Goal: Task Accomplishment & Management: Complete application form

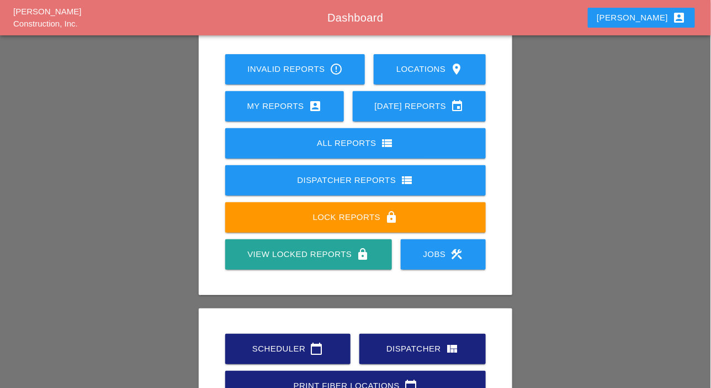
scroll to position [155, 0]
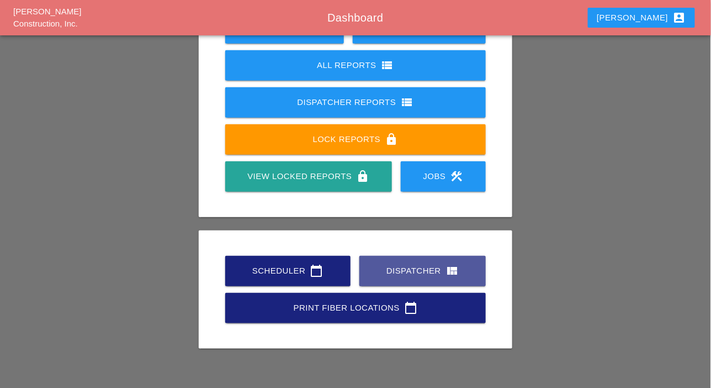
click at [403, 267] on div "Dispatcher view_quilt" at bounding box center [422, 270] width 91 height 13
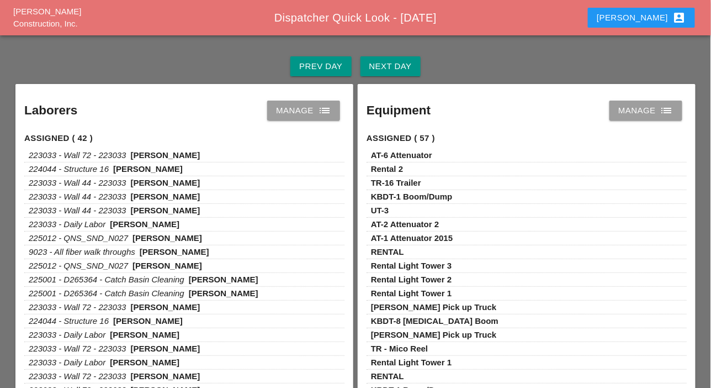
click at [306, 109] on div "Manage list" at bounding box center [303, 110] width 55 height 13
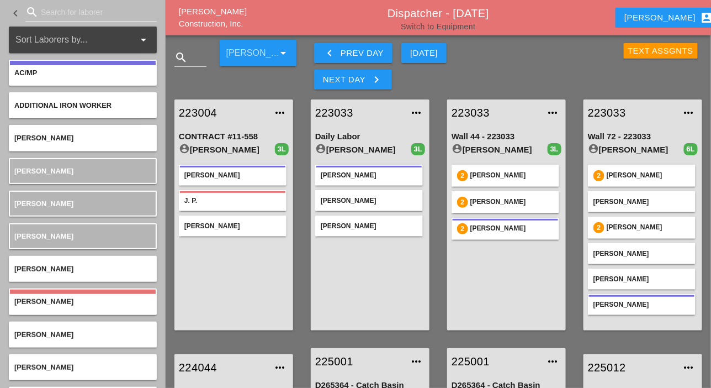
click at [456, 27] on link "Switch to Equipment" at bounding box center [438, 26] width 75 height 9
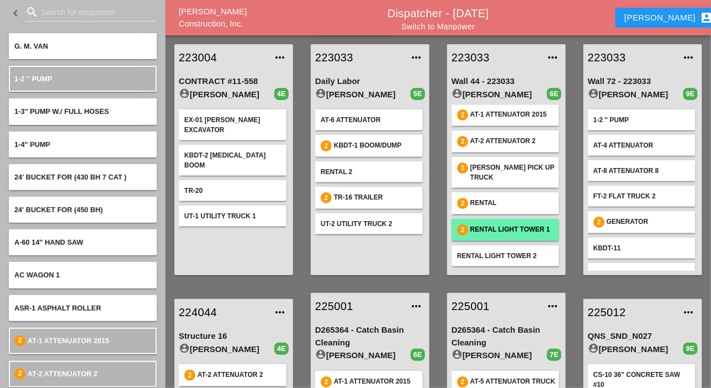
scroll to position [13, 0]
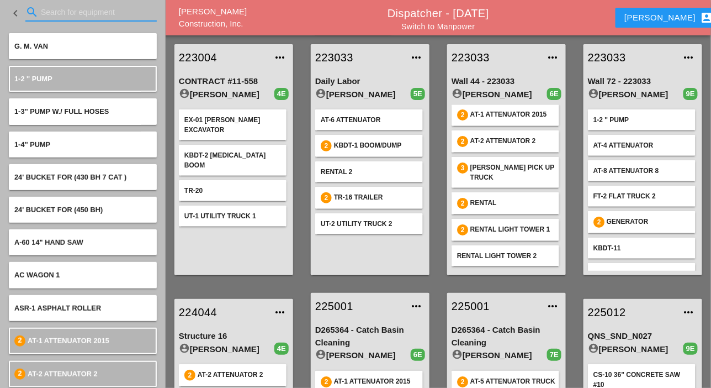
click at [56, 13] on input "Search for equipment" at bounding box center [91, 12] width 100 height 18
click at [53, 13] on input "Search for equipment" at bounding box center [91, 12] width 100 height 18
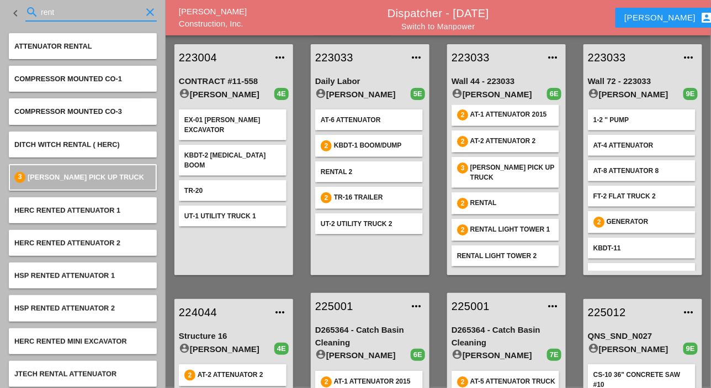
scroll to position [0, 0]
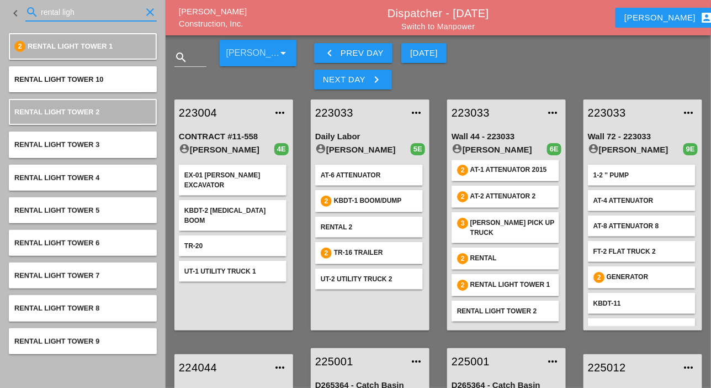
type input "rental ligh"
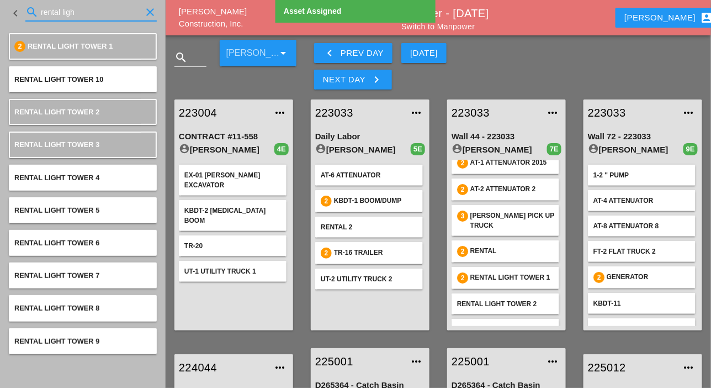
drag, startPoint x: 71, startPoint y: 17, endPoint x: 39, endPoint y: 17, distance: 32.6
click at [39, 17] on div "search rental ligh clear" at bounding box center [90, 12] width 131 height 18
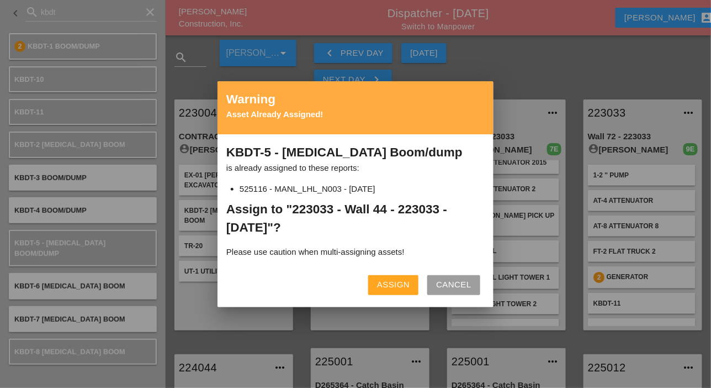
click at [393, 284] on div "Assign" at bounding box center [393, 284] width 33 height 13
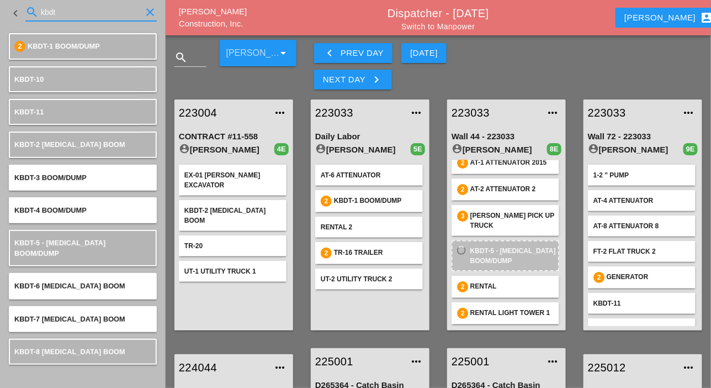
drag, startPoint x: 67, startPoint y: 10, endPoint x: 36, endPoint y: 9, distance: 31.5
click at [36, 9] on div "search kbdt clear" at bounding box center [90, 12] width 131 height 18
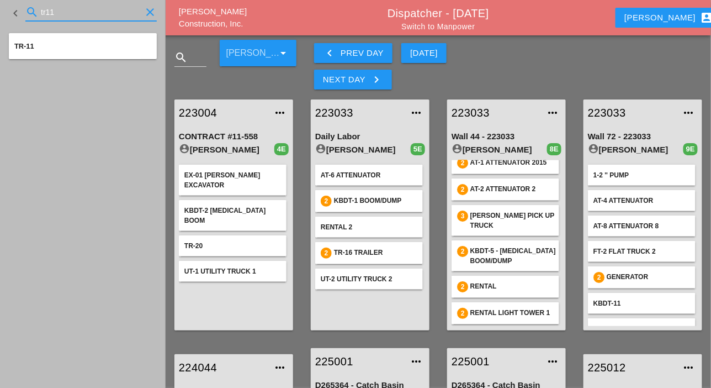
type input "tr11"
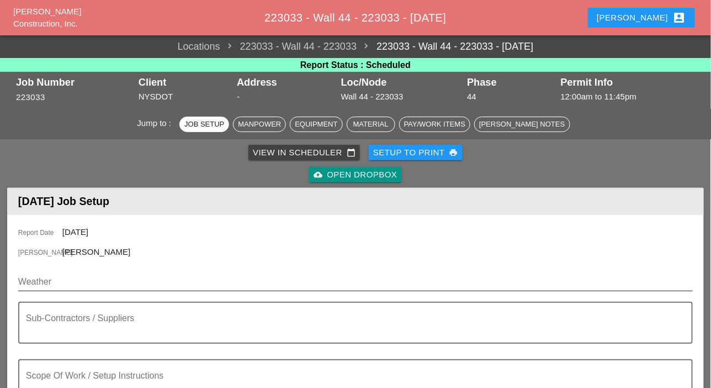
click at [70, 277] on input "Weather" at bounding box center [347, 282] width 659 height 18
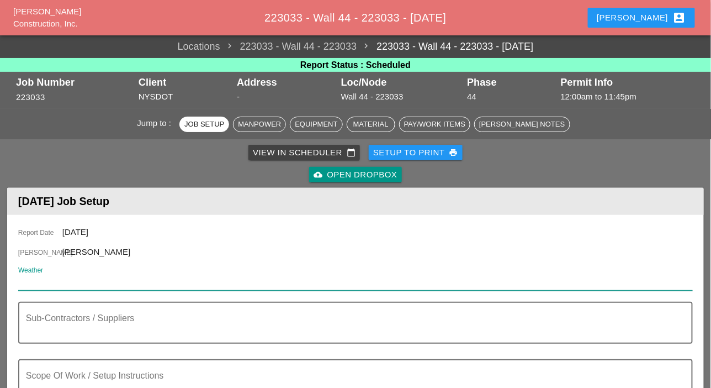
paste input "Night 63° 7% E 9 mph Mostly cloudy skies early, then partly cloudy after midnig…"
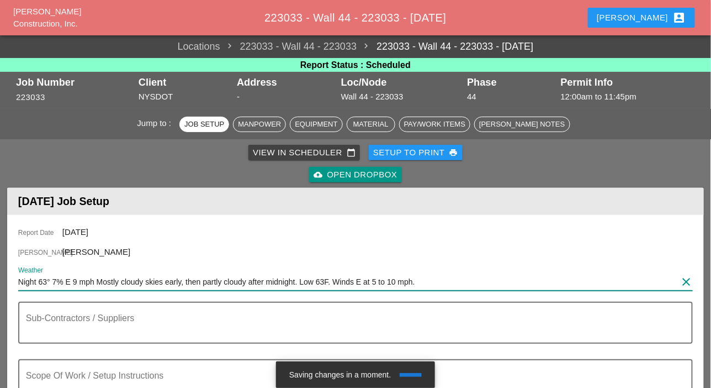
scroll to position [110, 0]
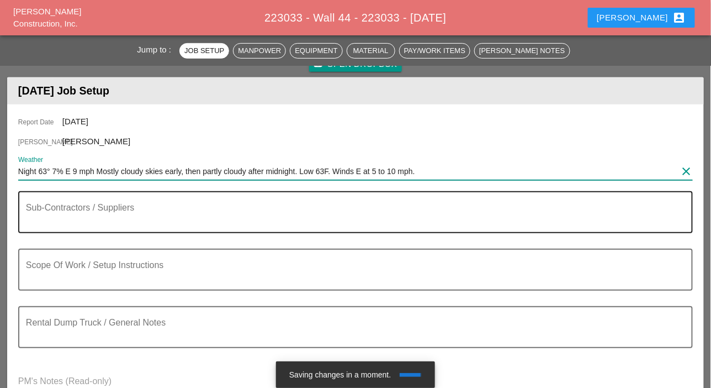
type input "Night 63° 7% E 9 mph Mostly cloudy skies early, then partly cloudy after midnig…"
click at [71, 221] on textarea "Sub-Contractors / Suppliers" at bounding box center [351, 218] width 650 height 27
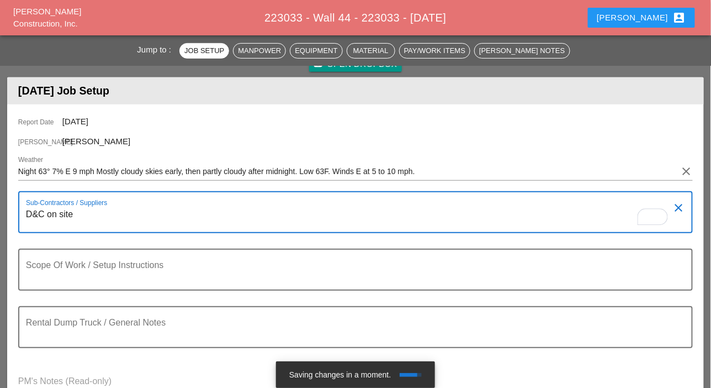
type textarea "D&C on site"
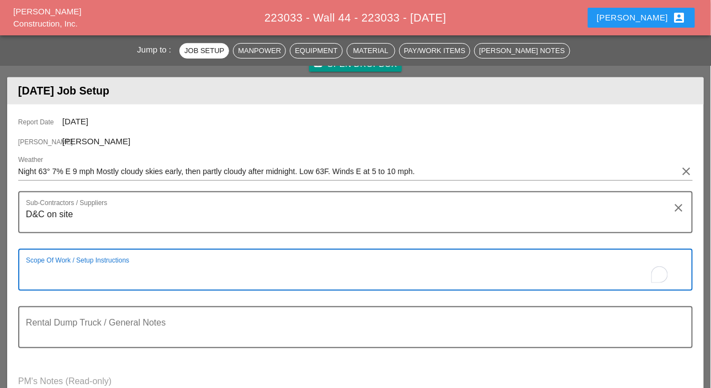
paste textarea "[FRONT FACE] CROSS BRONX EXPRESSWAY - WEST BOUND RIGHT LANE CLOSURE FROM WALTON…"
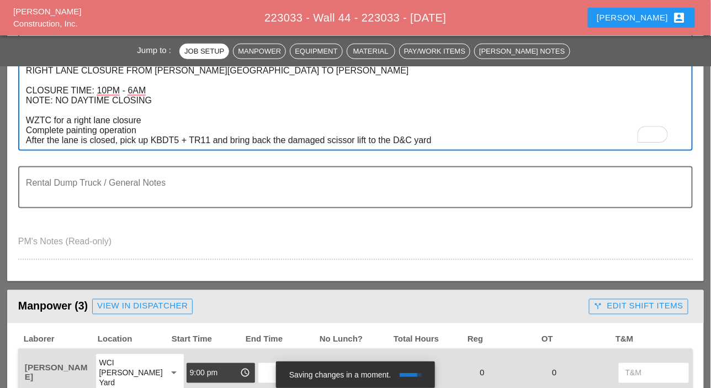
scroll to position [442, 0]
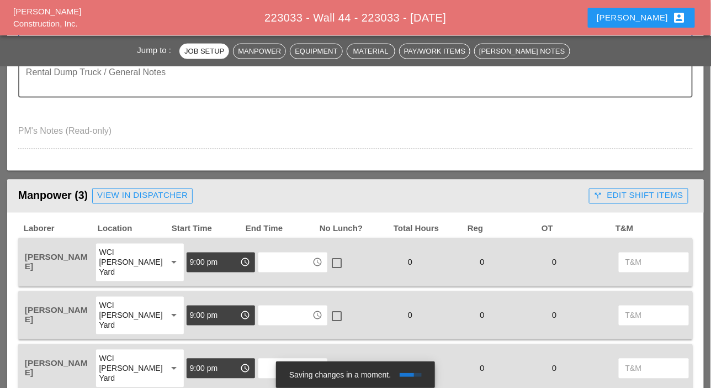
type textarea "[FRONT FACE] CROSS BRONX EXPRESSWAY - WEST BOUND RIGHT LANE CLOSURE FROM WALTON…"
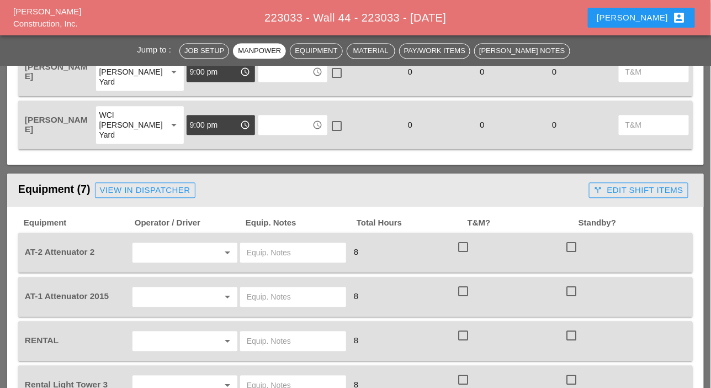
scroll to position [718, 0]
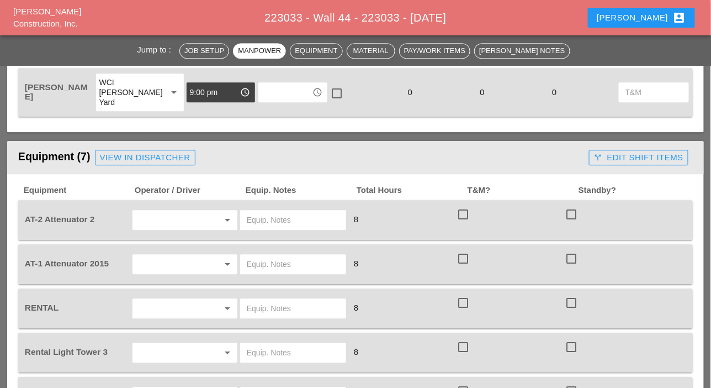
click at [172, 216] on input "text" at bounding box center [169, 220] width 67 height 18
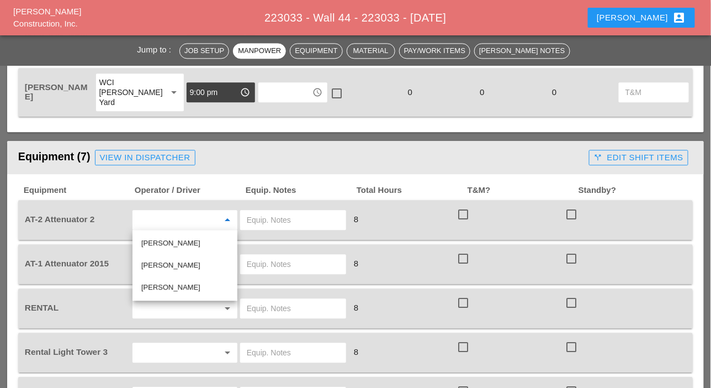
drag, startPoint x: 157, startPoint y: 282, endPoint x: 155, endPoint y: 273, distance: 9.3
click at [156, 282] on div "Freddie Rodas Torres" at bounding box center [184, 287] width 87 height 13
type input "Freddie Rodas Torres"
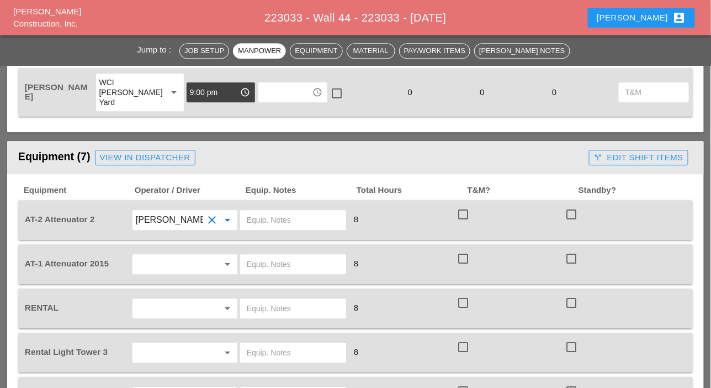
click at [155, 264] on input "text" at bounding box center [169, 264] width 67 height 18
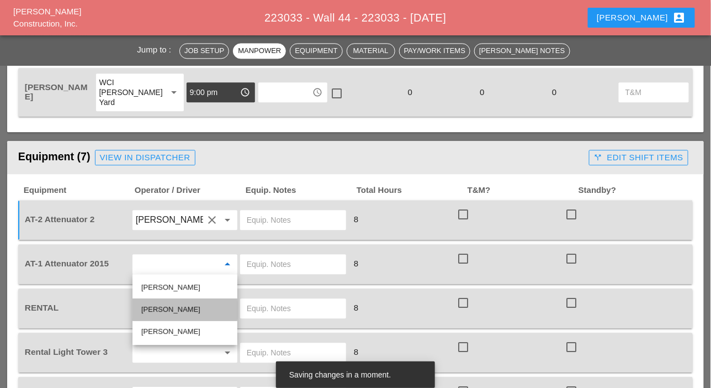
drag, startPoint x: 158, startPoint y: 304, endPoint x: 149, endPoint y: 309, distance: 10.9
click at [158, 304] on div "Cristian Morillon" at bounding box center [184, 309] width 87 height 13
type input "Cristian Morillon"
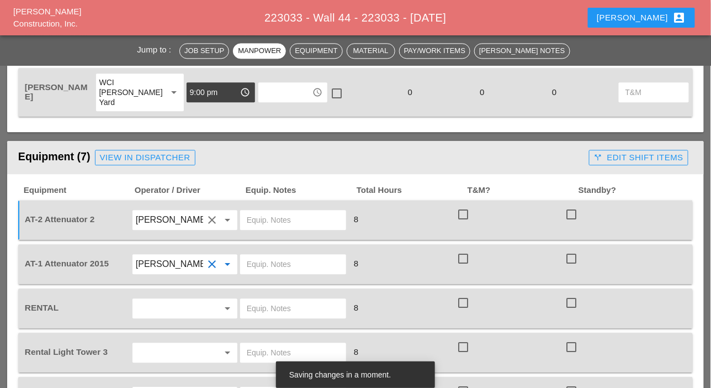
click at [169, 313] on input "text" at bounding box center [169, 308] width 67 height 18
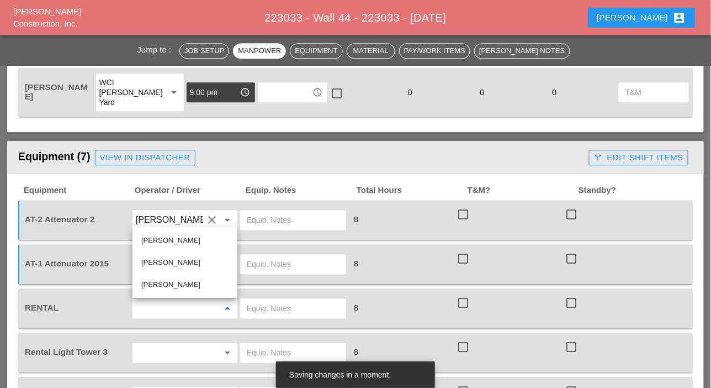
click at [267, 303] on input "text" at bounding box center [293, 308] width 93 height 18
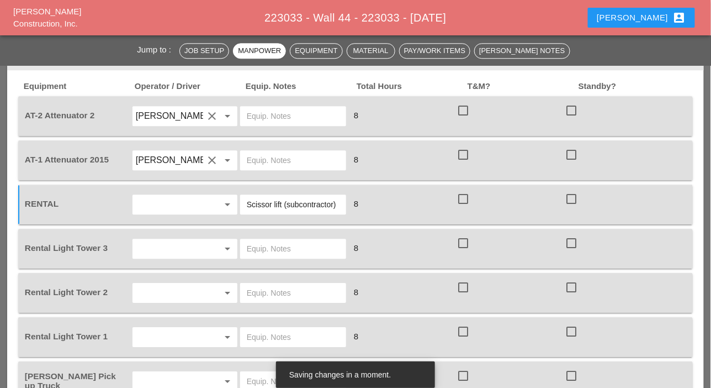
scroll to position [828, 0]
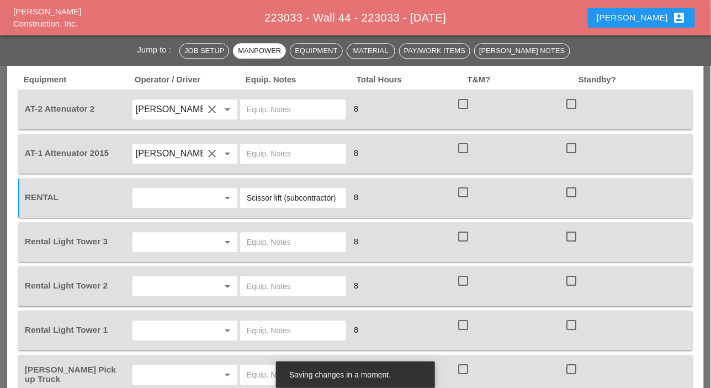
type input "Scissor lift (subcontractor)"
click at [172, 245] on input "text" at bounding box center [169, 242] width 67 height 18
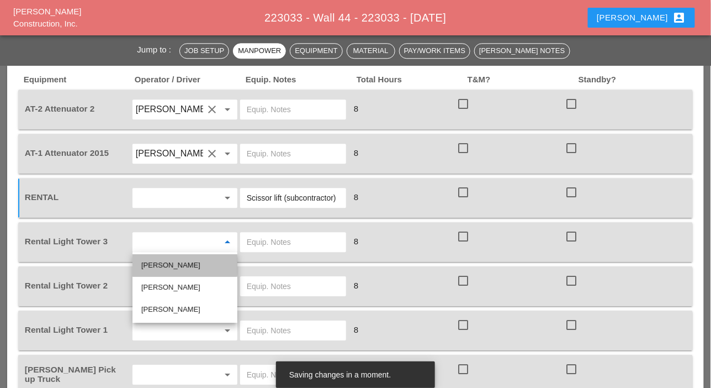
click at [172, 259] on div "Iwan Belfor" at bounding box center [184, 264] width 87 height 13
type input "Iwan Belfor"
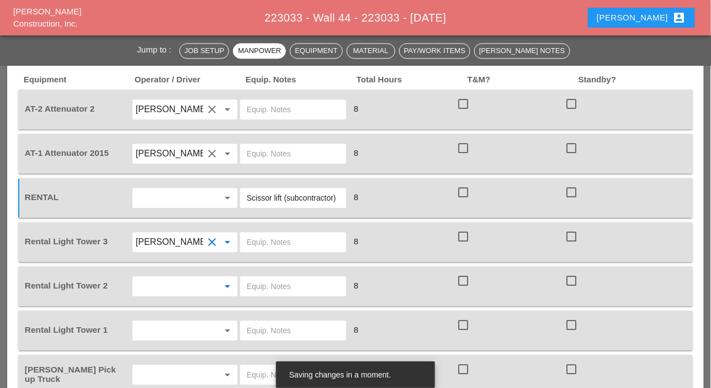
click at [170, 282] on input "text" at bounding box center [169, 286] width 67 height 18
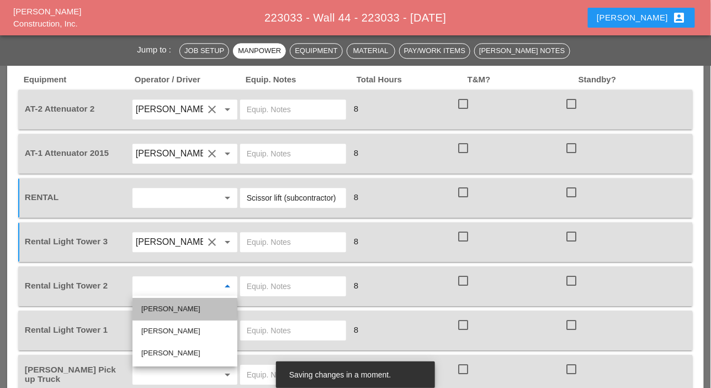
click at [170, 307] on div "Iwan Belfor" at bounding box center [184, 308] width 87 height 13
type input "Iwan Belfor"
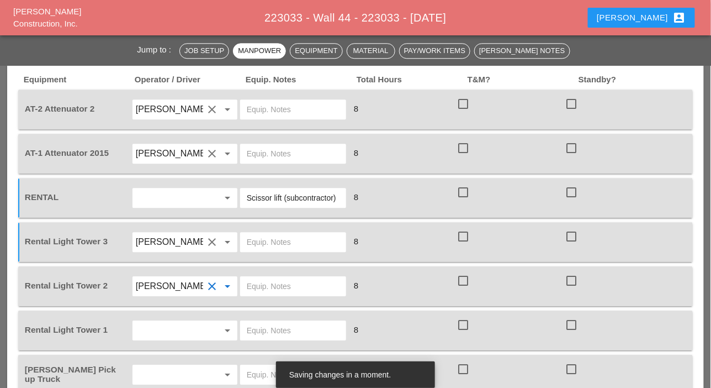
click at [164, 327] on input "text" at bounding box center [169, 330] width 67 height 18
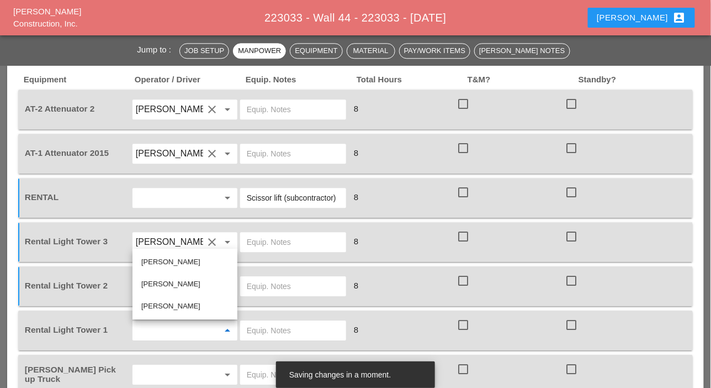
click at [254, 332] on input "text" at bounding box center [293, 330] width 93 height 18
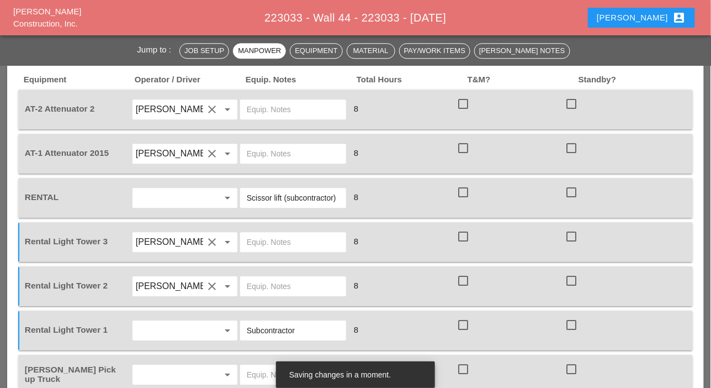
type input "Subcontractor"
click at [258, 241] on input "text" at bounding box center [293, 242] width 93 height 18
drag, startPoint x: 302, startPoint y: 241, endPoint x: 245, endPoint y: 245, distance: 57.0
click at [245, 245] on div "Bruckner yard" at bounding box center [293, 242] width 106 height 20
type input "Bruckner yard"
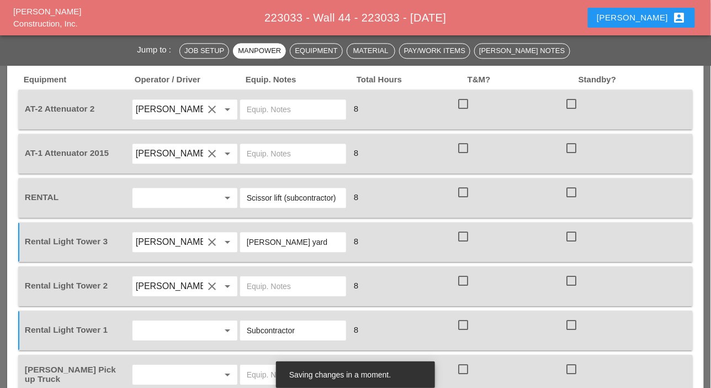
click at [271, 288] on input "text" at bounding box center [293, 286] width 93 height 18
paste input "Bruckner yard"
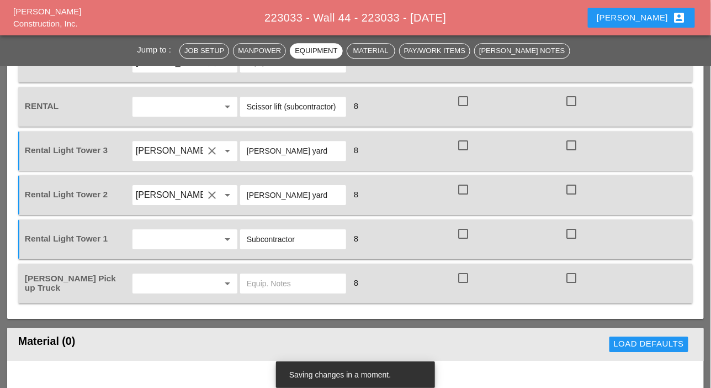
scroll to position [939, 0]
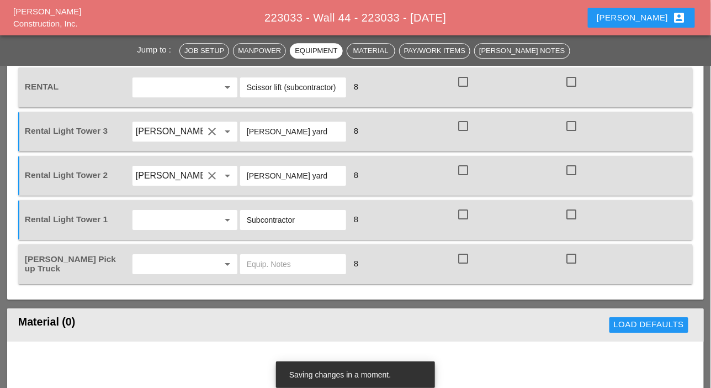
type input "Bruckner yard"
drag, startPoint x: 180, startPoint y: 267, endPoint x: 177, endPoint y: 273, distance: 7.2
click at [181, 267] on input "text" at bounding box center [169, 264] width 67 height 18
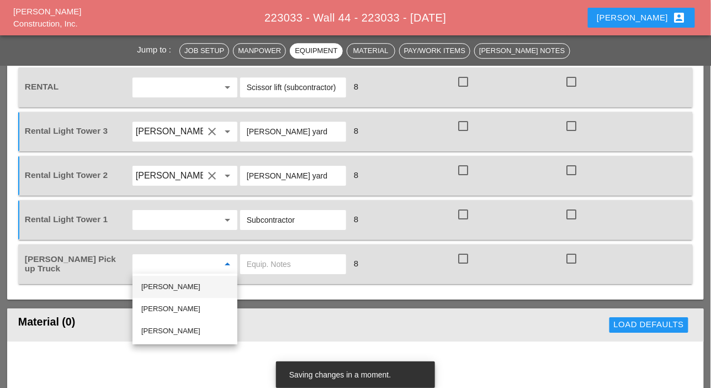
click at [173, 287] on div "Iwan Belfor" at bounding box center [184, 286] width 87 height 13
type input "Iwan Belfor"
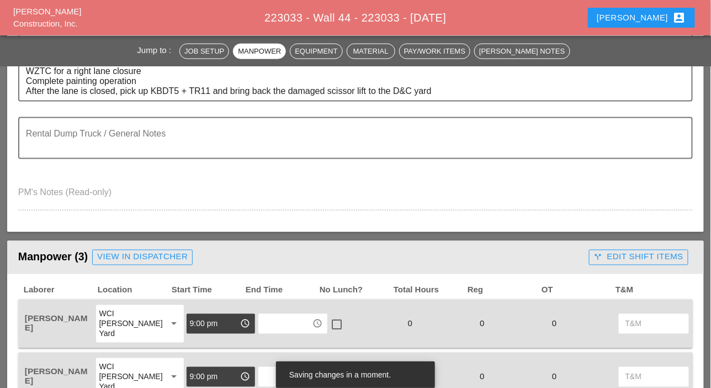
scroll to position [331, 0]
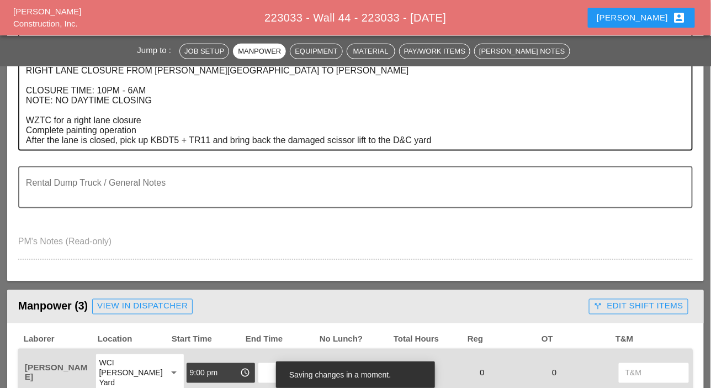
click at [435, 136] on textarea "[FRONT FACE] CROSS BRONX EXPRESSWAY - WEST BOUND RIGHT LANE CLOSURE FROM WALTON…" at bounding box center [351, 96] width 650 height 108
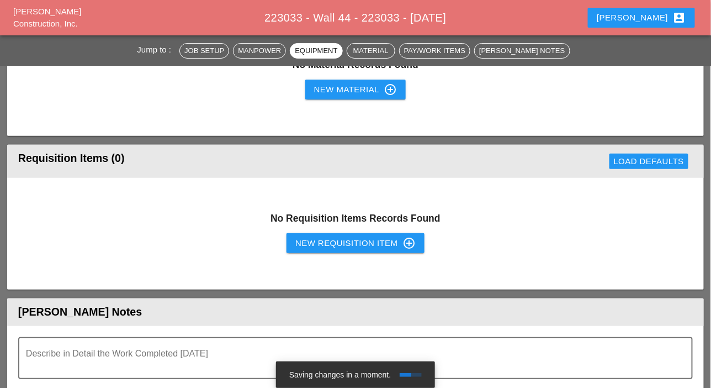
scroll to position [1270, 0]
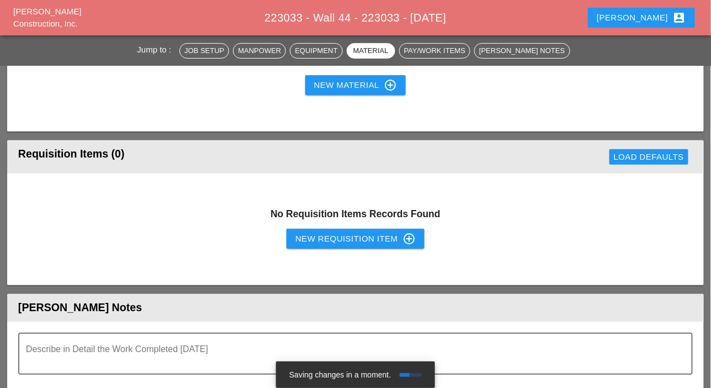
type textarea "[FRONT FACE] CROSS BRONX EXPRESSWAY - WEST BOUND RIGHT LANE CLOSURE FROM WALTON…"
click at [319, 240] on div "New Requisition Item control_point" at bounding box center [355, 238] width 120 height 13
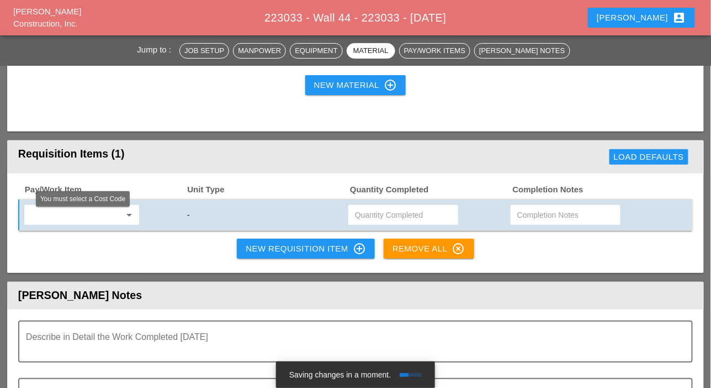
click at [83, 215] on input "text" at bounding box center [74, 215] width 93 height 18
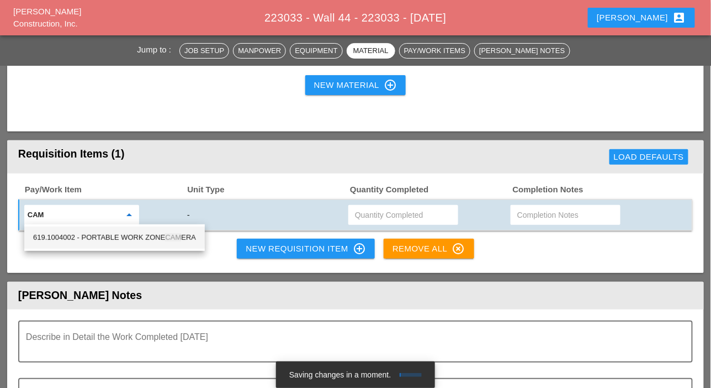
drag, startPoint x: 109, startPoint y: 237, endPoint x: 201, endPoint y: 235, distance: 91.7
click at [110, 237] on div "619.1004002 - PORTABLE WORK ZONE CAM ERA" at bounding box center [114, 237] width 163 height 13
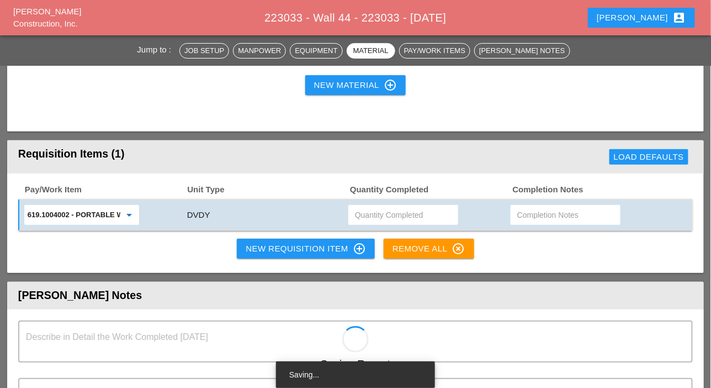
type input "619.1004002 - PORTABLE WORK ZONE CAMERA"
click at [359, 209] on input "text" at bounding box center [403, 215] width 97 height 18
type input "4"
click at [326, 248] on div "New Requisition Item control_point" at bounding box center [306, 248] width 120 height 13
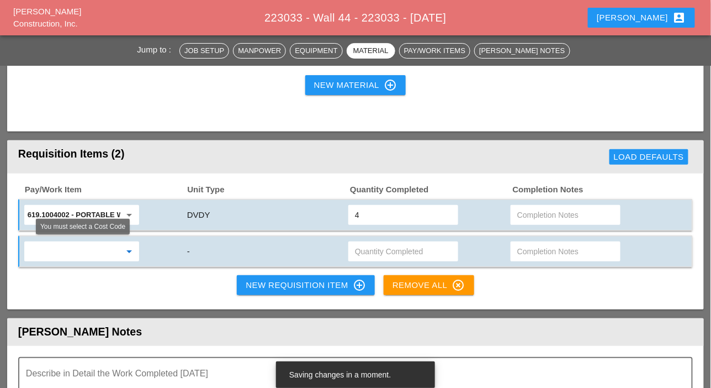
click at [105, 251] on input "text" at bounding box center [74, 251] width 93 height 18
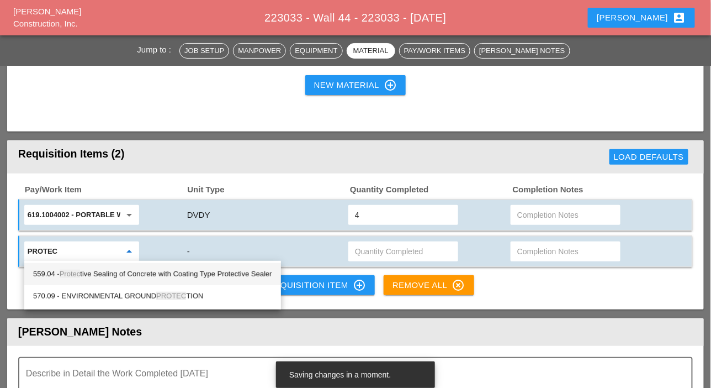
click at [177, 274] on div "559.04 - Protec tive Sealing of Concrete with Coating Type Protective Sealer" at bounding box center [152, 273] width 239 height 13
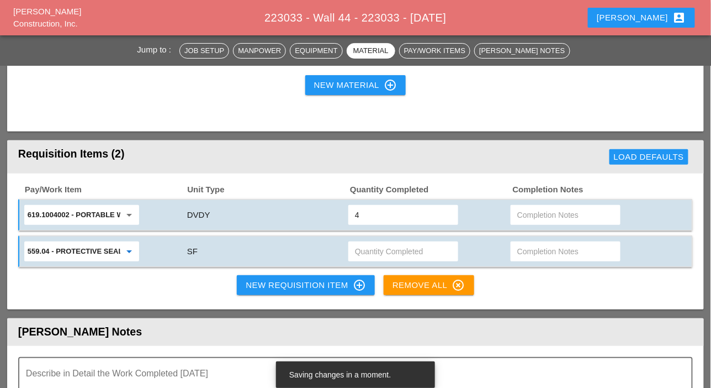
type input "559.04 - Protective Sealing of Concrete with Coating Type Protective Sealer"
click at [520, 251] on input "text" at bounding box center [565, 251] width 97 height 18
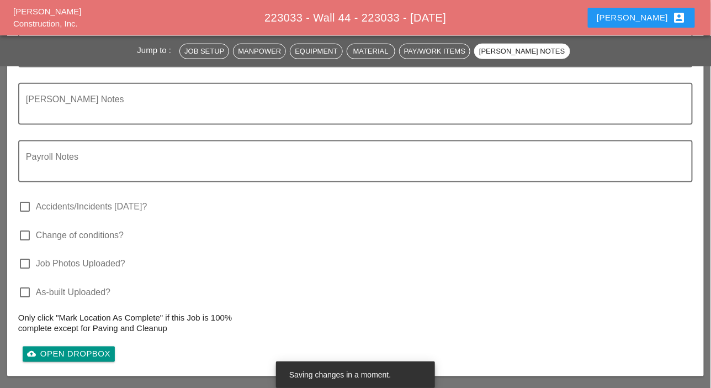
scroll to position [1767, 0]
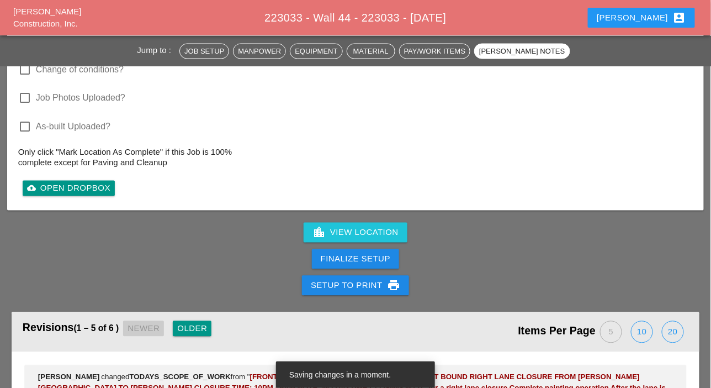
type input "waiting"
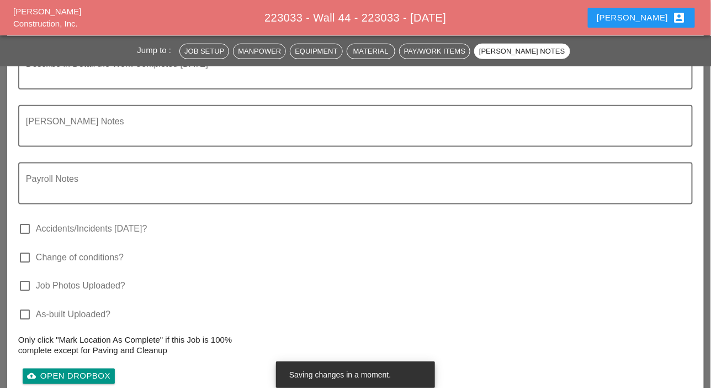
scroll to position [1491, 0]
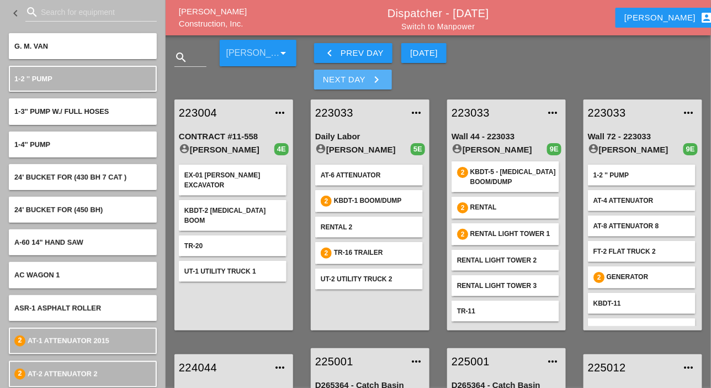
click at [356, 79] on div "Next Day keyboard_arrow_right" at bounding box center [353, 79] width 60 height 13
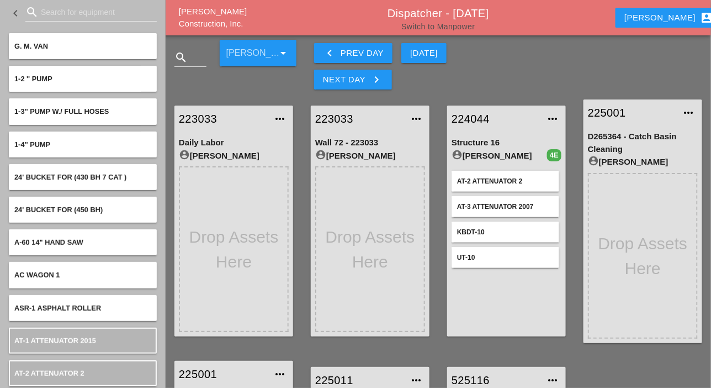
click at [462, 27] on link "Switch to Manpower" at bounding box center [437, 26] width 73 height 9
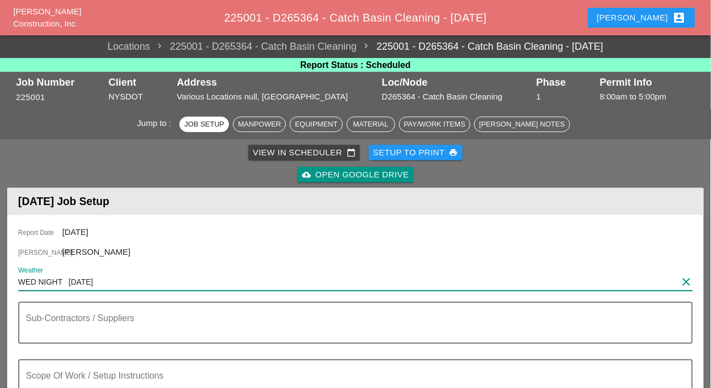
drag, startPoint x: 97, startPoint y: 287, endPoint x: 21, endPoint y: 279, distance: 76.6
click at [20, 279] on input "WED NIGHT 9/10/25" at bounding box center [347, 282] width 659 height 18
paste input "Night 63° 7% E 9 mph Mostly cloudy skies early, then partly cloudy after midnig…"
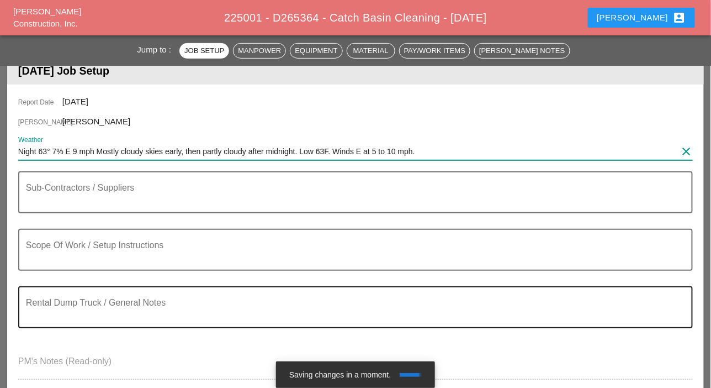
scroll to position [166, 0]
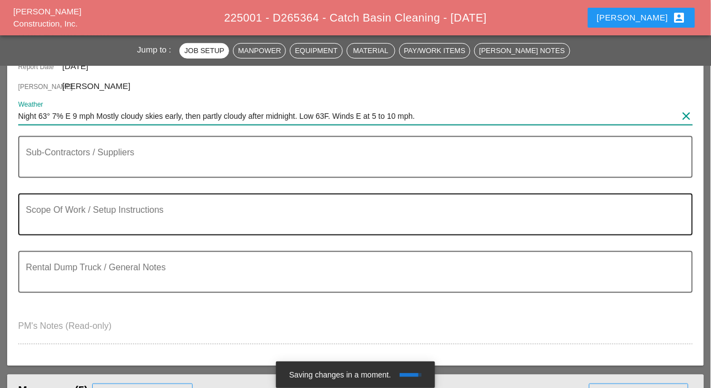
type input "Night 63° 7% E 9 mph Mostly cloudy skies early, then partly cloudy after midnig…"
click at [75, 216] on textarea "Scope Of Work / Setup Instructions" at bounding box center [351, 221] width 650 height 27
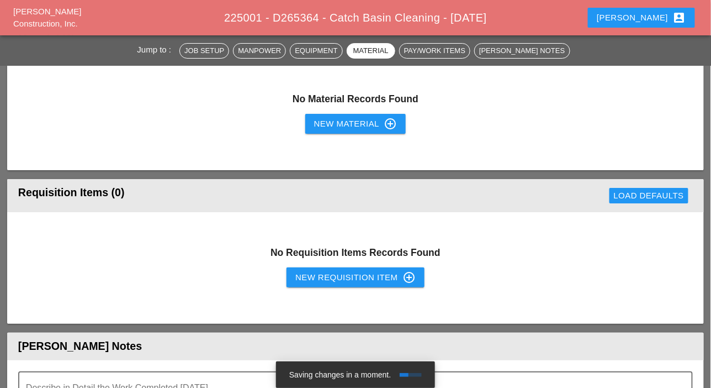
scroll to position [1215, 0]
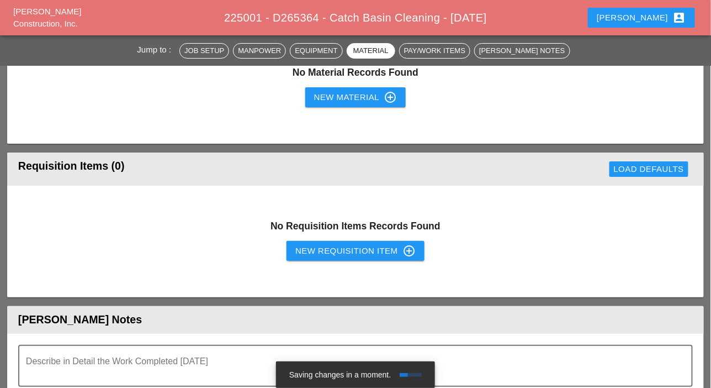
type textarea "WZTC"
click at [313, 246] on div "New Requisition Item control_point" at bounding box center [355, 250] width 120 height 13
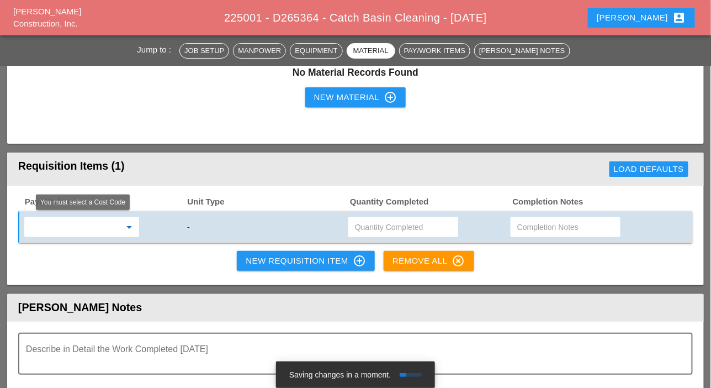
click at [88, 224] on input "text" at bounding box center [74, 227] width 93 height 18
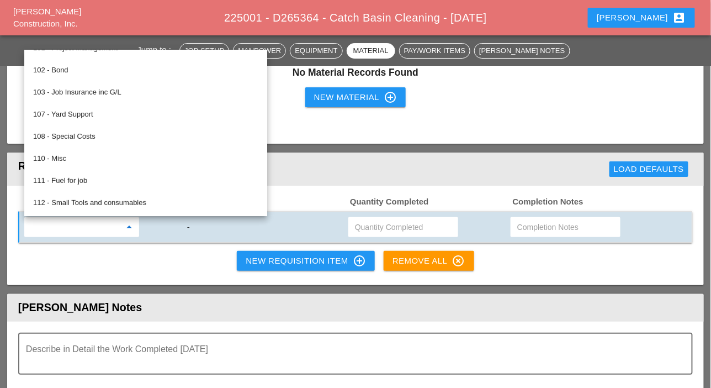
scroll to position [0, 0]
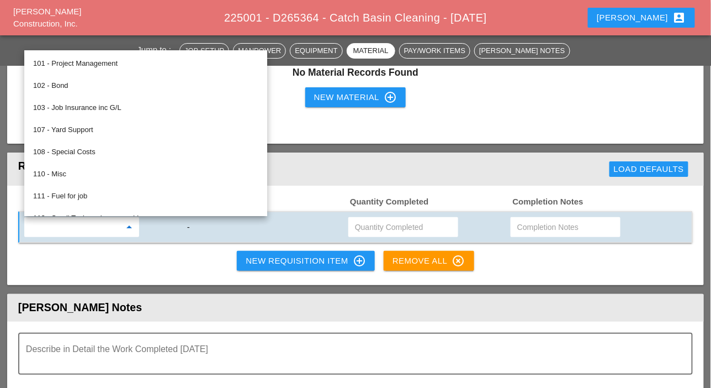
click at [298, 129] on div "No Material Records Found New Material control_point" at bounding box center [355, 88] width 697 height 112
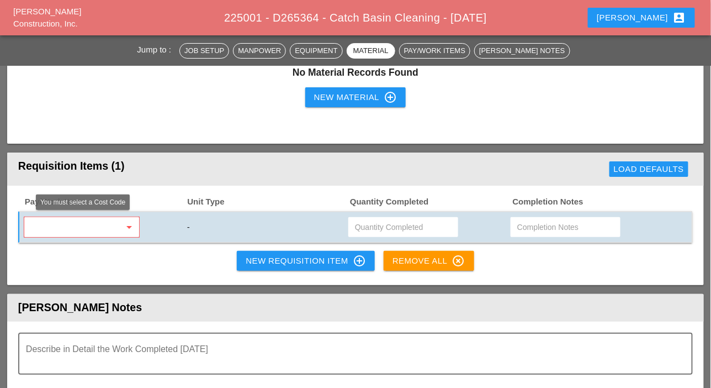
click at [55, 225] on input "text" at bounding box center [74, 227] width 93 height 18
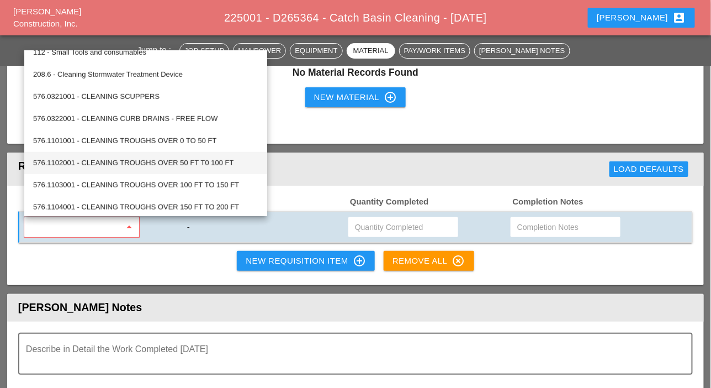
scroll to position [221, 0]
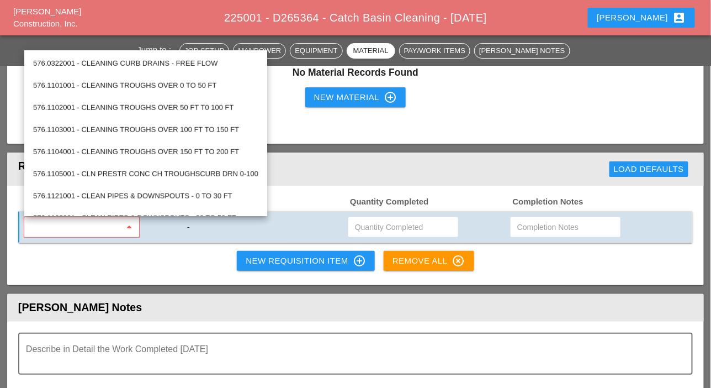
click at [59, 225] on input "text" at bounding box center [74, 227] width 93 height 18
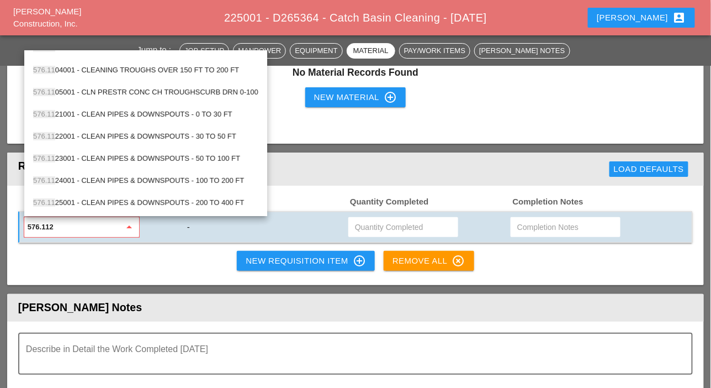
scroll to position [0, 0]
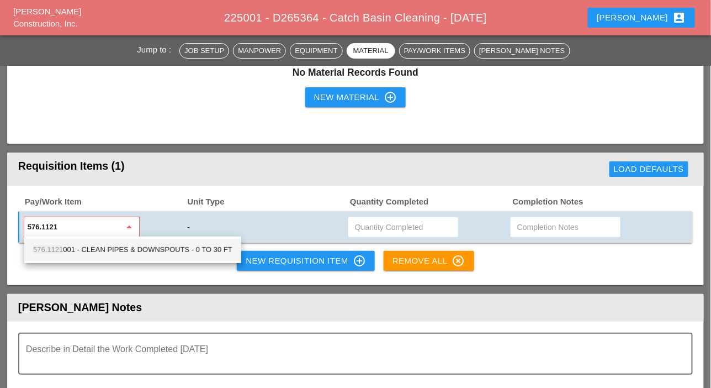
click at [106, 249] on div "576.1121 001 - CLEAN PIPES & DOWNSPOUTS - 0 TO 30 FT" at bounding box center [132, 249] width 199 height 13
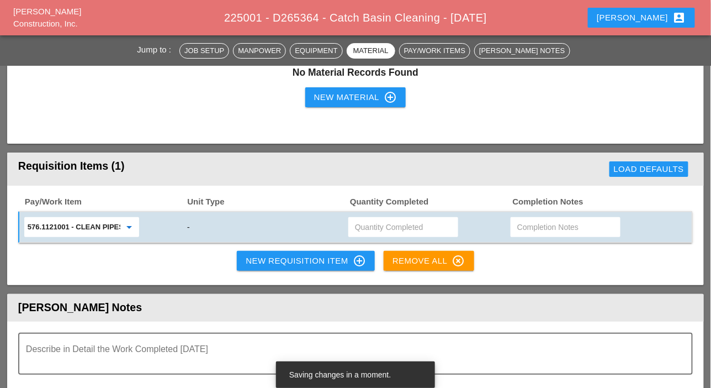
type input "576.1121001 - CLEAN PIPES & DOWNSPOUTS - 0 TO 30 FT"
click at [259, 259] on div "New Requisition Item control_point" at bounding box center [306, 260] width 120 height 13
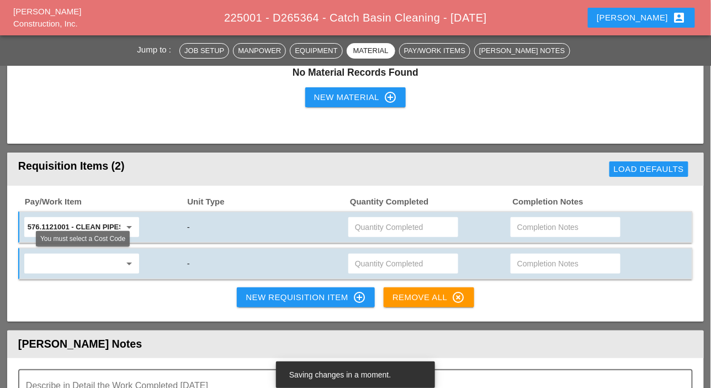
click at [71, 263] on input "text" at bounding box center [74, 264] width 93 height 18
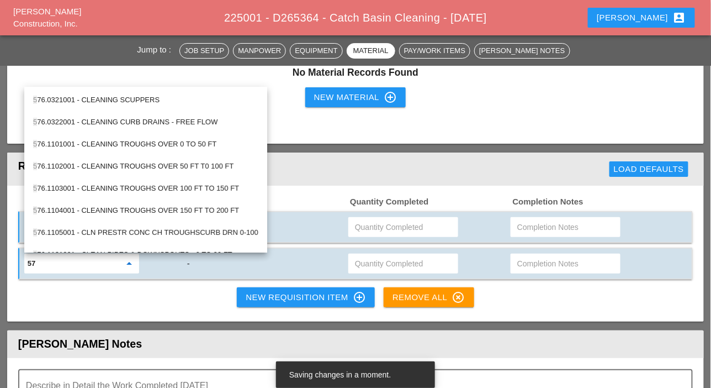
type input "57"
click at [237, 346] on header "[PERSON_NAME] Notes" at bounding box center [355, 343] width 697 height 27
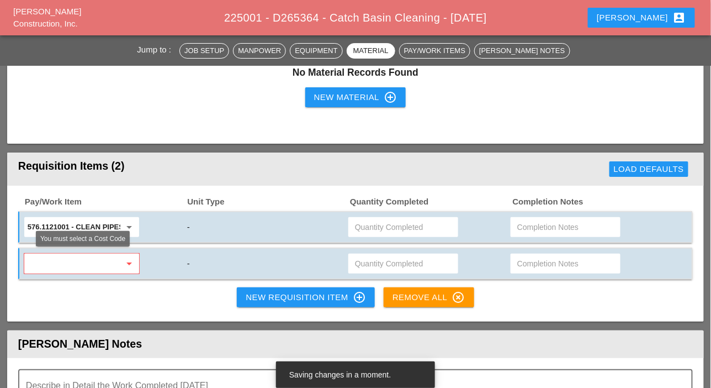
click at [57, 259] on input "text" at bounding box center [74, 264] width 93 height 18
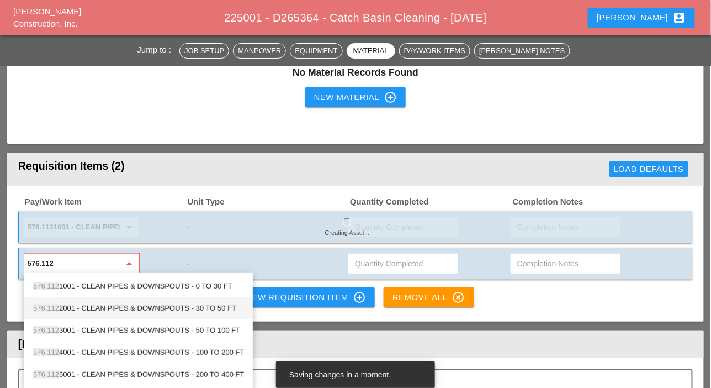
type input "576.112"
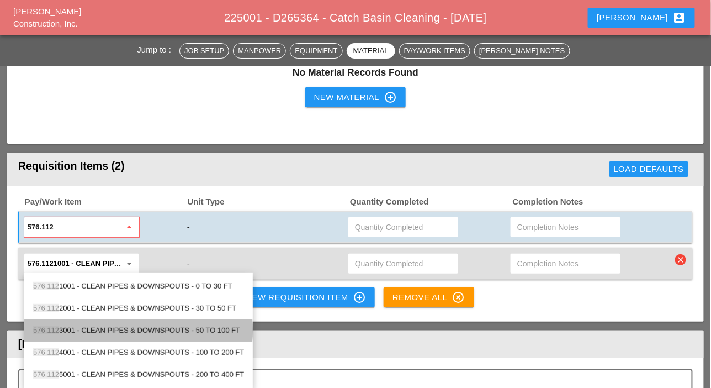
click at [95, 330] on div "576.112 3001 - CLEAN PIPES & DOWNSPOUTS - 50 TO 100 FT" at bounding box center [138, 330] width 211 height 13
type input "576.1123001 - CLEAN PIPES & DOWNSPOUTS - 50 TO 100 FT"
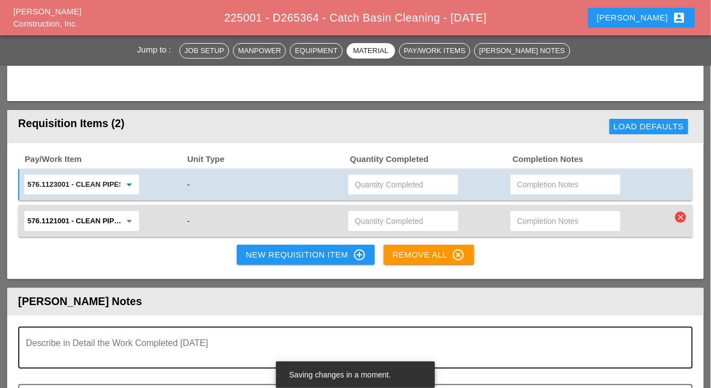
scroll to position [1325, 0]
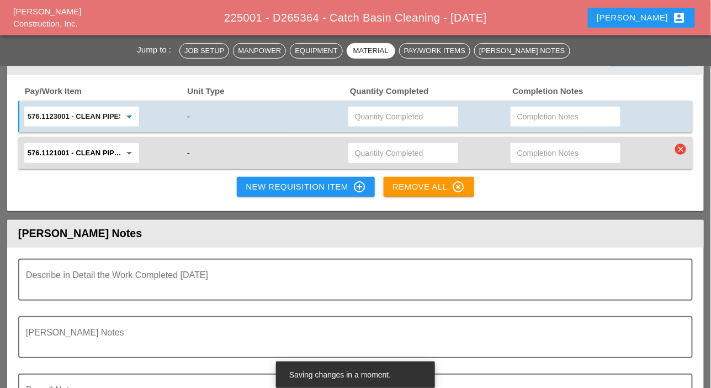
click at [281, 187] on div "New Requisition Item control_point" at bounding box center [306, 186] width 120 height 13
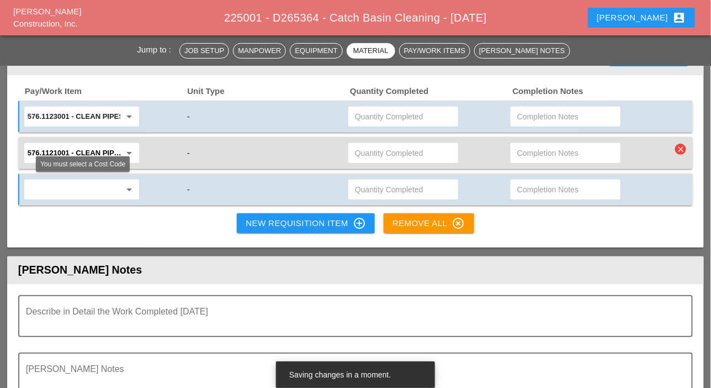
click at [66, 182] on input "text" at bounding box center [74, 190] width 93 height 18
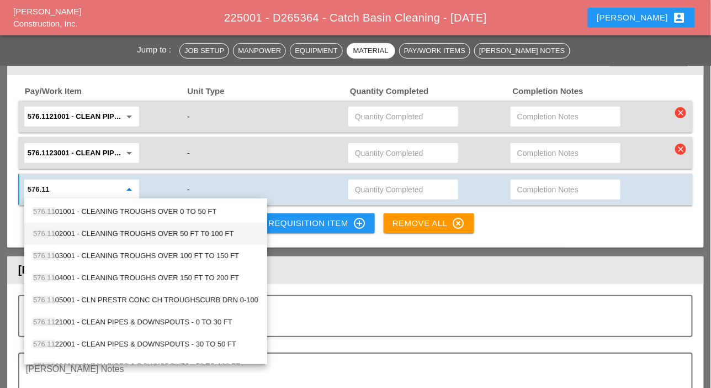
click at [133, 231] on div "576.11 02001 - CLEANING TROUGHS OVER 50 FT T0 100 FT" at bounding box center [145, 233] width 225 height 13
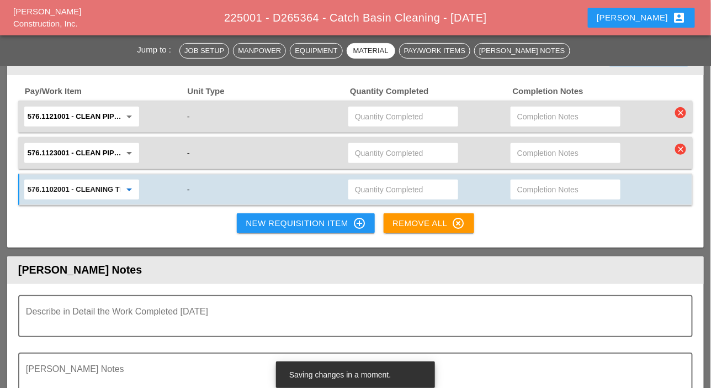
type input "576.1102001 - CLEANING TROUGHS OVER 50 FT T0 100 FT"
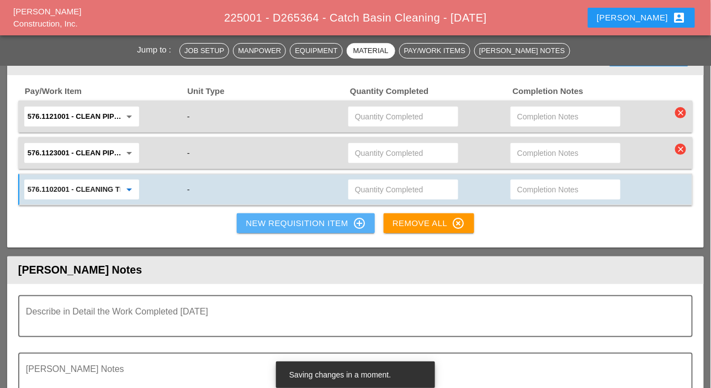
click at [275, 224] on div "New Requisition Item control_point" at bounding box center [306, 222] width 120 height 13
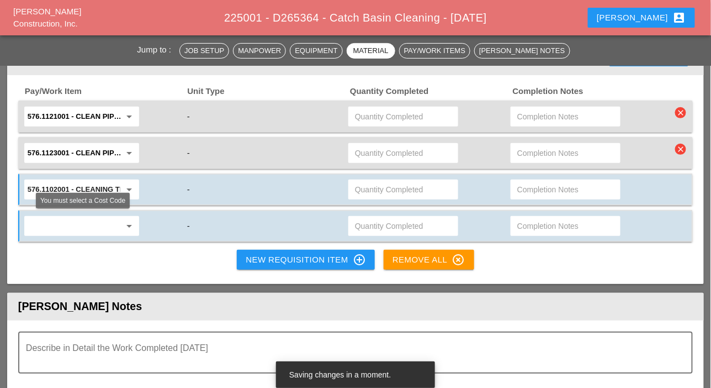
click at [72, 222] on input "text" at bounding box center [74, 226] width 93 height 18
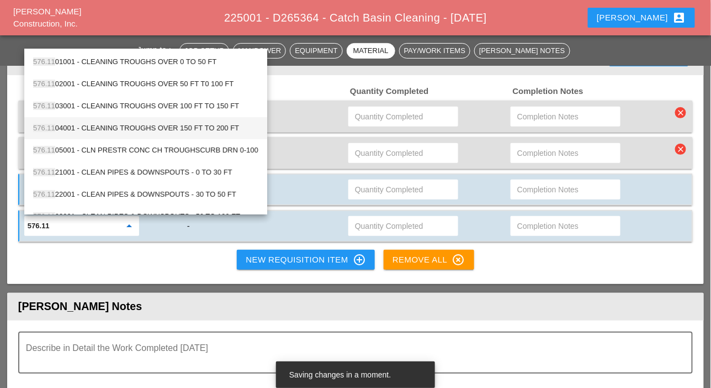
click at [104, 127] on div "576.11 04001 - CLEANING TROUGHS OVER 150 FT TO 200 FT" at bounding box center [145, 127] width 225 height 13
type input "576.1104001 - CLEANING TROUGHS OVER 150 FT TO 200 FT"
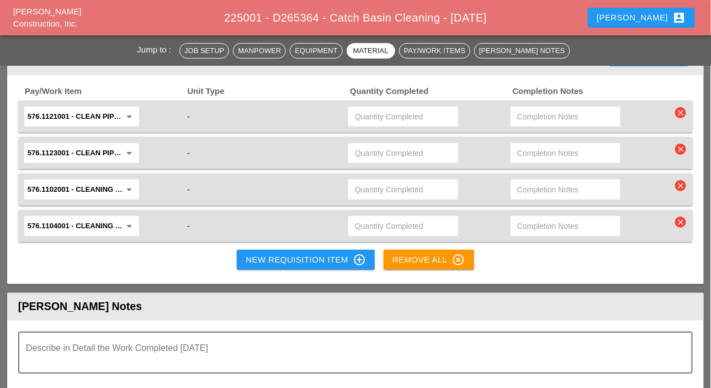
click at [681, 112] on icon "clear" at bounding box center [680, 112] width 11 height 11
click at [659, 83] on div "Are you Sure?" at bounding box center [656, 87] width 70 height 13
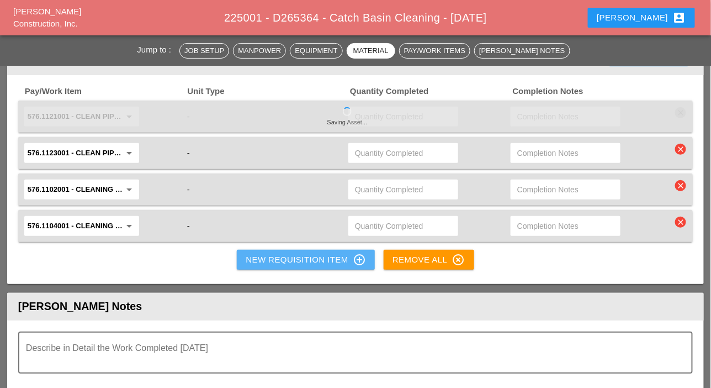
click at [247, 253] on div "New Requisition Item control_point" at bounding box center [306, 259] width 120 height 13
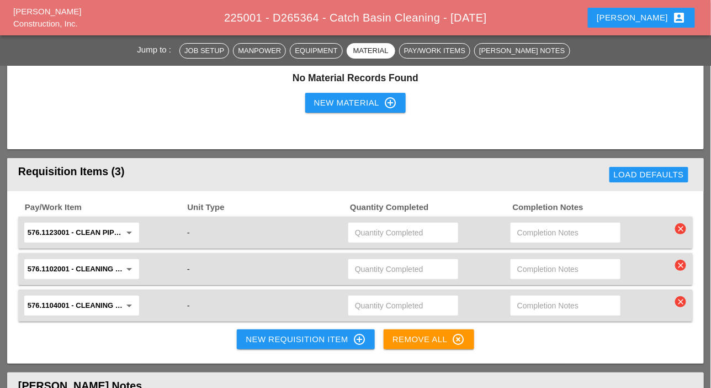
scroll to position [1215, 0]
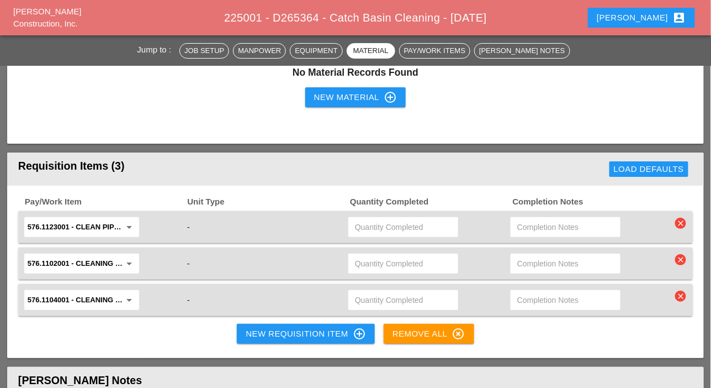
click at [679, 292] on icon "clear" at bounding box center [680, 295] width 11 height 11
click at [679, 274] on div "Are you Sure?" at bounding box center [656, 269] width 70 height 13
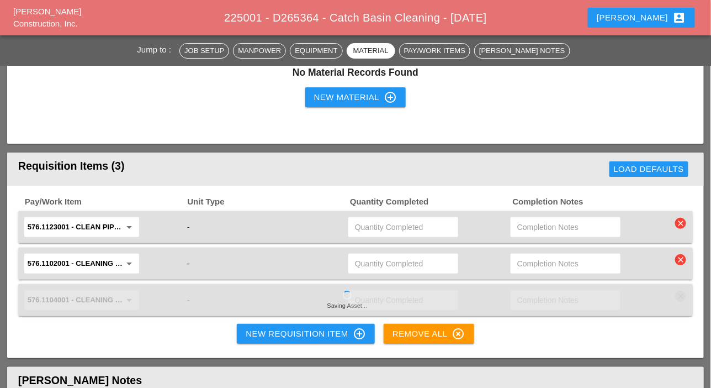
click at [682, 258] on icon "clear" at bounding box center [680, 259] width 11 height 11
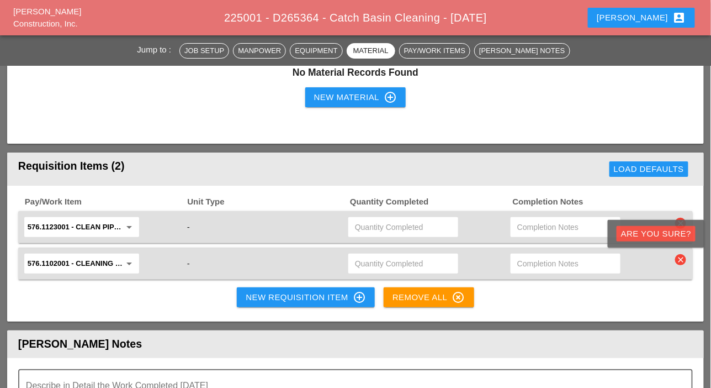
click at [676, 234] on div "Are you Sure?" at bounding box center [656, 233] width 70 height 13
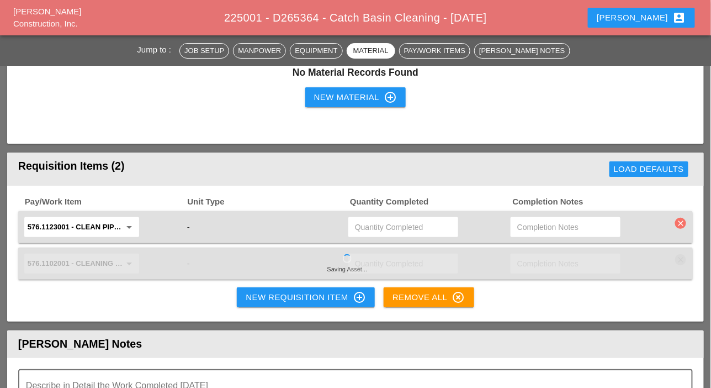
click at [679, 218] on icon "clear" at bounding box center [680, 223] width 11 height 11
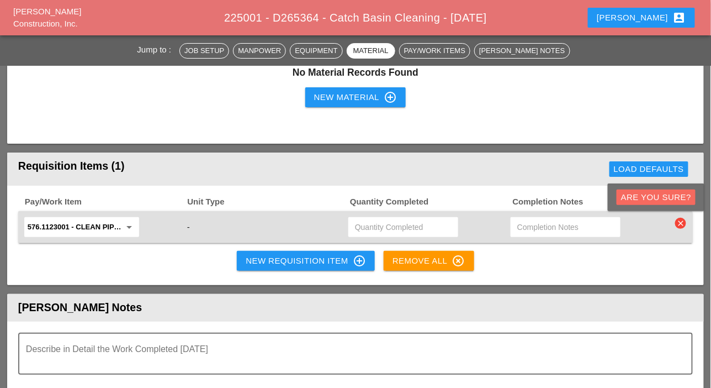
click at [664, 191] on div "Are you Sure?" at bounding box center [656, 197] width 70 height 13
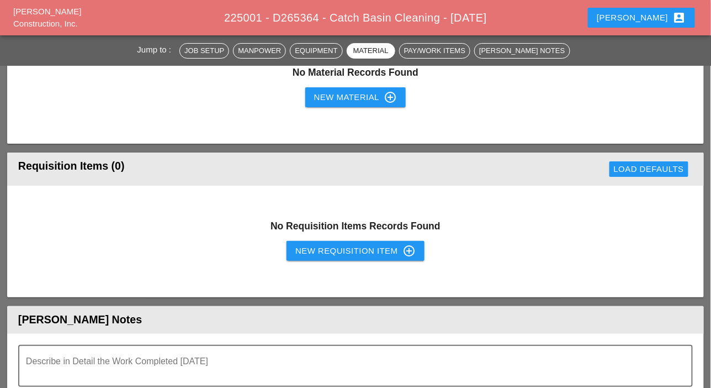
click at [330, 254] on div "New Requisition Item control_point" at bounding box center [355, 250] width 120 height 13
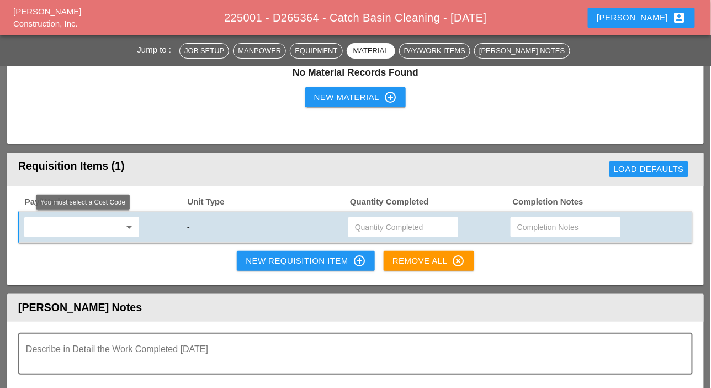
click at [91, 224] on input "text" at bounding box center [74, 227] width 93 height 18
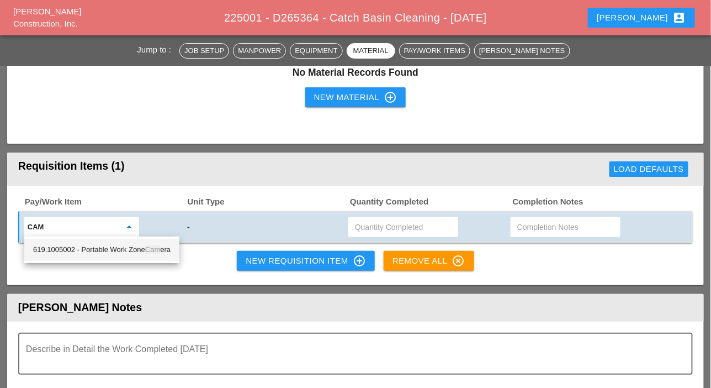
click at [124, 241] on div "619.1005002 - Portable Work Zone Cam era" at bounding box center [101, 250] width 137 height 22
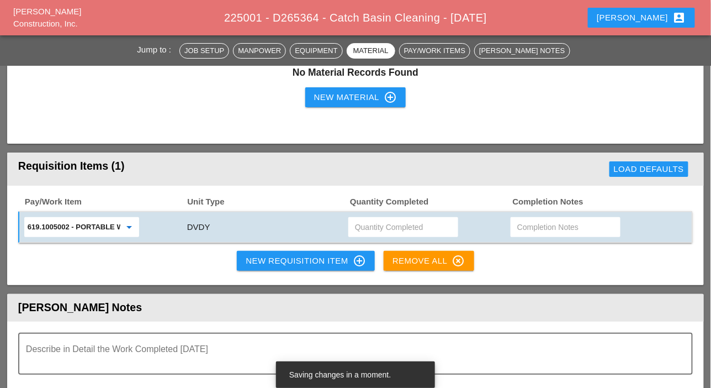
type input "619.1005002 - Portable Work Zone Camera"
click at [304, 260] on div "New Requisition Item control_point" at bounding box center [306, 260] width 120 height 13
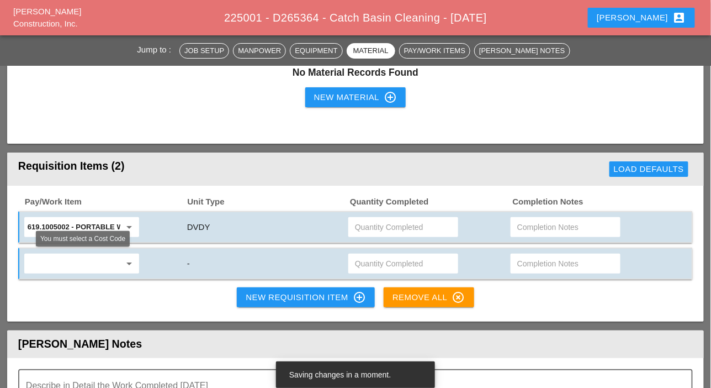
click at [67, 264] on input "text" at bounding box center [74, 264] width 93 height 18
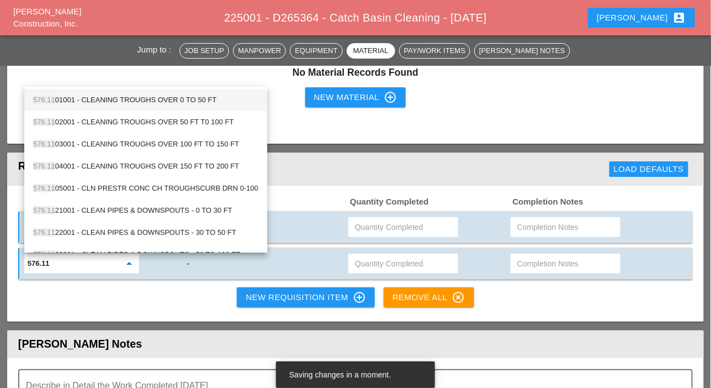
click at [85, 99] on div "576.11 01001 - CLEANING TROUGHS OVER 0 TO 50 FT" at bounding box center [145, 99] width 225 height 13
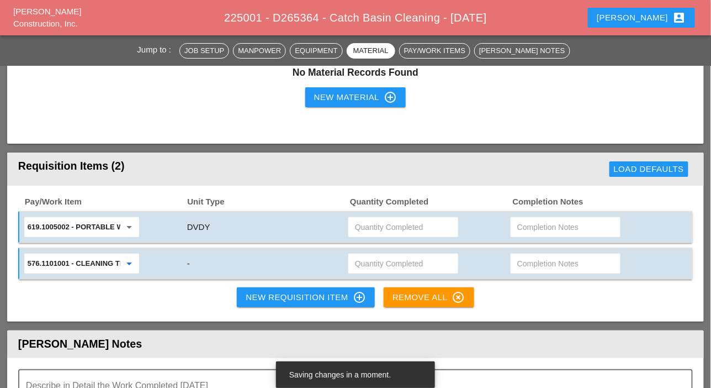
type input "576.1101001 - CLEANING TROUGHS OVER 0 TO 50 FT"
click at [257, 290] on div "New Requisition Item control_point" at bounding box center [306, 296] width 120 height 13
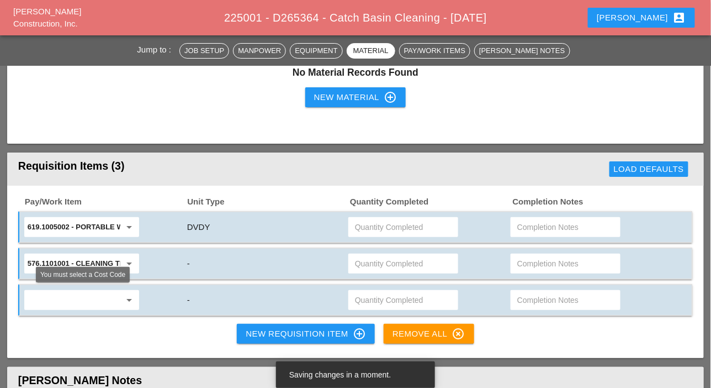
click at [55, 298] on input "text" at bounding box center [74, 300] width 93 height 18
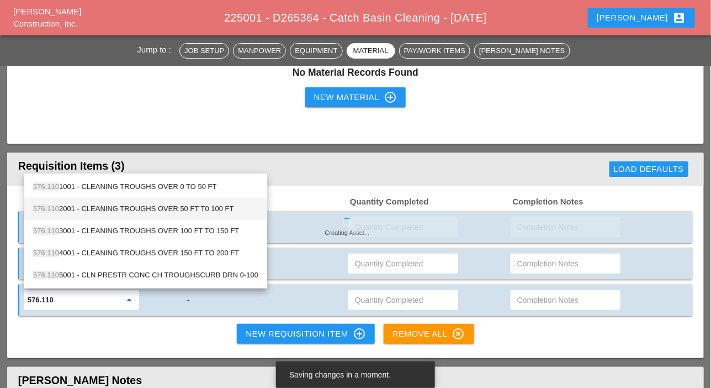
type input "576.110"
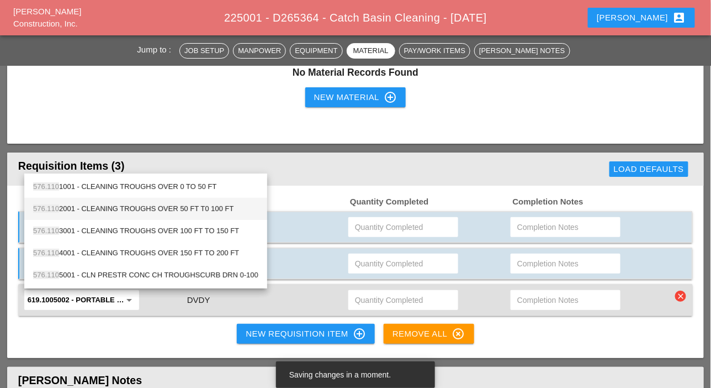
click at [68, 209] on div "576.110 2001 - CLEANING TROUGHS OVER 50 FT T0 100 FT" at bounding box center [145, 208] width 225 height 13
type input "576.1102001 - CLEANING TROUGHS OVER 50 FT T0 100 FT"
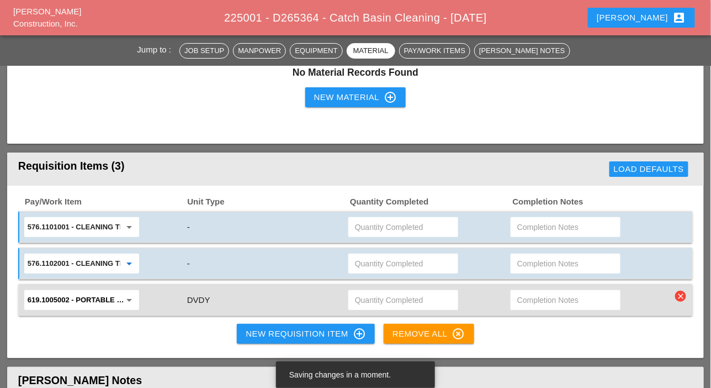
click at [274, 334] on div "New Requisition Item control_point" at bounding box center [306, 333] width 120 height 13
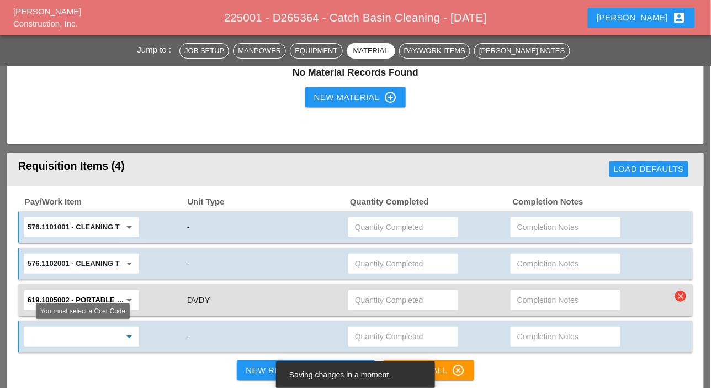
click at [105, 335] on input "text" at bounding box center [74, 336] width 93 height 18
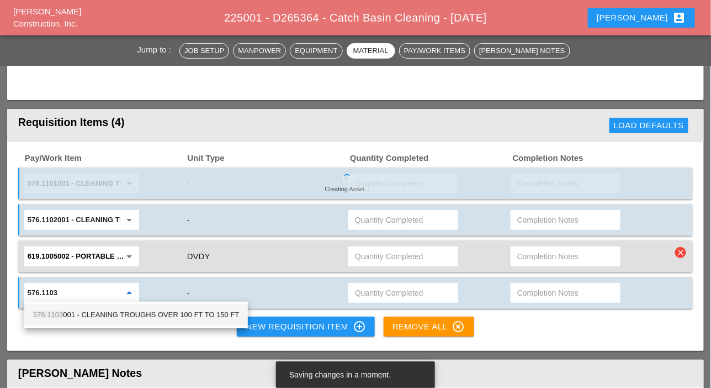
scroll to position [1325, 0]
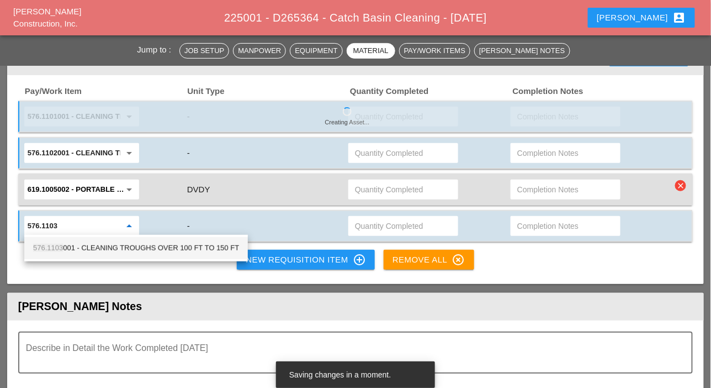
click at [142, 242] on div "576.1103 001 - CLEANING TROUGHS OVER 100 FT TO 150 FT" at bounding box center [136, 247] width 206 height 13
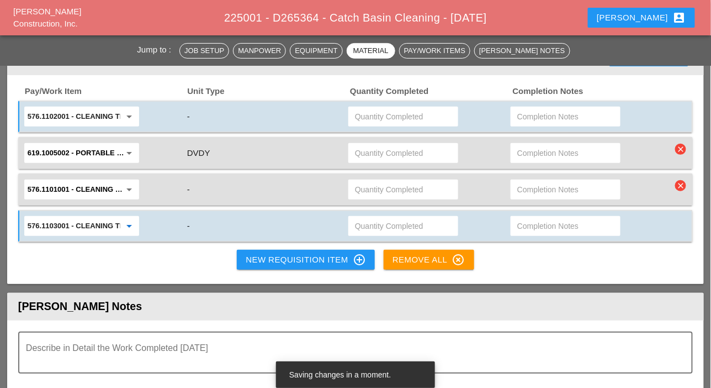
type input "576.1103001 - CLEANING TROUGHS OVER 100 FT TO 150 FT"
click at [252, 253] on div "New Requisition Item control_point" at bounding box center [306, 259] width 120 height 13
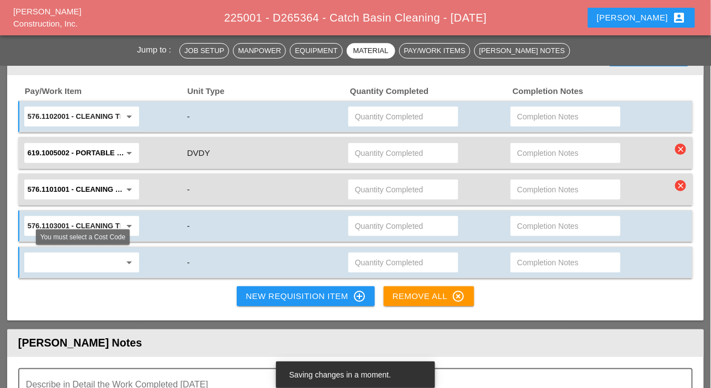
click at [78, 262] on input "text" at bounding box center [74, 262] width 93 height 18
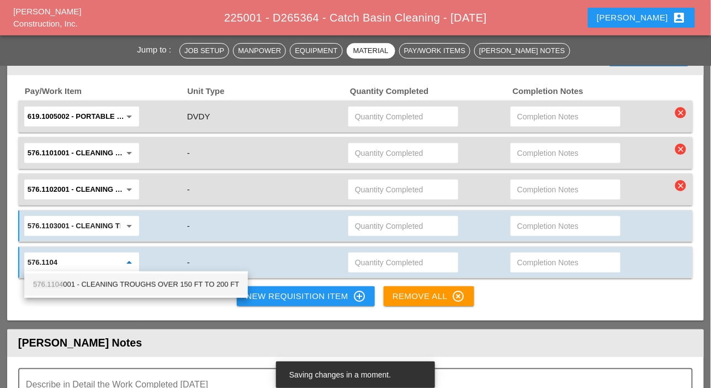
click at [105, 282] on div "576.1104 001 - CLEANING TROUGHS OVER 150 FT TO 200 FT" at bounding box center [136, 284] width 206 height 13
type input "576.1104001 - CLEANING TROUGHS OVER 150 FT TO 200 FT"
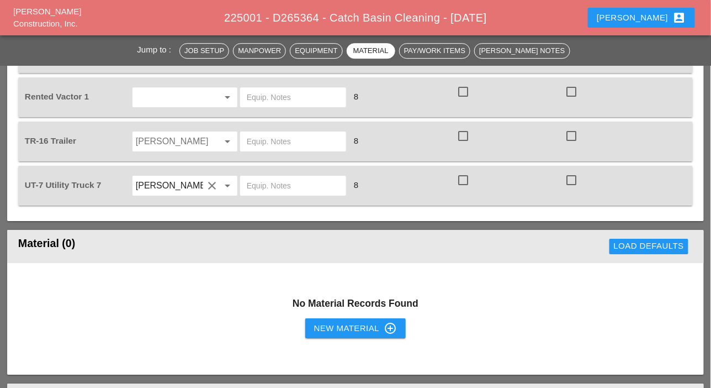
scroll to position [994, 0]
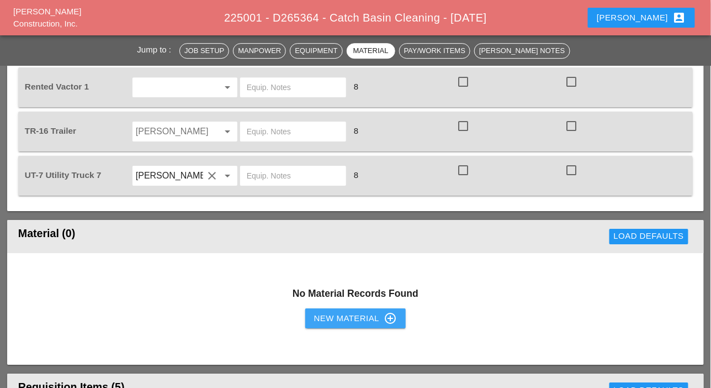
drag, startPoint x: 353, startPoint y: 313, endPoint x: 118, endPoint y: 298, distance: 235.7
click at [352, 313] on div "New Material control_point" at bounding box center [355, 317] width 83 height 13
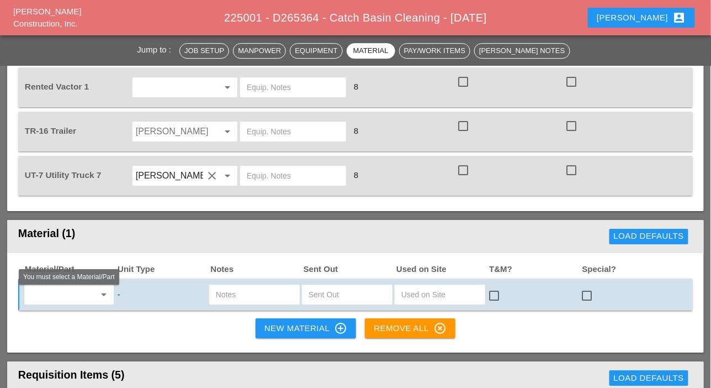
click at [54, 298] on input "text" at bounding box center [61, 294] width 67 height 18
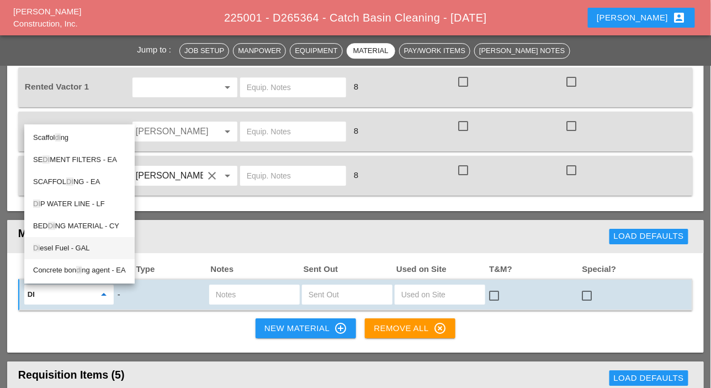
click at [57, 247] on div "Di esel Fuel - GAL" at bounding box center [79, 247] width 93 height 13
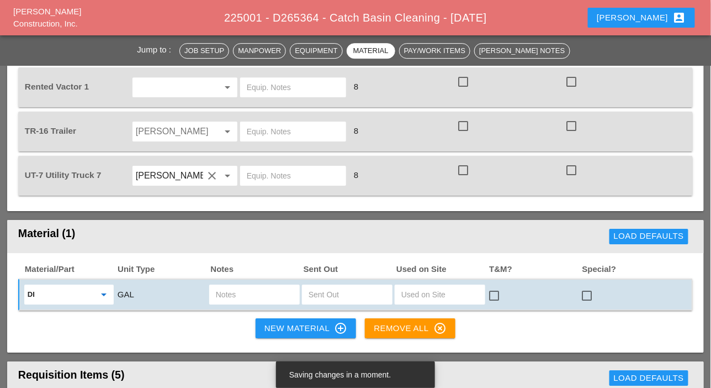
type input "Diesel Fuel - GAL"
click at [324, 291] on input "text" at bounding box center [347, 294] width 77 height 18
type input "15"
click at [254, 297] on input "text" at bounding box center [254, 294] width 77 height 18
type input "ut7"
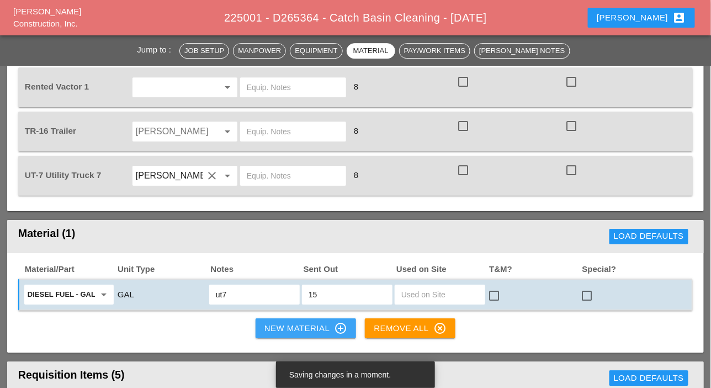
click at [281, 321] on div "New Material control_point" at bounding box center [305, 327] width 83 height 13
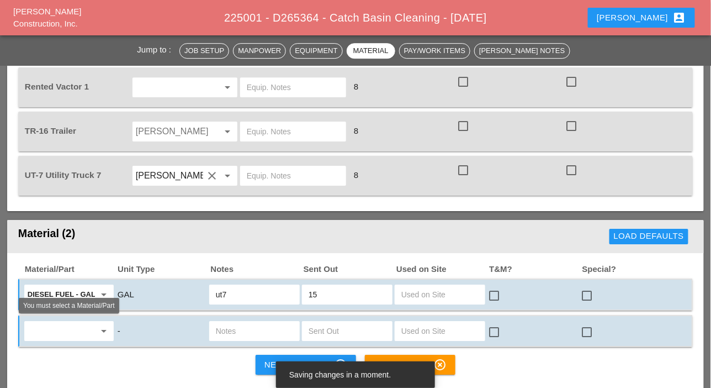
click at [64, 325] on input "text" at bounding box center [61, 331] width 67 height 18
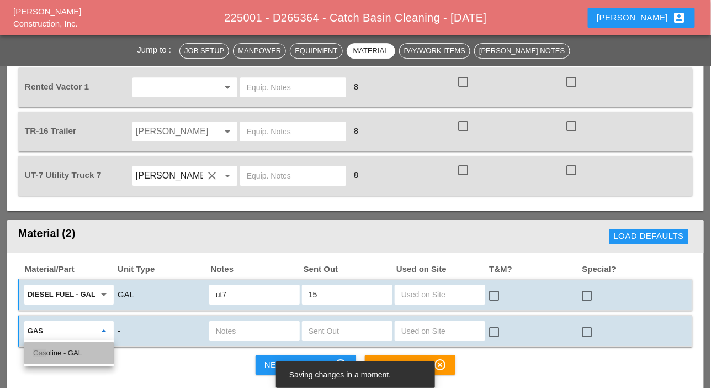
click at [68, 349] on div "Gas oline - GAL" at bounding box center [69, 352] width 72 height 13
type input "Gasoline - GAL"
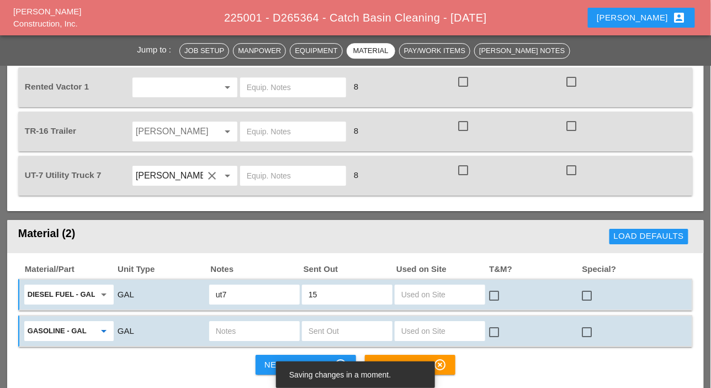
click at [316, 329] on input "text" at bounding box center [347, 331] width 77 height 18
type input "5"
click at [244, 330] on input "text" at bounding box center [254, 331] width 77 height 18
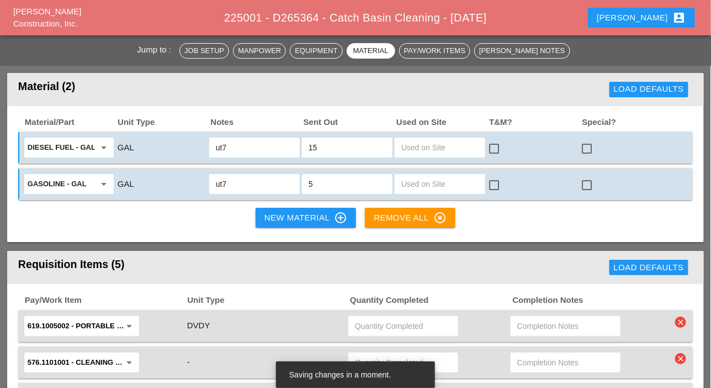
scroll to position [1160, 0]
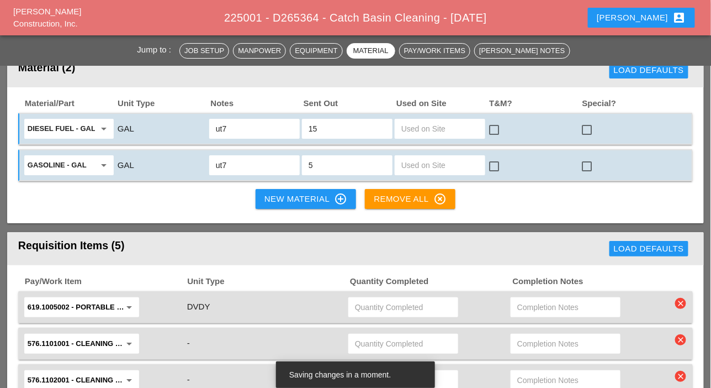
type input "ut7"
click at [293, 198] on div "New Material control_point" at bounding box center [305, 198] width 83 height 13
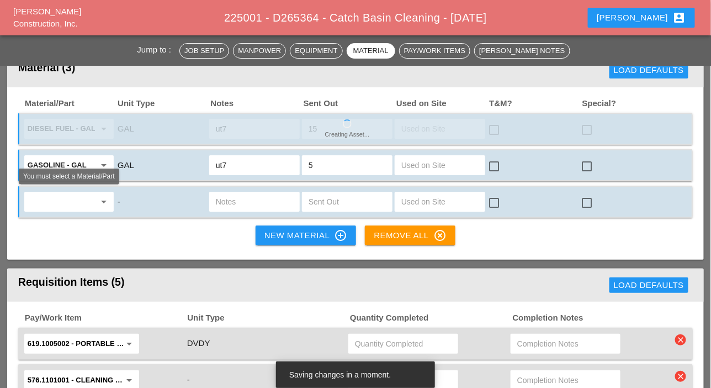
click at [76, 195] on input "text" at bounding box center [61, 202] width 67 height 18
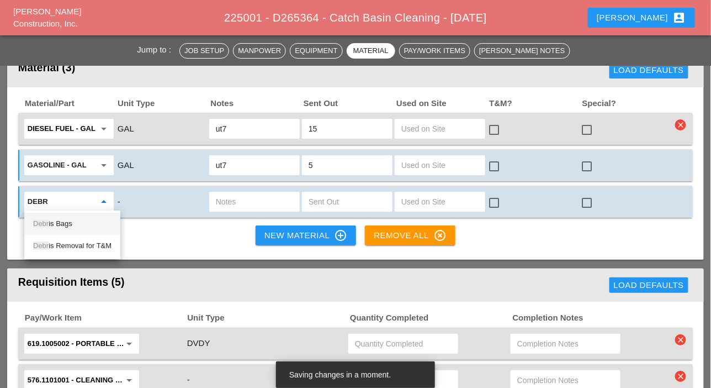
drag, startPoint x: 66, startPoint y: 224, endPoint x: 202, endPoint y: 221, distance: 135.9
click at [66, 225] on div "Debr is Bags" at bounding box center [72, 223] width 78 height 13
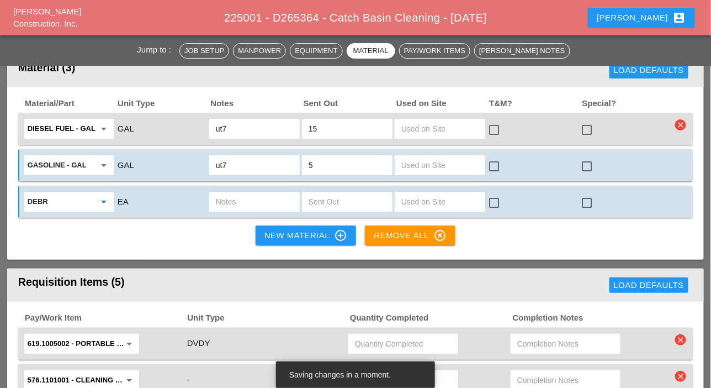
type input "Debris Bags"
click at [331, 198] on input "text" at bounding box center [347, 202] width 77 height 18
type input "2"
click at [272, 202] on input "text" at bounding box center [254, 202] width 77 height 18
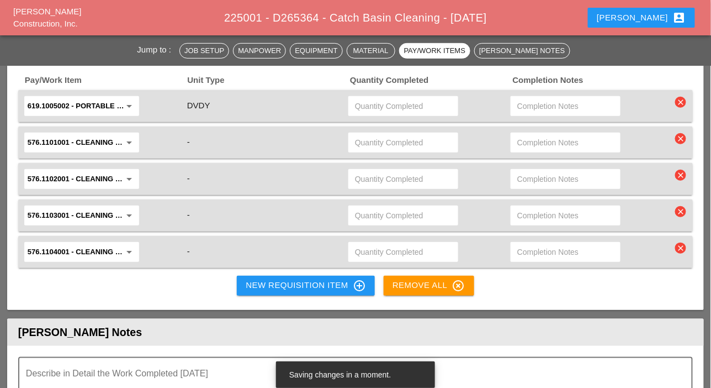
scroll to position [1325, 0]
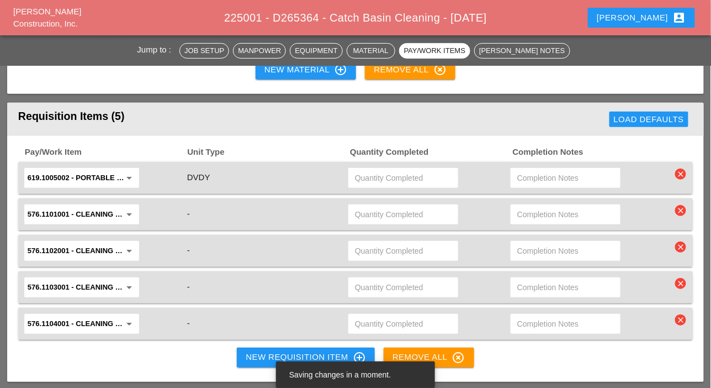
type input "ut7"
click at [369, 178] on input "text" at bounding box center [403, 178] width 97 height 18
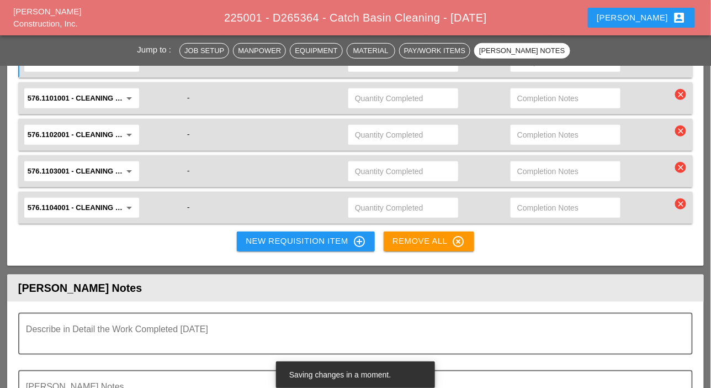
scroll to position [1436, 0]
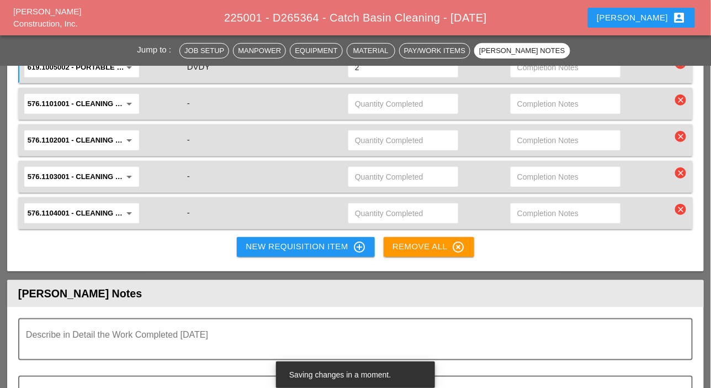
type input "2"
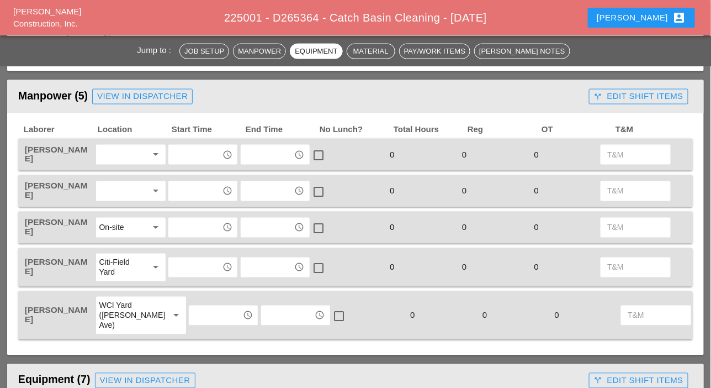
scroll to position [442, 0]
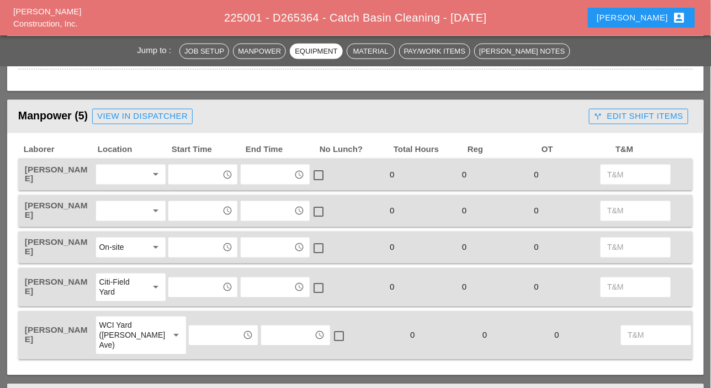
click at [128, 176] on div at bounding box center [123, 175] width 48 height 18
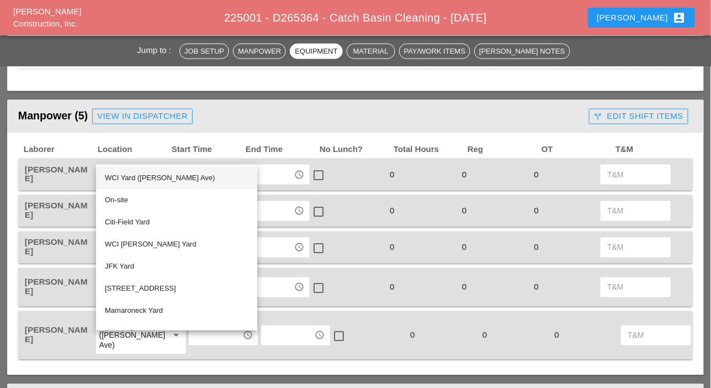
click at [130, 177] on div "WCI Yard (Provost Ave)" at bounding box center [177, 177] width 144 height 13
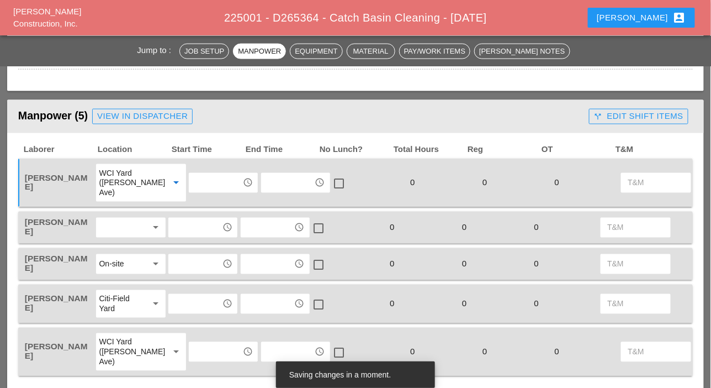
click at [124, 216] on div "arrow_drop_down" at bounding box center [131, 227] width 72 height 23
click at [126, 223] on div at bounding box center [123, 228] width 48 height 18
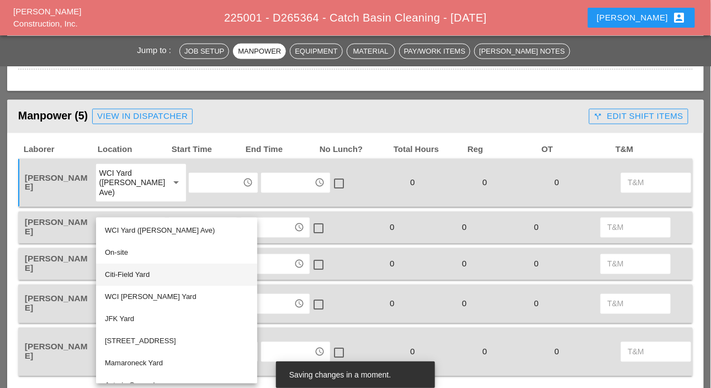
click at [123, 271] on div "Citi-Field Yard" at bounding box center [177, 274] width 144 height 13
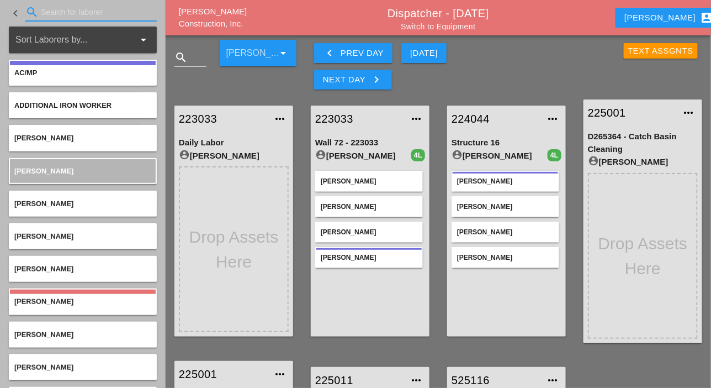
click at [61, 13] on input "Search for laborer" at bounding box center [91, 12] width 100 height 18
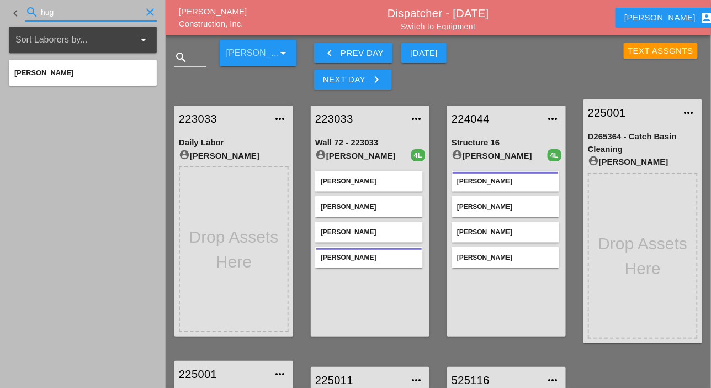
type input "hug"
drag, startPoint x: 86, startPoint y: 81, endPoint x: 475, endPoint y: 274, distance: 434.4
click at [475, 274] on div "keyboard_arrow_left search hug clear Sort Laborers by... arrow_drop_down Hugo Z…" at bounding box center [439, 323] width 546 height 577
drag, startPoint x: 76, startPoint y: 71, endPoint x: 253, endPoint y: 181, distance: 208.3
click at [322, 199] on div "keyboard_arrow_left search hug clear Sort Laborers by... arrow_drop_down Hugo Z…" at bounding box center [439, 323] width 546 height 577
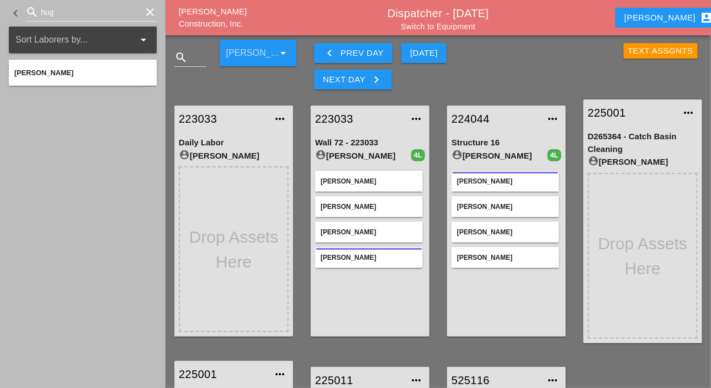
drag, startPoint x: 46, startPoint y: 69, endPoint x: 93, endPoint y: 112, distance: 63.3
click at [126, 122] on aside "keyboard_arrow_left search hug clear Sort Laborers by... arrow_drop_down Hugo Z…" at bounding box center [83, 194] width 166 height 388
click at [74, 107] on aside "keyboard_arrow_left search hug clear Sort Laborers by... arrow_drop_down Hugo Z…" at bounding box center [83, 194] width 166 height 388
drag, startPoint x: 72, startPoint y: 71, endPoint x: 73, endPoint y: 112, distance: 40.9
click at [105, 122] on aside "keyboard_arrow_left search hug clear Sort Laborers by... arrow_drop_down Hugo Z…" at bounding box center [83, 194] width 166 height 388
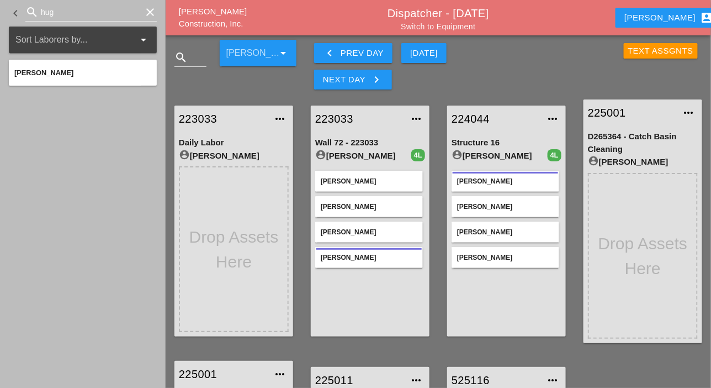
click at [56, 102] on aside "keyboard_arrow_left search hug clear Sort Laborers by... arrow_drop_down Hugo Z…" at bounding box center [83, 194] width 166 height 388
click at [45, 70] on span "Hugo Zambrano" at bounding box center [43, 72] width 59 height 8
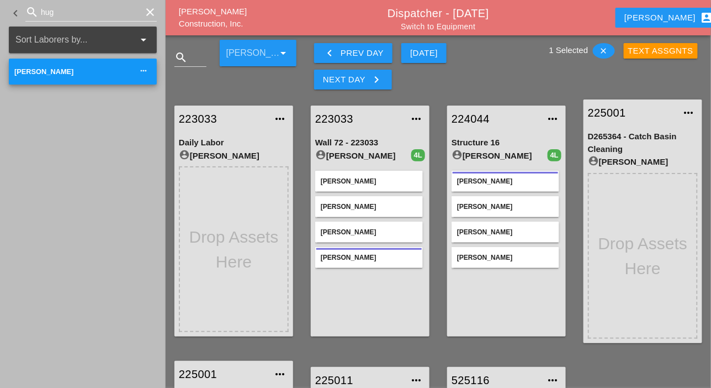
drag, startPoint x: 49, startPoint y: 69, endPoint x: 96, endPoint y: 133, distance: 79.7
click at [215, 187] on div "keyboard_arrow_left search hug clear Sort Laborers by... arrow_drop_down Hugo Z…" at bounding box center [439, 323] width 546 height 577
click at [66, 119] on aside "keyboard_arrow_left search hug clear Sort Laborers by... arrow_drop_down Hugo Z…" at bounding box center [83, 194] width 166 height 388
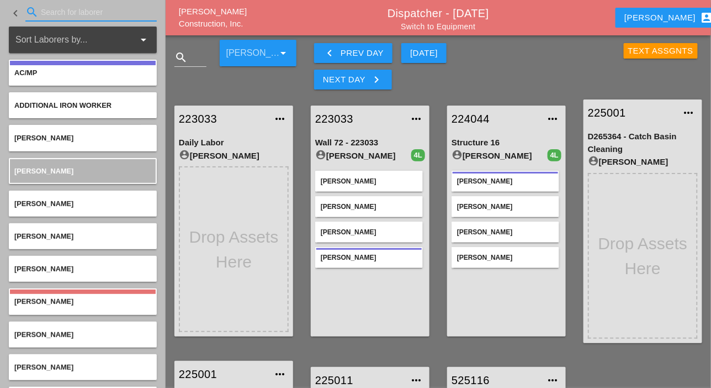
click at [50, 12] on input "Search for laborer" at bounding box center [91, 12] width 100 height 18
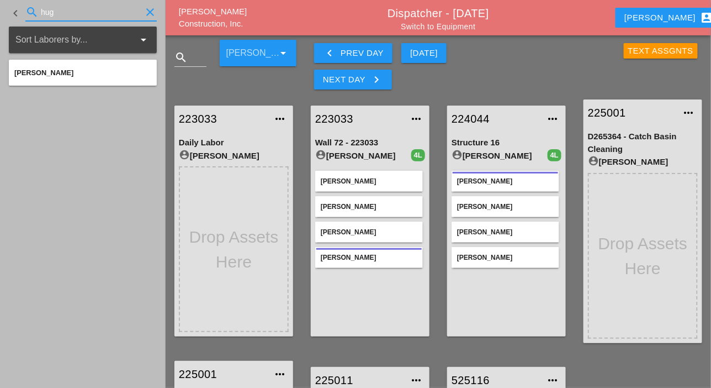
type input "hug"
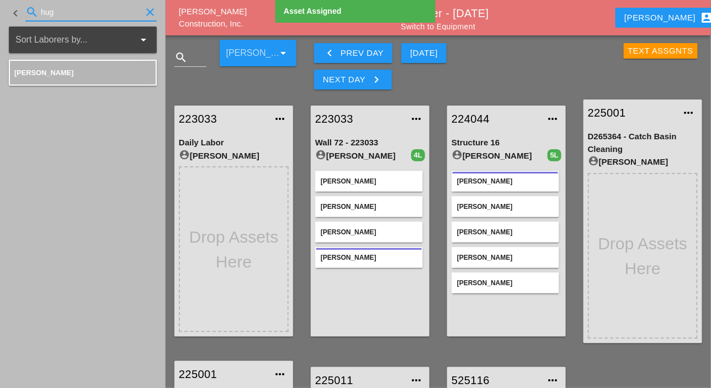
click at [39, 11] on div "search hug clear" at bounding box center [90, 12] width 131 height 18
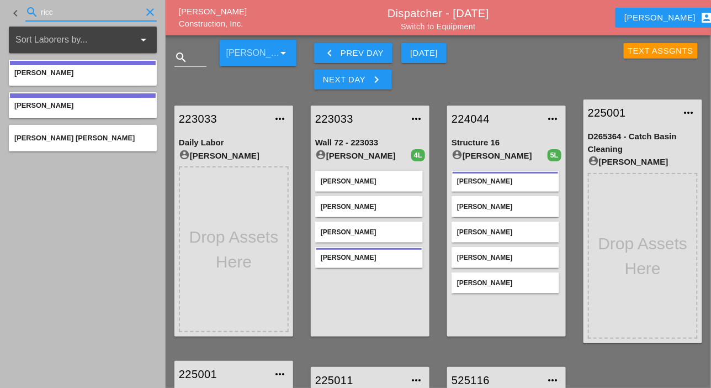
type input "ricc"
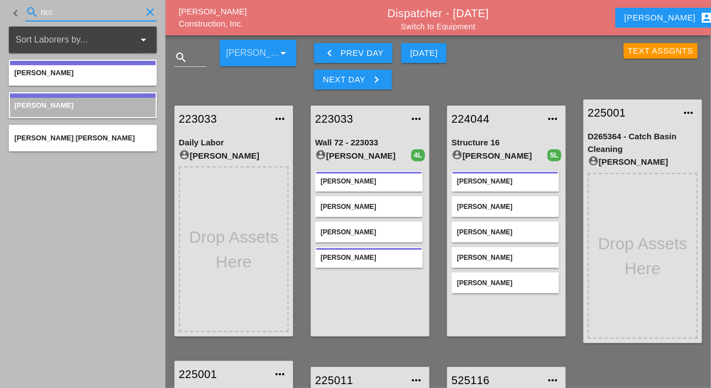
drag, startPoint x: 63, startPoint y: 13, endPoint x: 32, endPoint y: 15, distance: 31.0
click at [32, 15] on div "search ricc clear" at bounding box center [90, 12] width 131 height 18
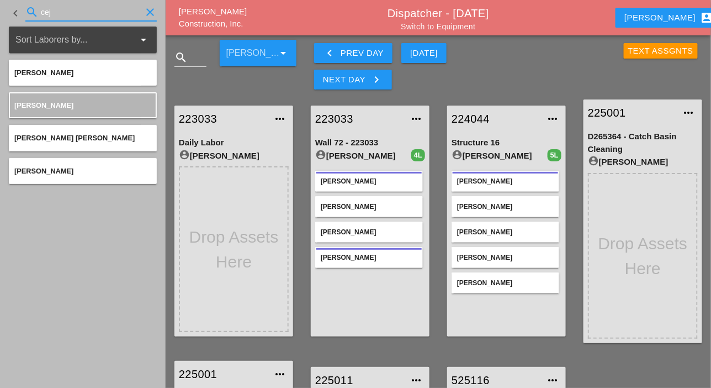
type input "cej"
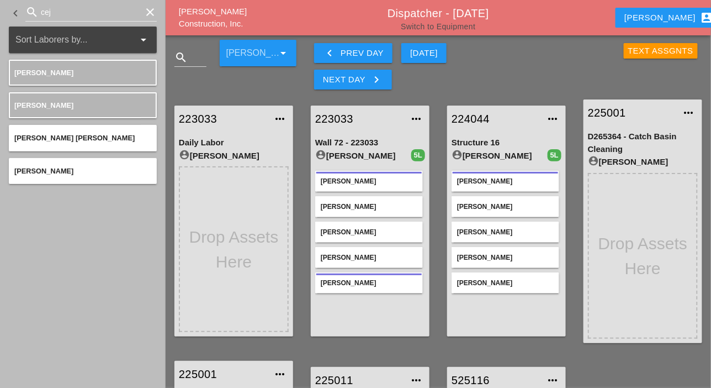
click at [446, 24] on link "Switch to Equipment" at bounding box center [438, 26] width 75 height 9
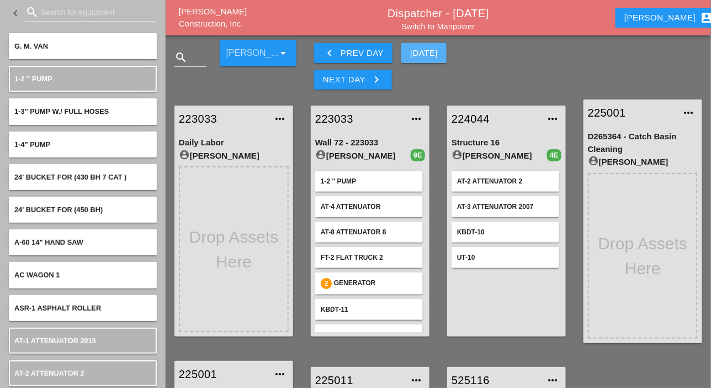
click at [419, 49] on div "Today" at bounding box center [424, 53] width 28 height 13
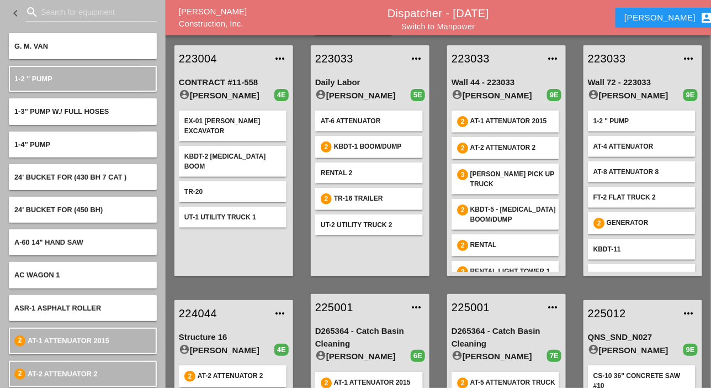
scroll to position [55, 0]
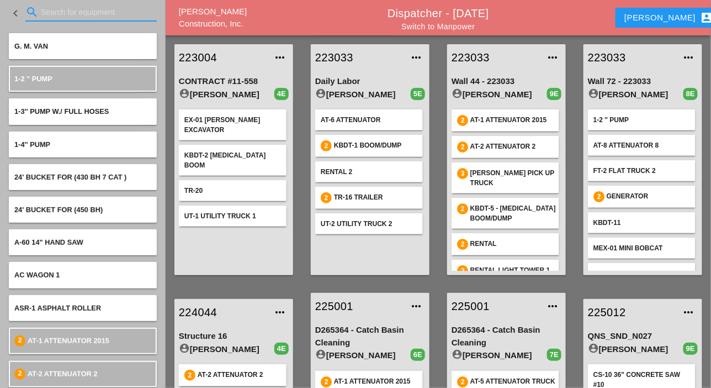
click at [55, 10] on input "Search for equipment" at bounding box center [91, 12] width 100 height 18
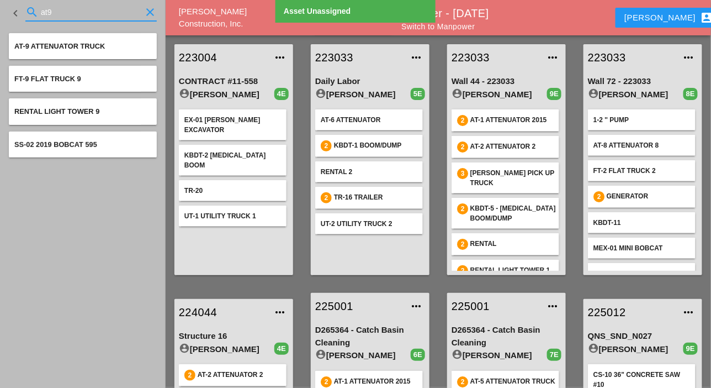
type input "at9"
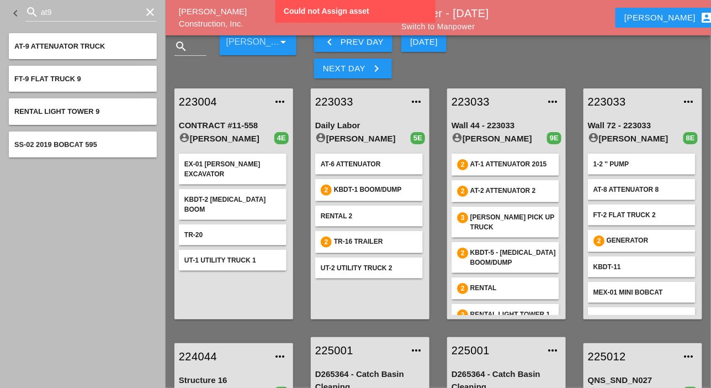
scroll to position [0, 0]
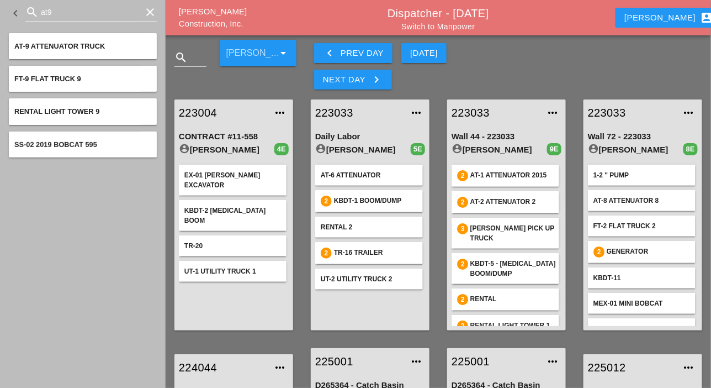
click at [369, 77] on div "Next Day keyboard_arrow_right" at bounding box center [353, 79] width 60 height 13
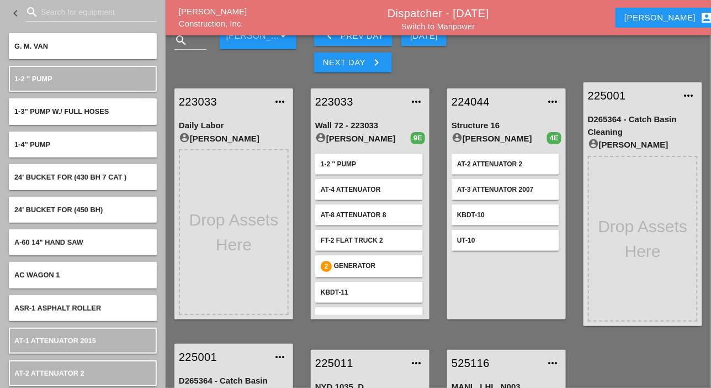
scroll to position [55, 0]
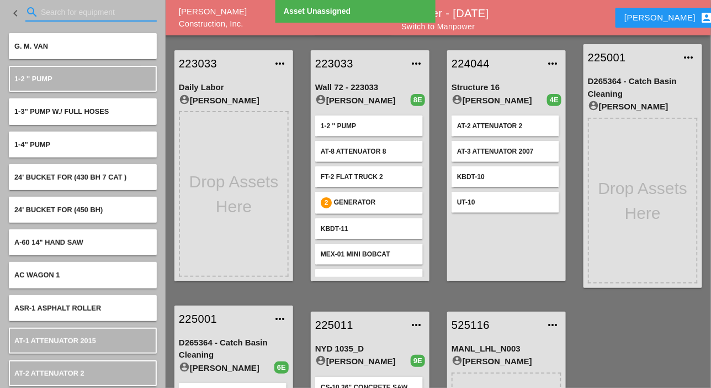
click at [50, 14] on input "Search for equipment" at bounding box center [91, 12] width 100 height 18
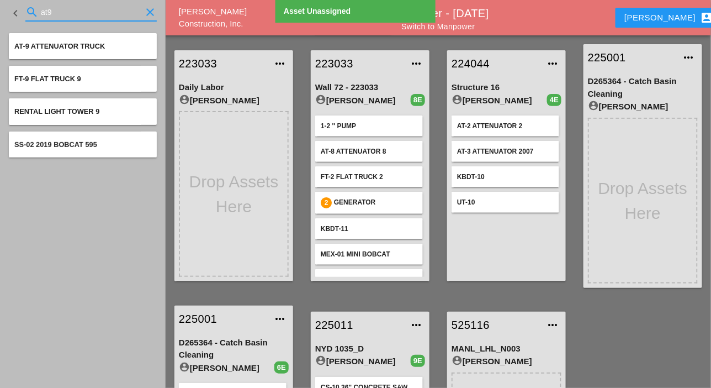
type input "at9"
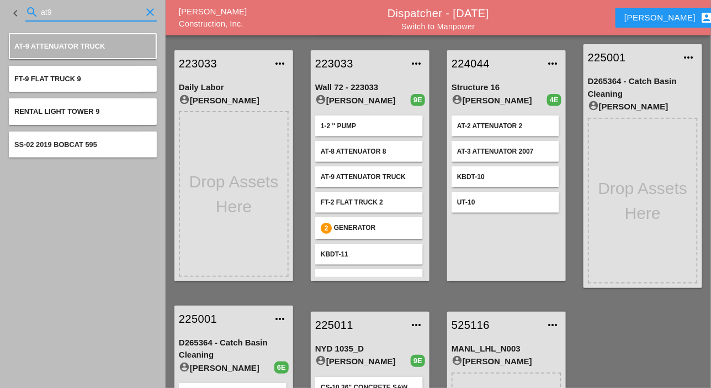
drag, startPoint x: 46, startPoint y: 8, endPoint x: 36, endPoint y: 6, distance: 10.1
click at [36, 6] on div "search at9 clear" at bounding box center [90, 12] width 131 height 18
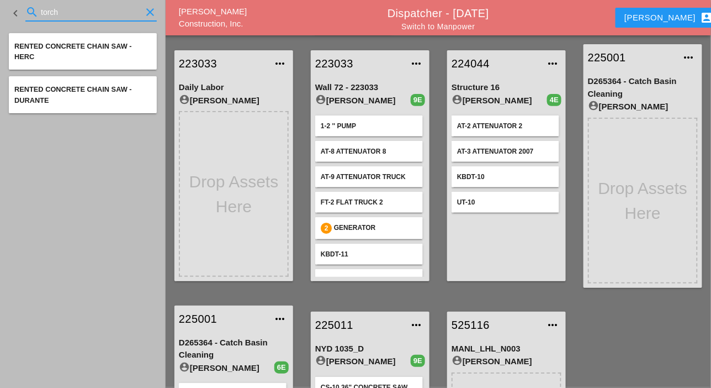
drag, startPoint x: 65, startPoint y: 15, endPoint x: 33, endPoint y: 10, distance: 32.3
click at [33, 10] on div "search torch clear" at bounding box center [90, 12] width 131 height 18
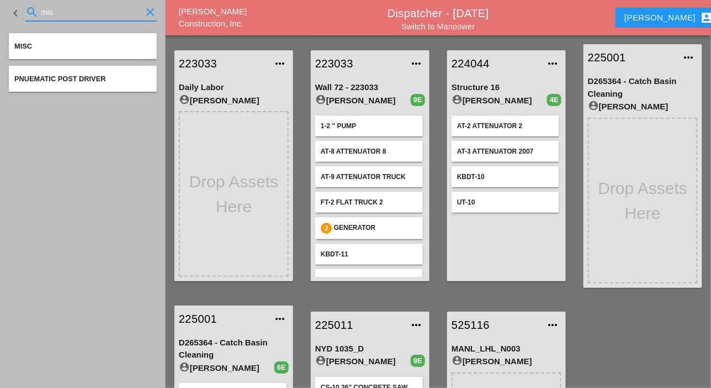
type input "mis"
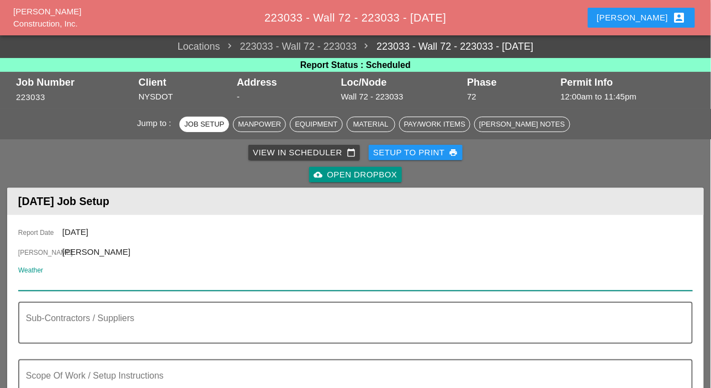
paste input "Tue 16"
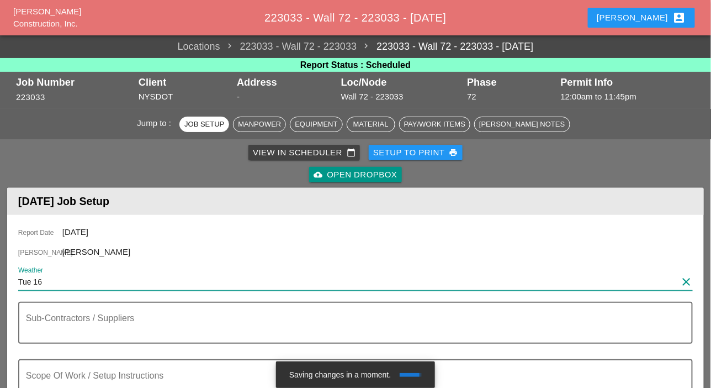
drag, startPoint x: 47, startPoint y: 275, endPoint x: 14, endPoint y: 277, distance: 33.2
click at [14, 278] on div "Report Date 09/16/2025 Foreman Ricardo Capao Weather Tue 16 clear Sub-Contracto…" at bounding box center [355, 373] width 697 height 316
paste input "Day 74° 7% ENE 14 mph Intervals of clouds and sunshine. High 74F. Winds ENE at …"
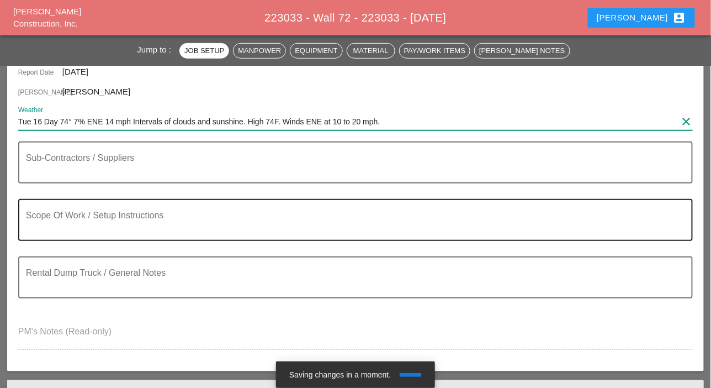
scroll to position [166, 0]
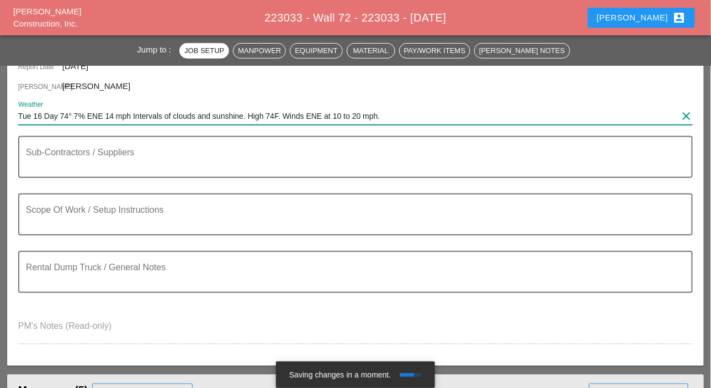
type input "Tue 16 Day 74° 7% ENE 14 mph Intervals of clouds and sunshine. High 74F. Winds …"
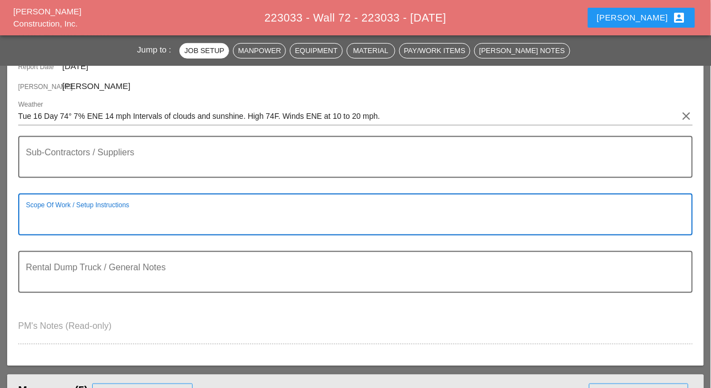
paste textarea "MOSHOLU PARKWAY- SOUTH BOUND LEFT LANE CLOSED FROM HENRY HUDSON INTERCHANGE TO …"
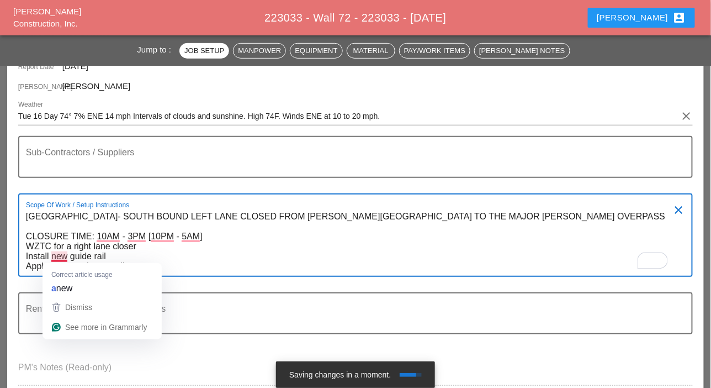
click at [136, 256] on textarea "[GEOGRAPHIC_DATA]- SOUTH BOUND LEFT LANE CLOSED FROM [PERSON_NAME][GEOGRAPHIC_D…" at bounding box center [351, 242] width 650 height 68
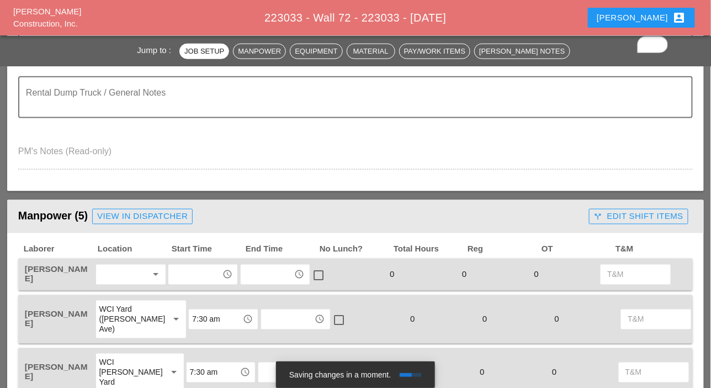
scroll to position [442, 0]
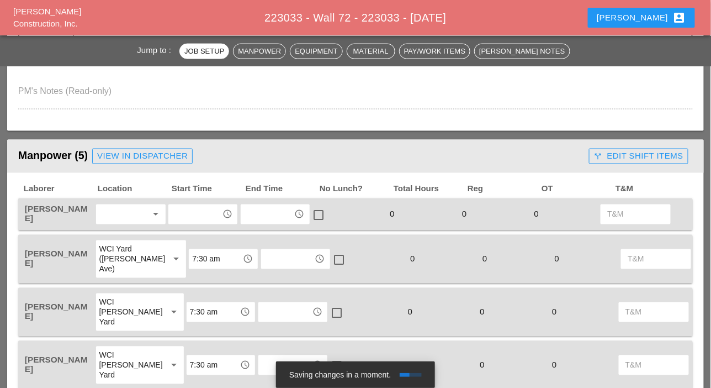
type textarea "[GEOGRAPHIC_DATA]- SOUTH BOUND LEFT LANE CLOSED FROM [PERSON_NAME][GEOGRAPHIC_D…"
click at [119, 216] on div at bounding box center [123, 214] width 48 height 18
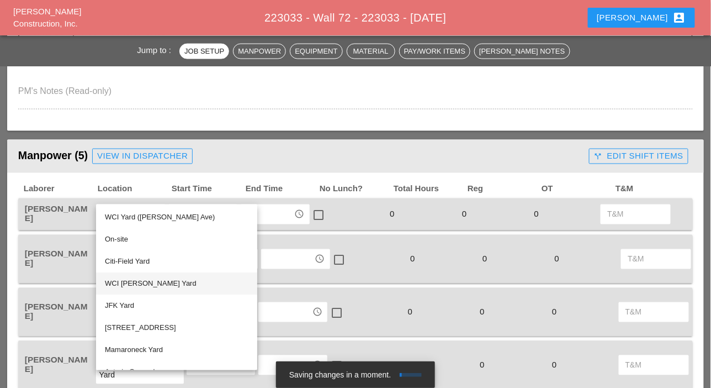
click at [135, 285] on div "WCI [PERSON_NAME] Yard" at bounding box center [177, 283] width 144 height 13
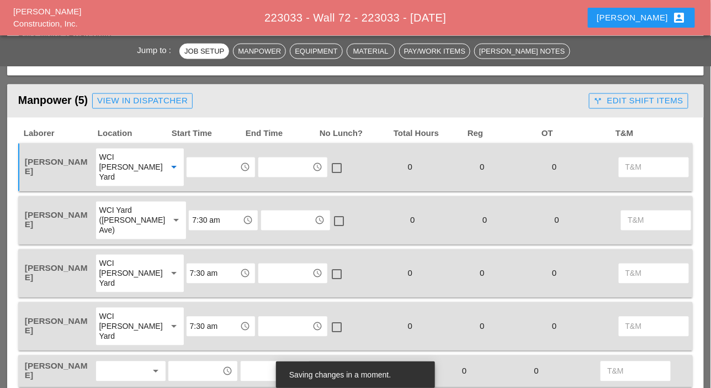
scroll to position [552, 0]
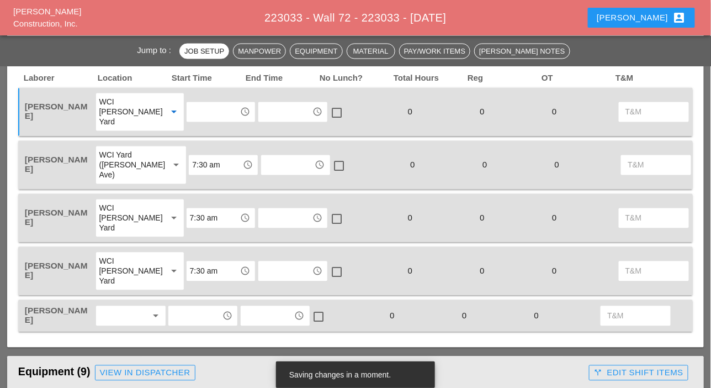
click at [130, 229] on div "WCI [PERSON_NAME] Yard" at bounding box center [128, 218] width 59 height 30
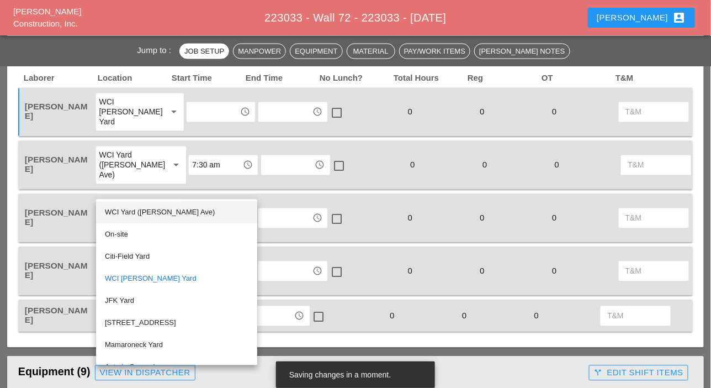
click at [139, 213] on div "WCI Yard ([PERSON_NAME] Ave)" at bounding box center [177, 212] width 144 height 13
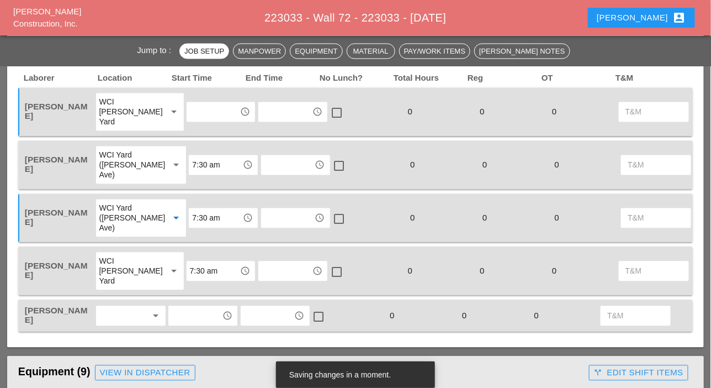
click at [119, 314] on div at bounding box center [123, 316] width 48 height 18
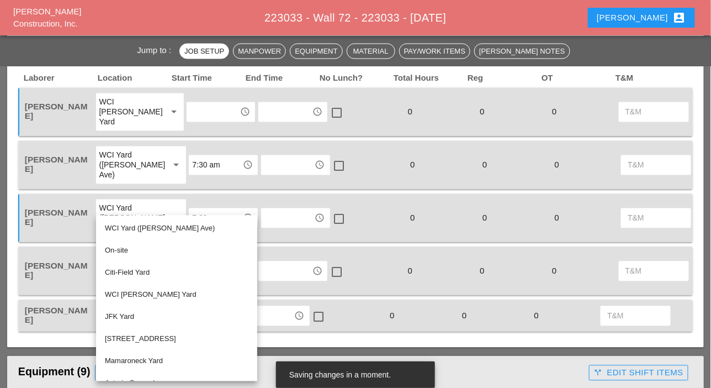
click at [87, 274] on div "[PERSON_NAME]" at bounding box center [59, 271] width 70 height 21
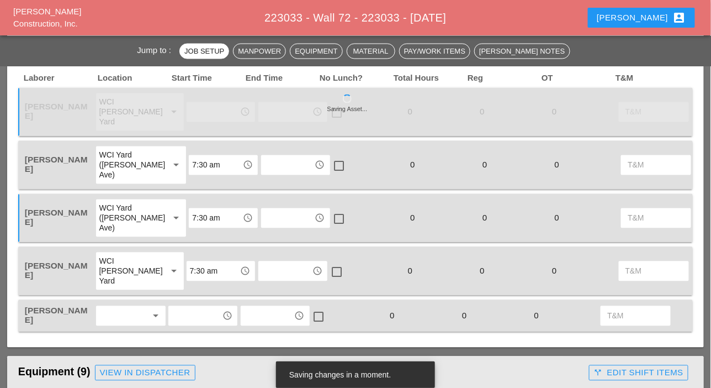
click at [118, 267] on div "WCI [PERSON_NAME] Yard" at bounding box center [128, 271] width 59 height 30
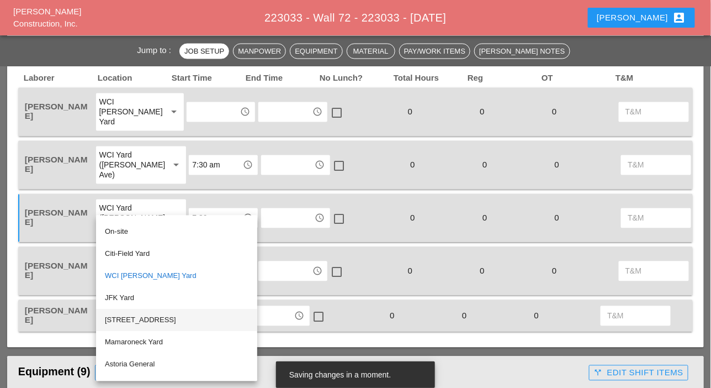
scroll to position [0, 0]
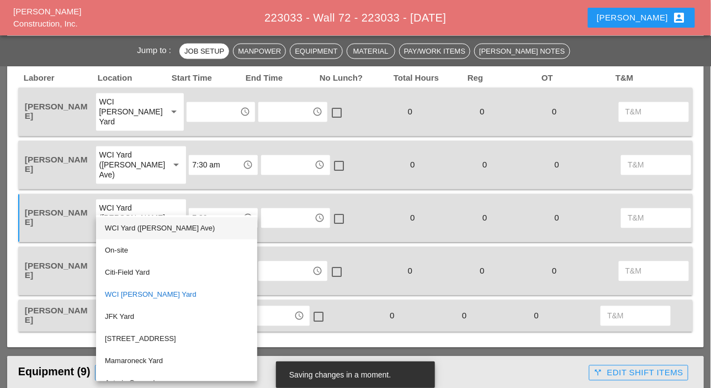
click at [140, 227] on div "WCI Yard ([PERSON_NAME] Ave)" at bounding box center [177, 228] width 144 height 13
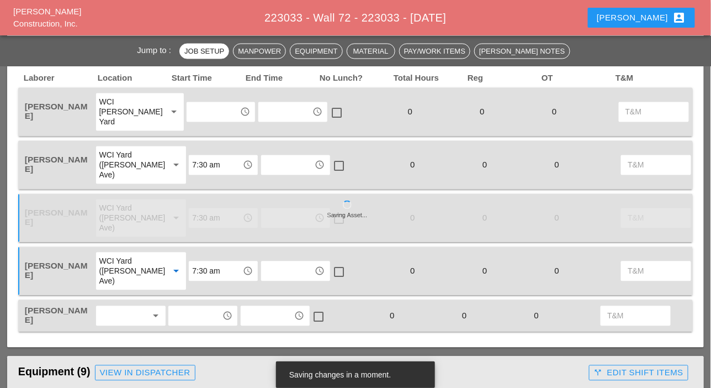
click at [120, 314] on div at bounding box center [123, 316] width 48 height 18
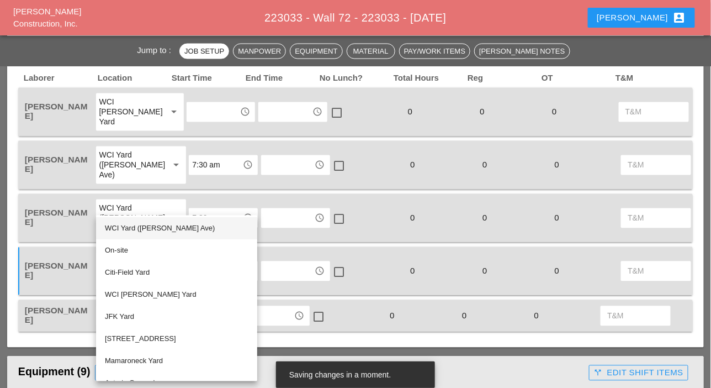
click at [131, 230] on div "WCI Yard ([PERSON_NAME] Ave)" at bounding box center [177, 228] width 144 height 13
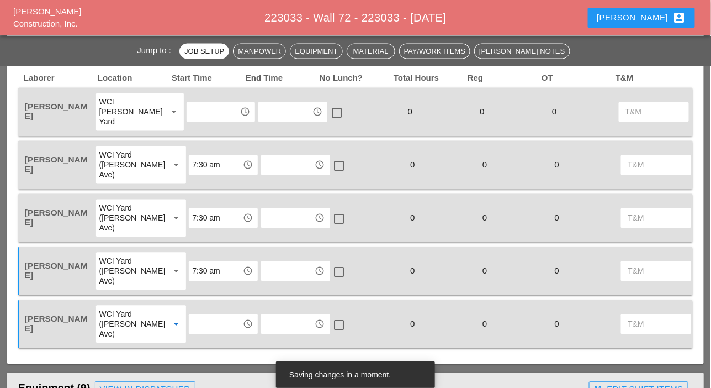
click at [192, 322] on input "text" at bounding box center [215, 324] width 47 height 18
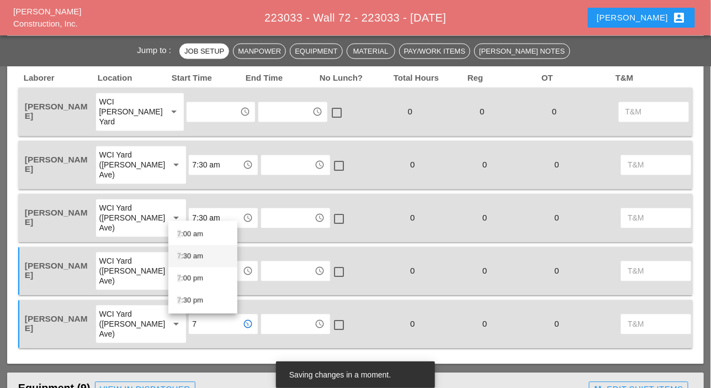
click at [190, 255] on div "7 :30 am" at bounding box center [202, 256] width 51 height 13
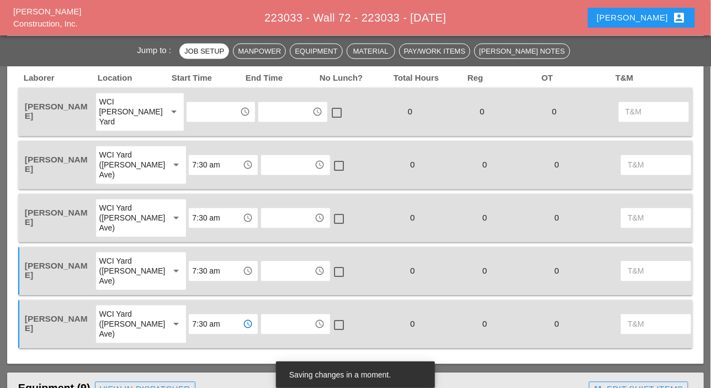
type input "7:30 am"
click at [190, 113] on input "text" at bounding box center [213, 112] width 47 height 18
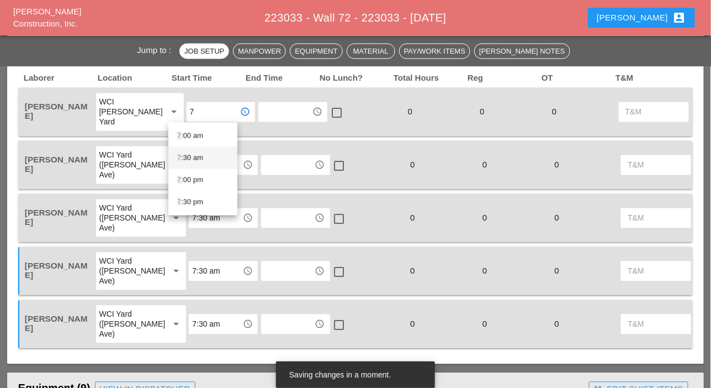
click at [192, 157] on div "7 :30 am" at bounding box center [202, 157] width 51 height 13
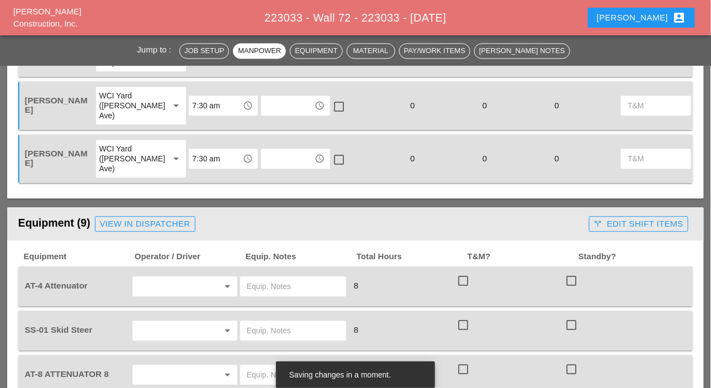
scroll to position [773, 0]
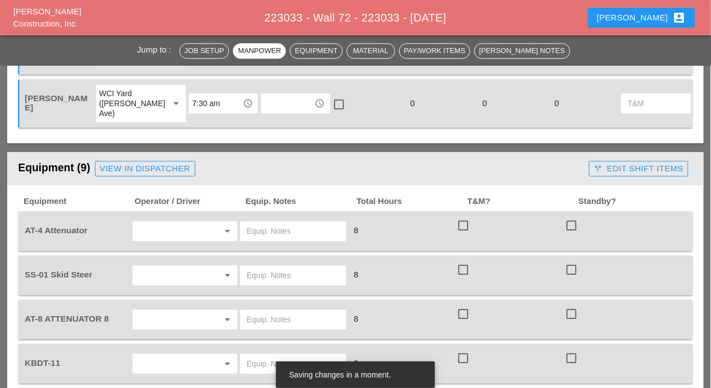
type input "7:30 am"
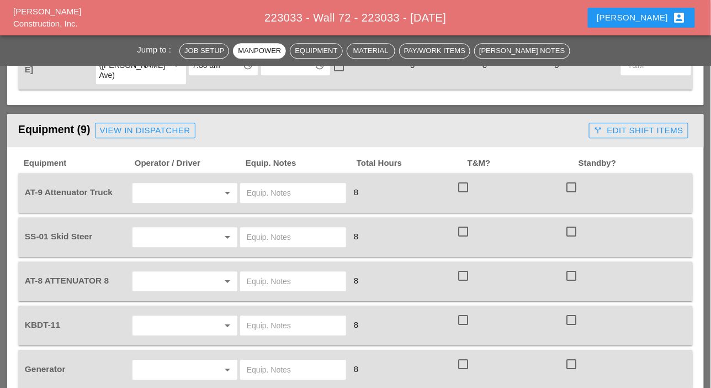
scroll to position [828, 0]
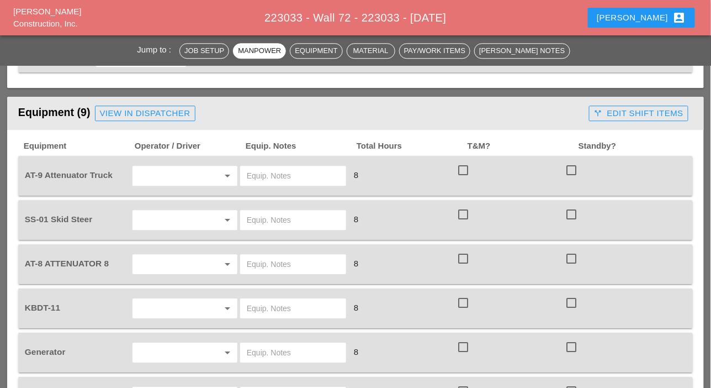
click at [155, 172] on input "text" at bounding box center [169, 176] width 67 height 18
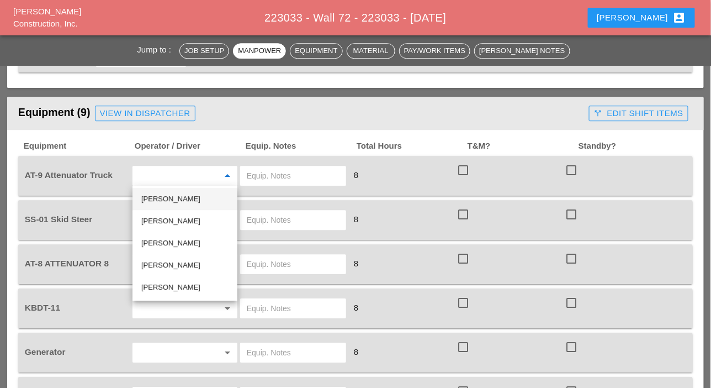
click at [158, 197] on div "[PERSON_NAME]" at bounding box center [184, 198] width 87 height 13
type input "[PERSON_NAME]"
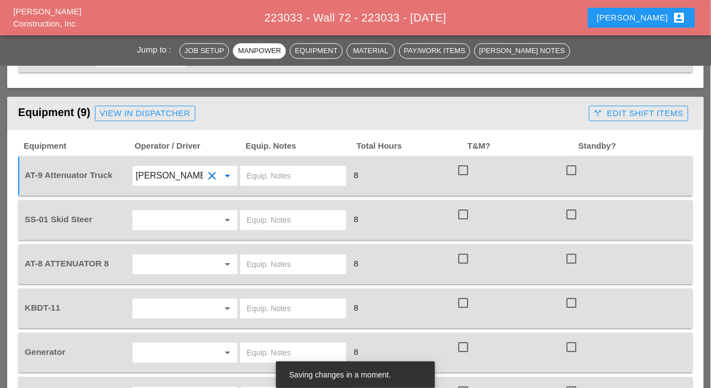
click at [156, 217] on input "text" at bounding box center [169, 220] width 67 height 18
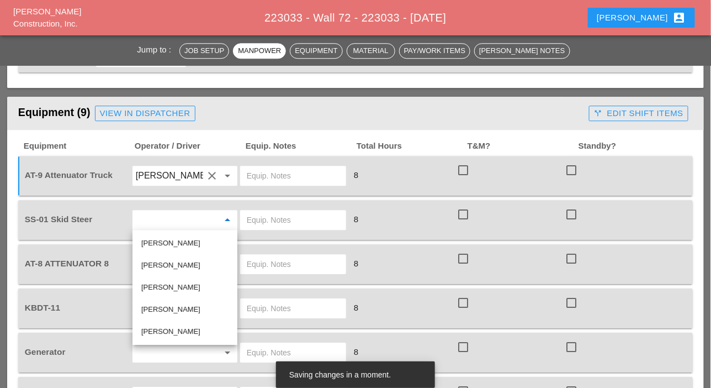
click at [157, 306] on div "[PERSON_NAME]" at bounding box center [184, 309] width 87 height 13
type input "[PERSON_NAME]"
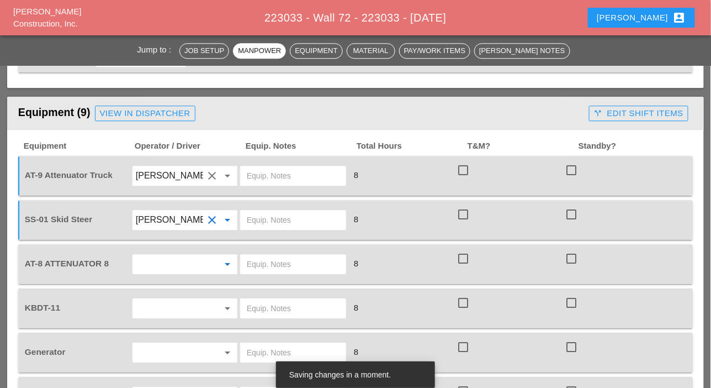
click at [161, 260] on input "text" at bounding box center [169, 264] width 67 height 18
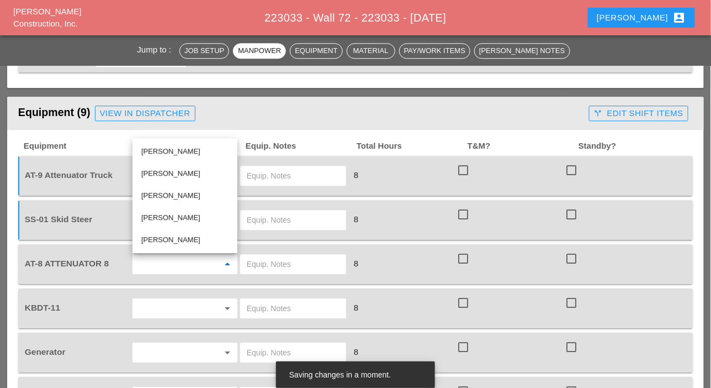
click at [155, 239] on div "[PERSON_NAME]" at bounding box center [184, 239] width 87 height 13
type input "[PERSON_NAME]"
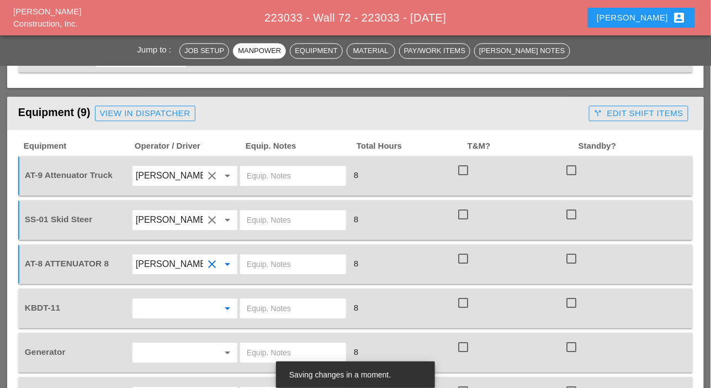
click at [160, 309] on input "text" at bounding box center [169, 308] width 67 height 18
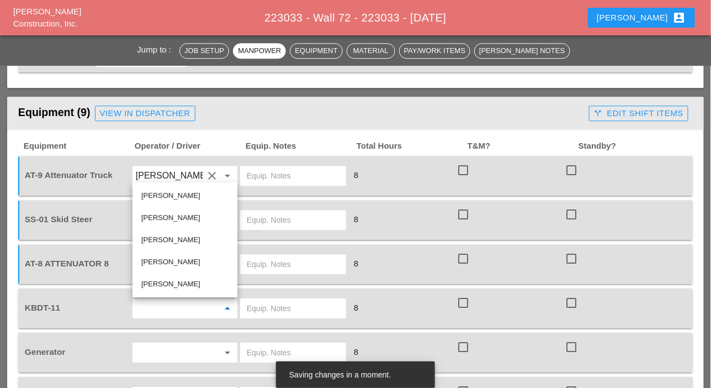
scroll to position [883, 0]
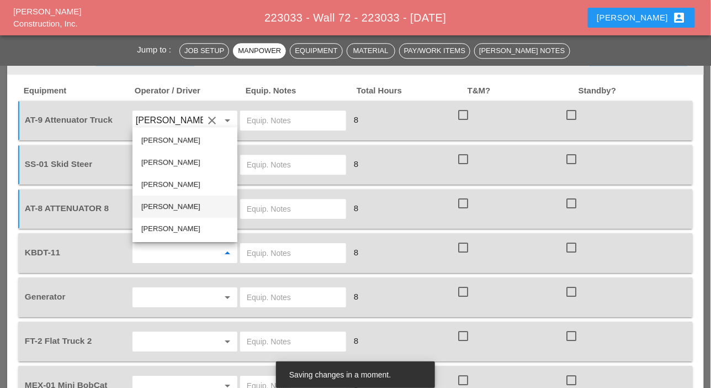
click at [164, 208] on div "[PERSON_NAME]" at bounding box center [184, 206] width 87 height 13
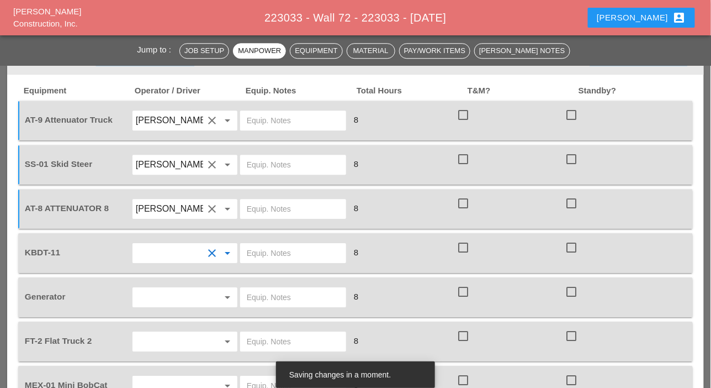
type input "[PERSON_NAME]"
click at [165, 293] on input "text" at bounding box center [169, 297] width 67 height 18
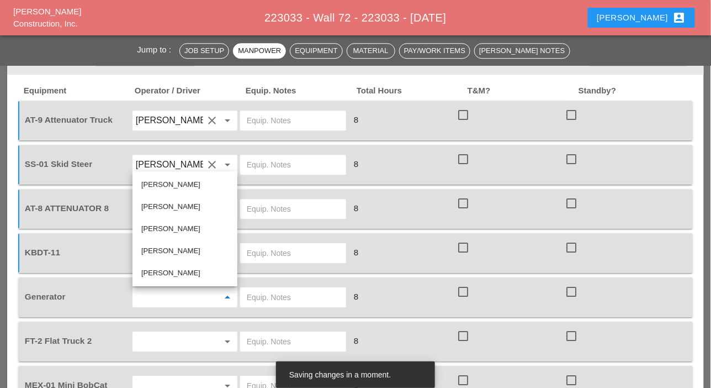
scroll to position [939, 0]
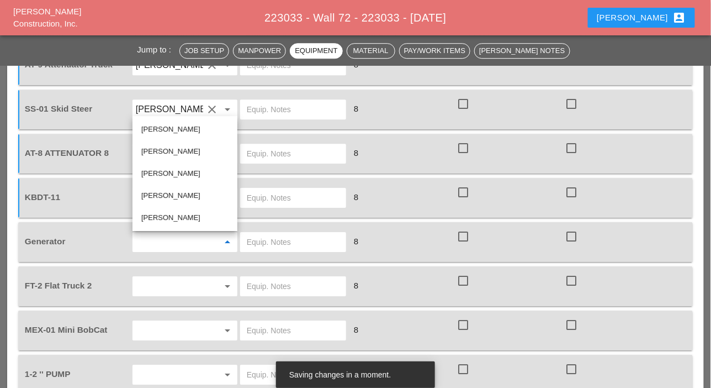
drag, startPoint x: 157, startPoint y: 171, endPoint x: 153, endPoint y: 179, distance: 9.1
click at [157, 172] on div "[PERSON_NAME]" at bounding box center [184, 173] width 87 height 13
type input "[PERSON_NAME]"
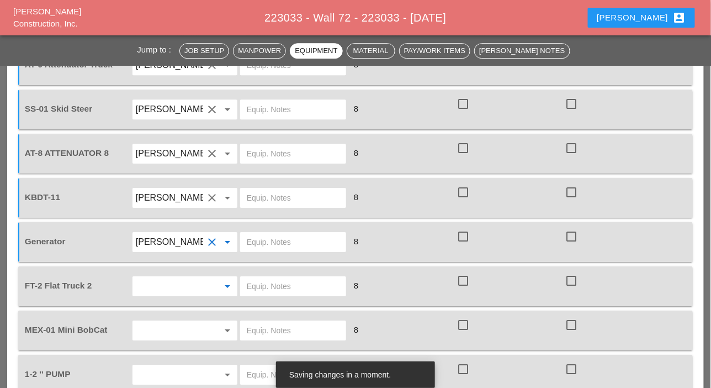
click at [149, 284] on input "text" at bounding box center [169, 286] width 67 height 18
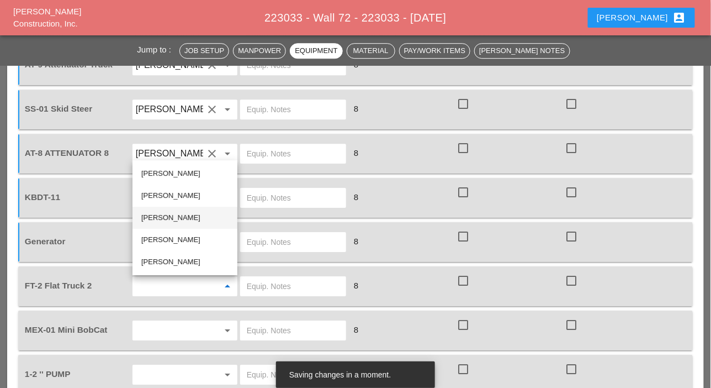
click at [156, 215] on div "[PERSON_NAME]" at bounding box center [184, 217] width 87 height 13
type input "[PERSON_NAME]"
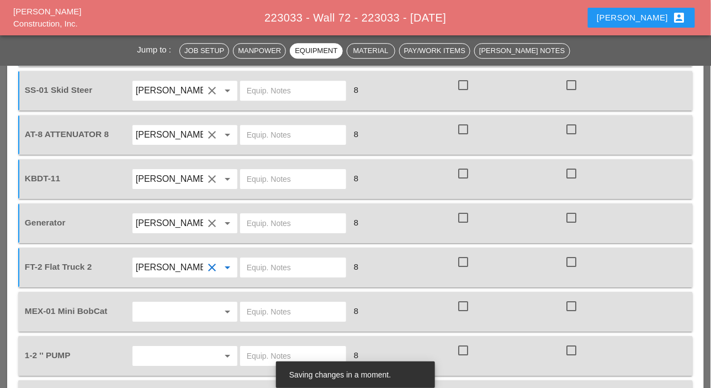
scroll to position [994, 0]
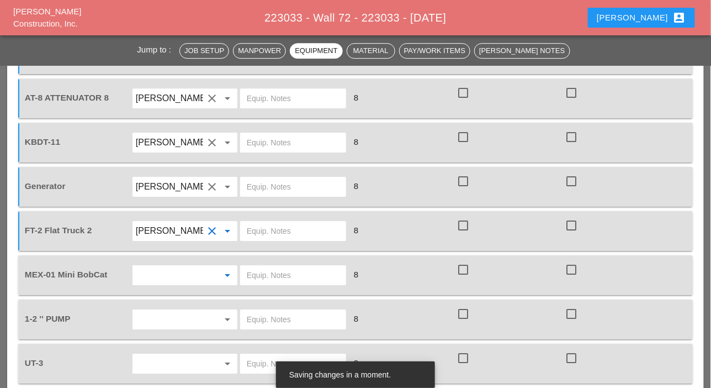
click at [154, 271] on input "text" at bounding box center [169, 275] width 67 height 18
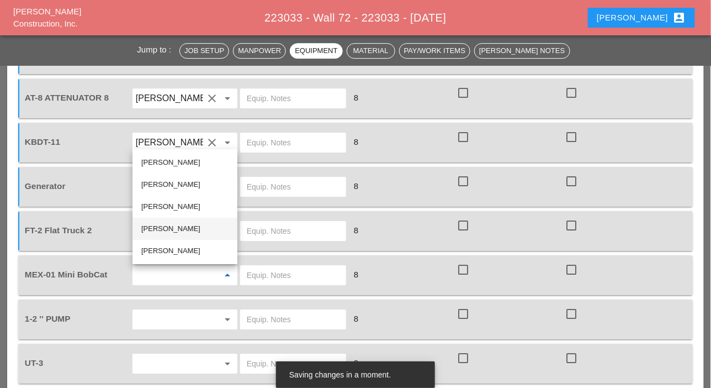
click at [150, 226] on div "[PERSON_NAME]" at bounding box center [184, 228] width 87 height 13
type input "[PERSON_NAME]"
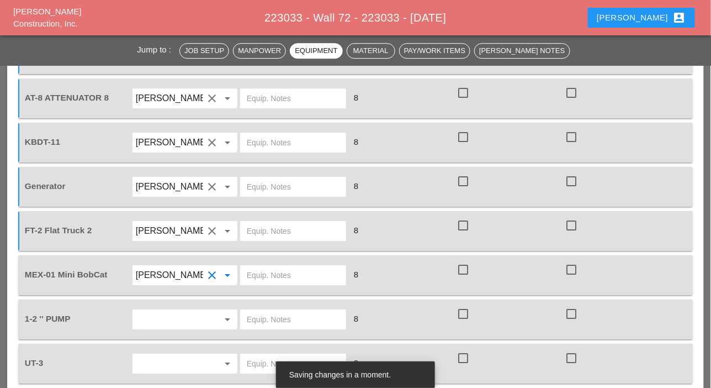
scroll to position [1049, 0]
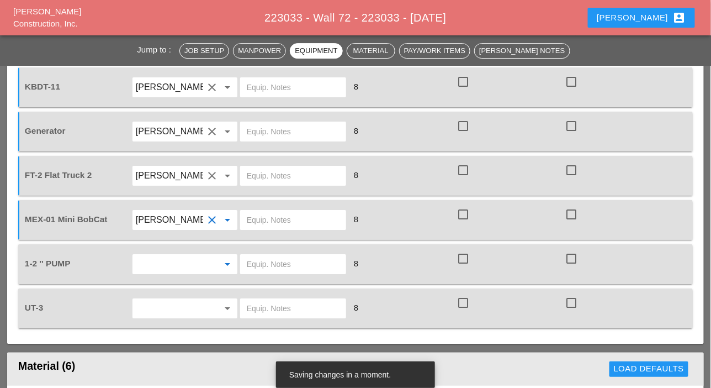
click at [155, 260] on input "text" at bounding box center [169, 264] width 67 height 18
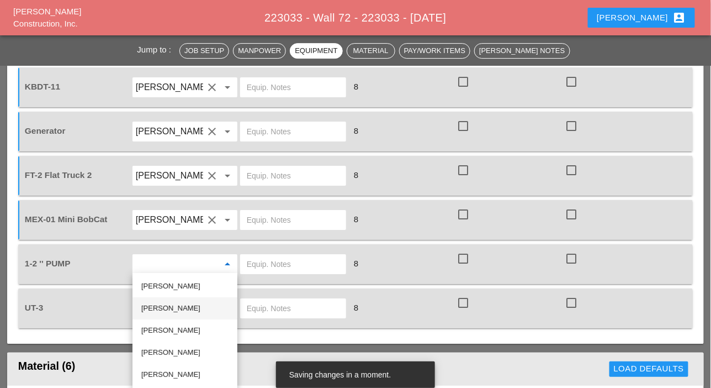
scroll to position [1104, 0]
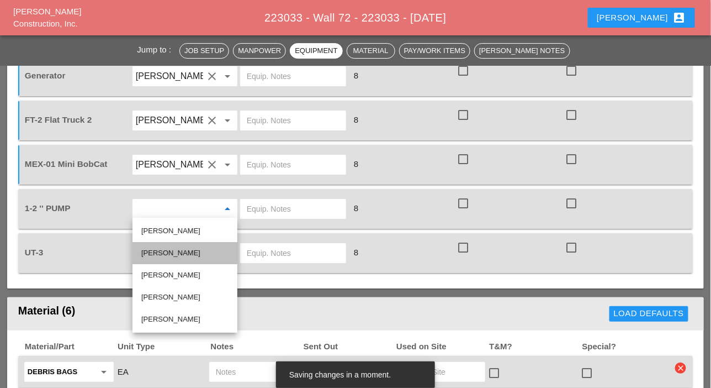
click at [162, 251] on div "[PERSON_NAME]" at bounding box center [184, 252] width 87 height 13
type input "[PERSON_NAME]"
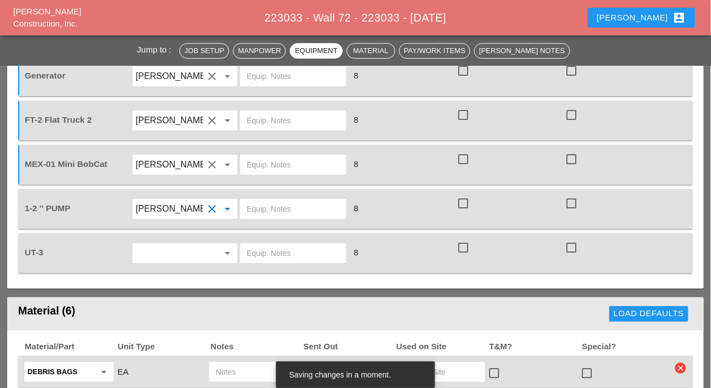
click at [161, 247] on input "text" at bounding box center [169, 253] width 67 height 18
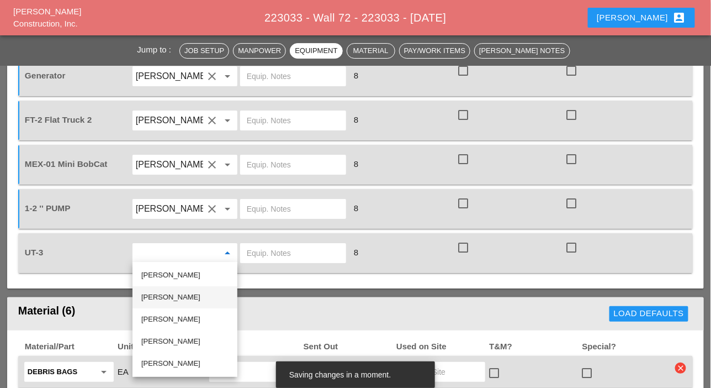
click at [158, 294] on div "[PERSON_NAME]" at bounding box center [184, 296] width 87 height 13
type input "[PERSON_NAME]"
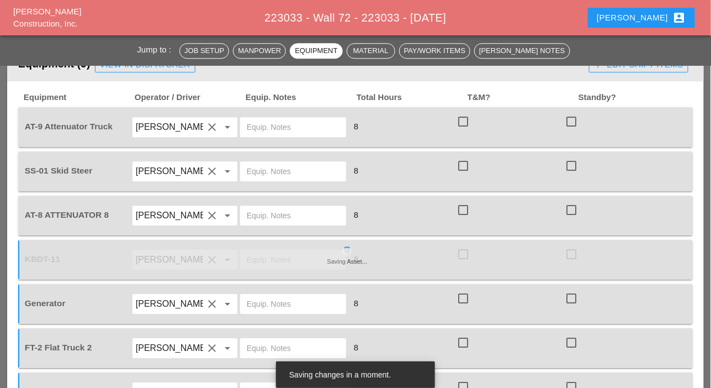
scroll to position [828, 0]
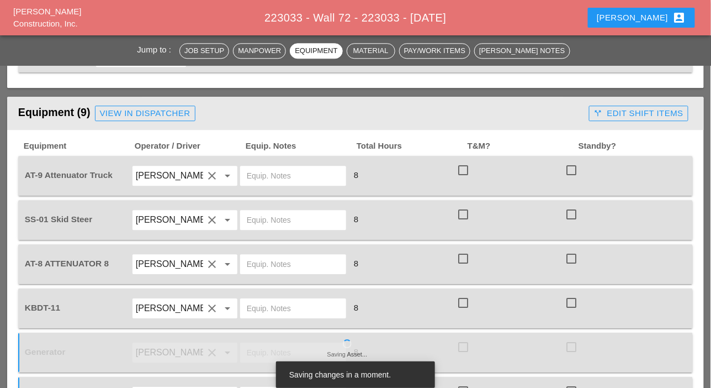
click at [261, 176] on input "text" at bounding box center [293, 176] width 93 height 18
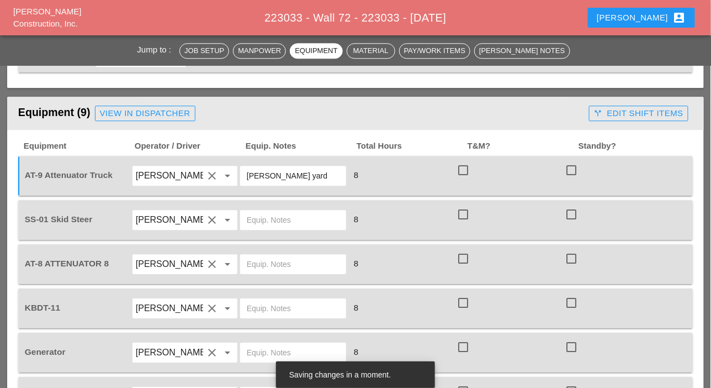
drag, startPoint x: 295, startPoint y: 173, endPoint x: 245, endPoint y: 176, distance: 50.8
click at [245, 176] on div "[PERSON_NAME] yard" at bounding box center [293, 176] width 106 height 20
type input "[PERSON_NAME] yard"
click at [279, 218] on input "text" at bounding box center [293, 220] width 93 height 18
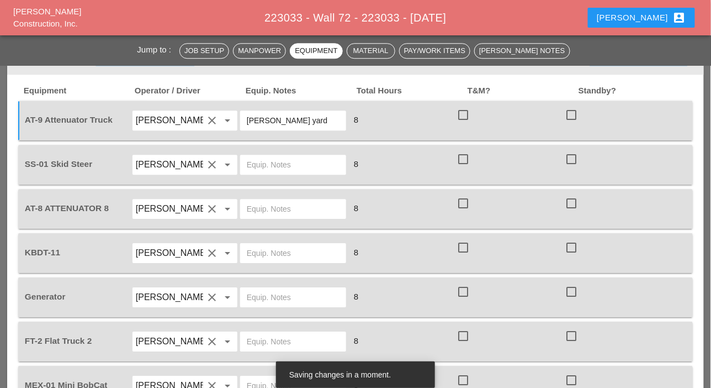
click at [271, 209] on input "text" at bounding box center [293, 209] width 93 height 18
paste input "Bruckner yard"
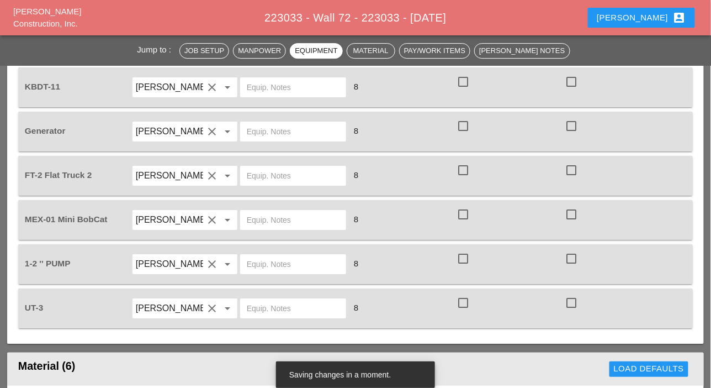
scroll to position [828, 0]
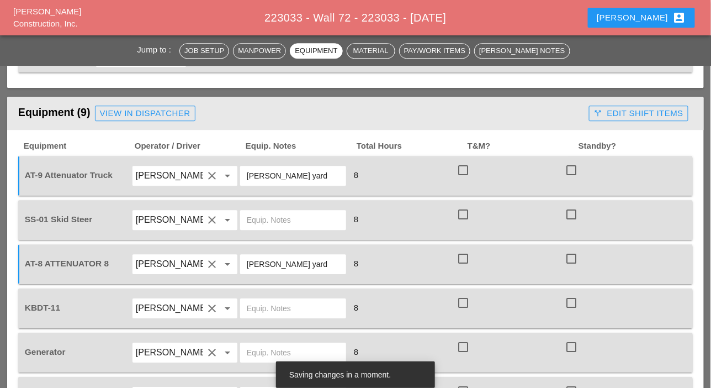
type input "Bruckner yard"
click at [273, 225] on input "text" at bounding box center [293, 220] width 93 height 18
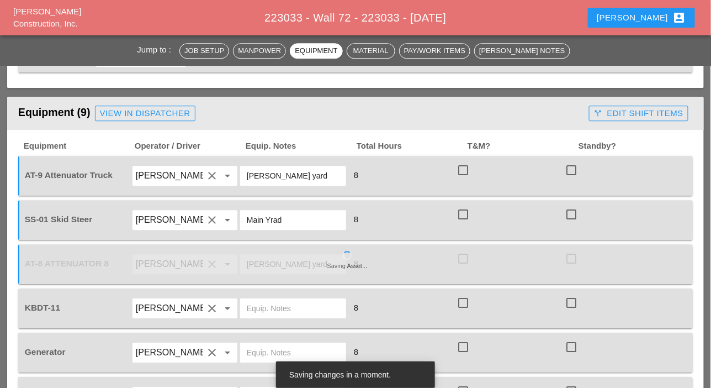
drag, startPoint x: 285, startPoint y: 217, endPoint x: 263, endPoint y: 219, distance: 22.1
click at [263, 219] on input "Main Yrad" at bounding box center [293, 220] width 93 height 18
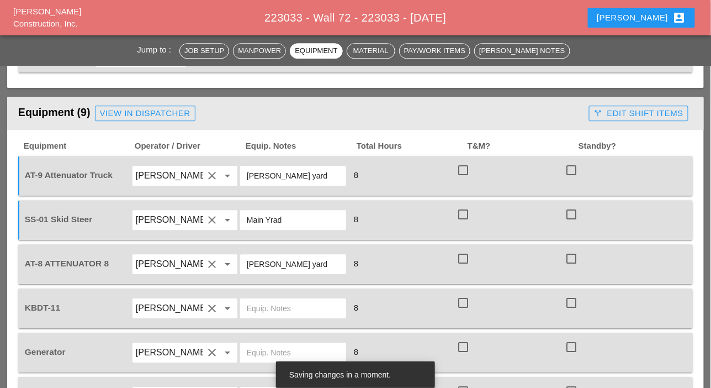
click at [267, 220] on input "Main Yrad" at bounding box center [293, 220] width 93 height 18
drag, startPoint x: 269, startPoint y: 220, endPoint x: 247, endPoint y: 221, distance: 22.1
click at [247, 221] on input "Main Yard" at bounding box center [293, 220] width 93 height 18
type input "Main Yard"
click at [274, 303] on input "text" at bounding box center [293, 308] width 93 height 18
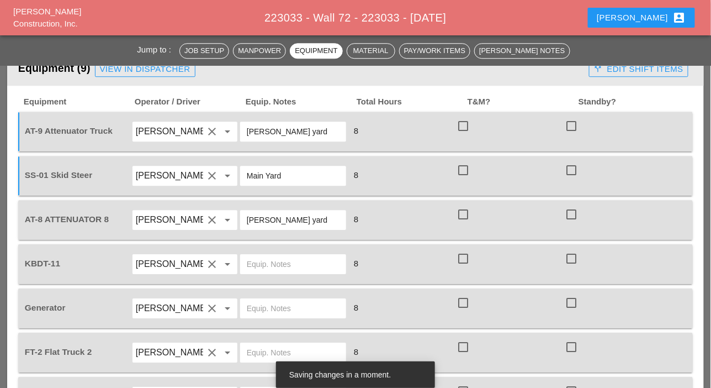
scroll to position [883, 0]
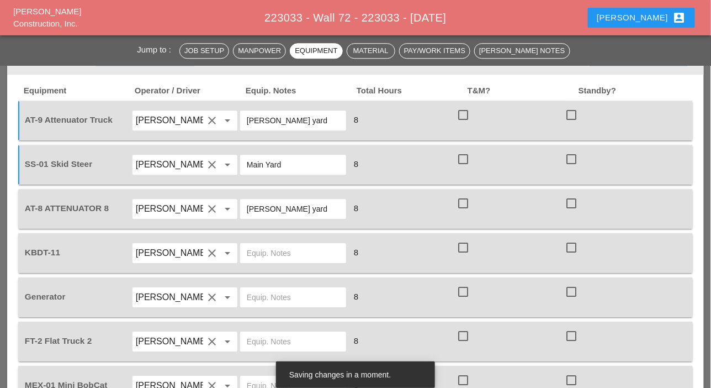
paste input "Main Yard"
type input "Main Yard"
click at [269, 293] on input "text" at bounding box center [293, 297] width 93 height 18
paste input "Main Yard"
type input "Main Yard"
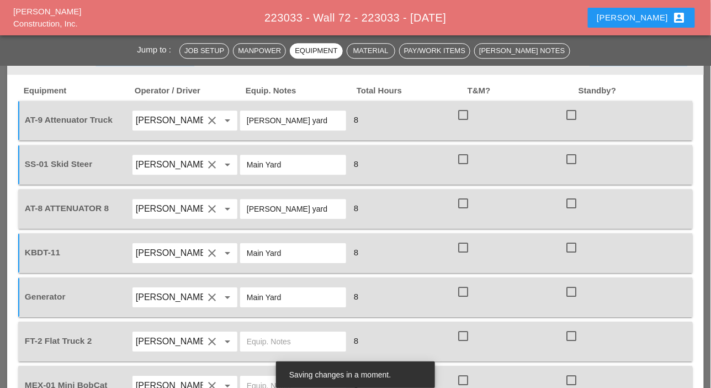
click at [262, 333] on input "text" at bounding box center [293, 341] width 93 height 18
paste input "Main Yard"
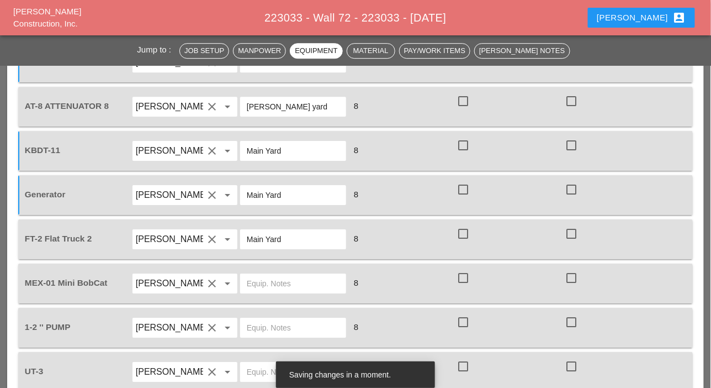
scroll to position [994, 0]
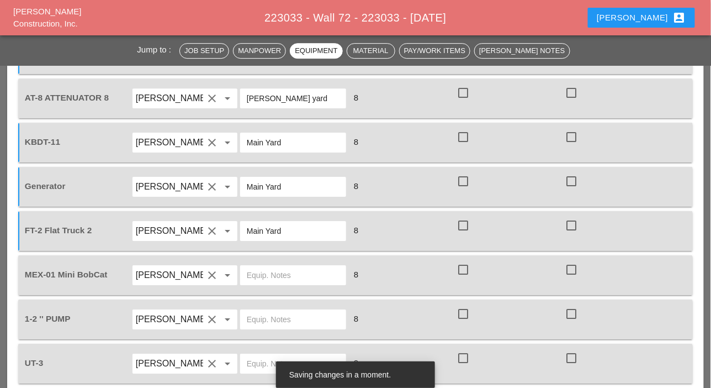
type input "Main Yard"
click at [267, 276] on input "text" at bounding box center [293, 275] width 93 height 18
paste input "Main Yard"
type input "Main Yard"
click at [260, 313] on input "text" at bounding box center [293, 319] width 93 height 18
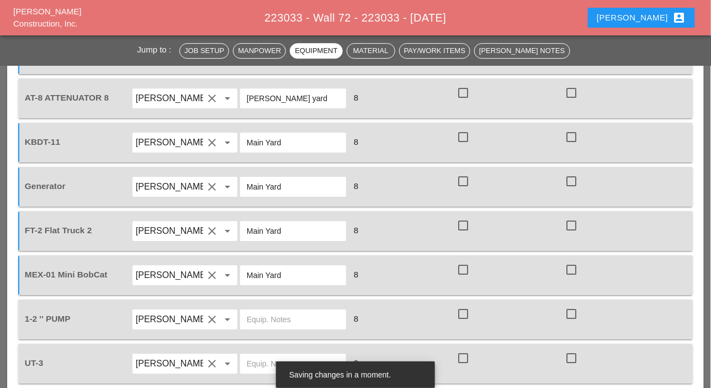
paste input "Main Yard"
type input "Main Yard"
click at [260, 358] on input "text" at bounding box center [293, 363] width 93 height 18
paste input "Main Yard"
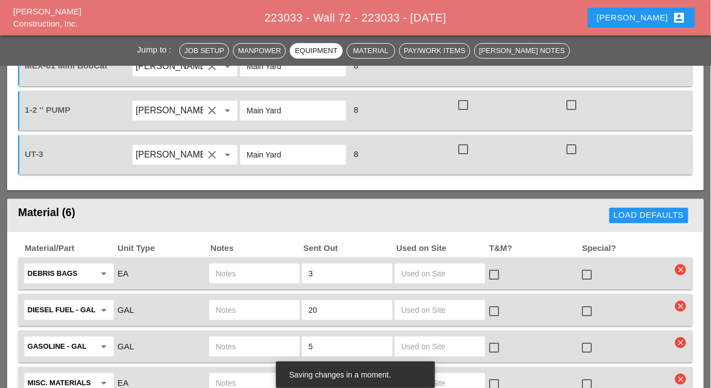
scroll to position [1215, 0]
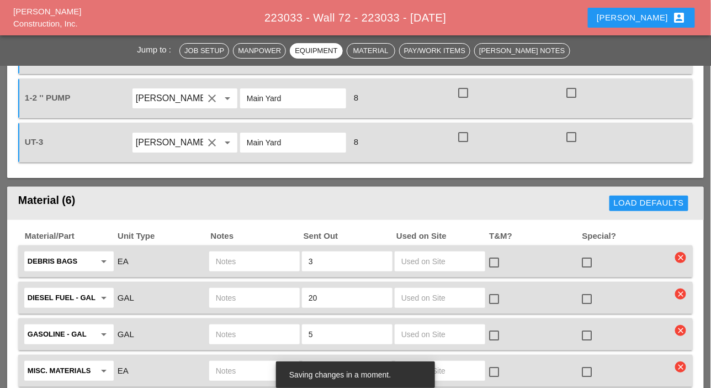
type input "Main Yard"
drag, startPoint x: 51, startPoint y: 139, endPoint x: 22, endPoint y: 140, distance: 28.8
click at [22, 140] on div "UT-3 Roberto Elvezio clear arrow_drop_down Main Yard 8 check_box_outline_blank …" at bounding box center [355, 143] width 675 height 40
copy span "UT-3"
click at [229, 257] on input "text" at bounding box center [254, 261] width 77 height 18
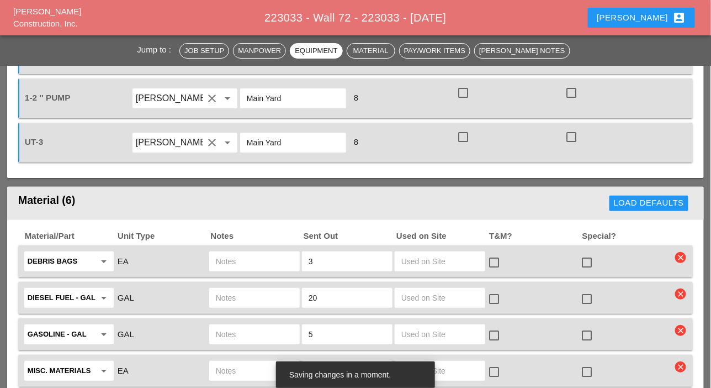
paste input "UT-3"
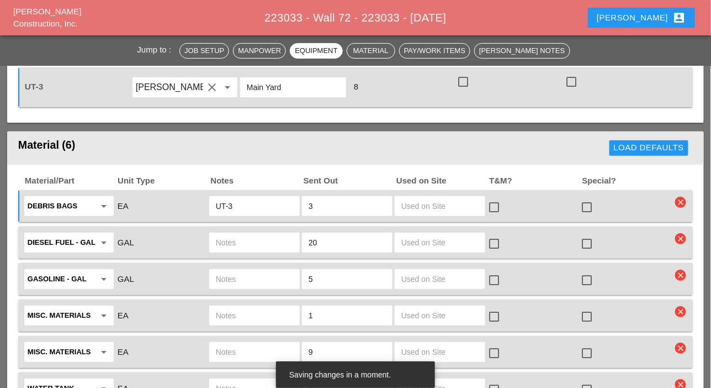
type input "UT-3"
click at [224, 237] on input "text" at bounding box center [254, 243] width 77 height 18
paste input "UT-3"
type input "UT-3"
click at [232, 277] on input "text" at bounding box center [254, 279] width 77 height 18
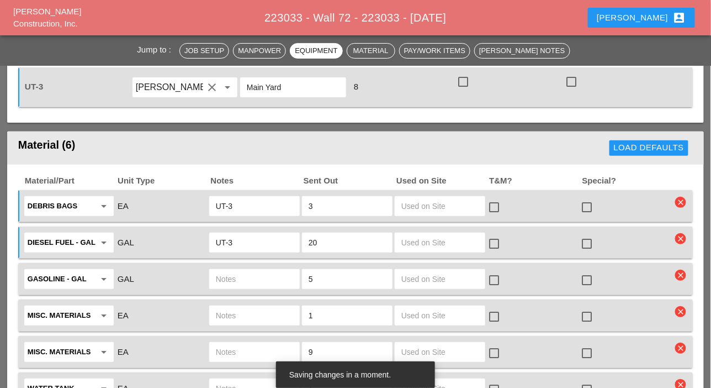
paste input "UT-3"
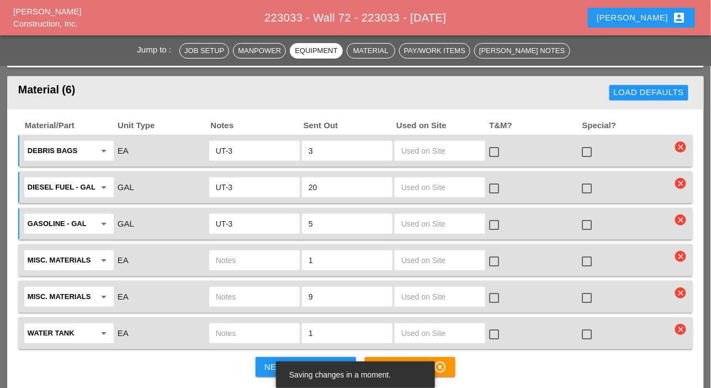
type input "UT-3"
click at [225, 329] on input "text" at bounding box center [254, 333] width 77 height 18
type input "FT2"
drag, startPoint x: 315, startPoint y: 332, endPoint x: 305, endPoint y: 332, distance: 9.9
click at [305, 332] on div "1" at bounding box center [347, 333] width 91 height 20
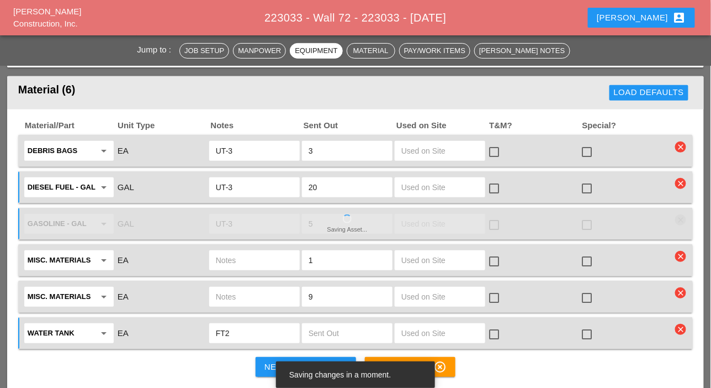
click at [224, 257] on input "text" at bounding box center [254, 260] width 77 height 18
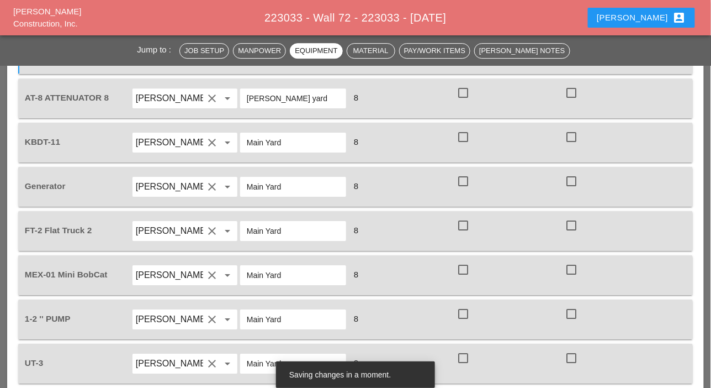
scroll to position [828, 0]
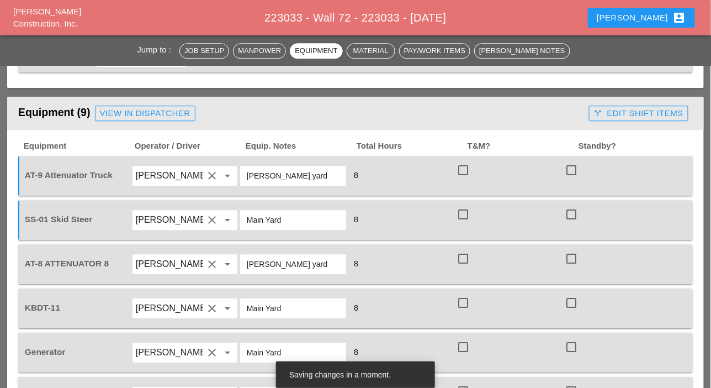
type input "0"
drag, startPoint x: 158, startPoint y: 109, endPoint x: 448, endPoint y: 33, distance: 299.7
click at [158, 109] on div "View in Dispatcher" at bounding box center [145, 113] width 91 height 13
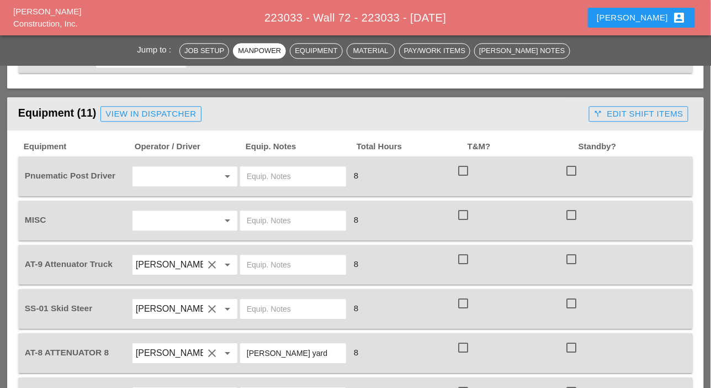
scroll to position [828, 0]
click at [158, 174] on input "text" at bounding box center [169, 176] width 67 height 18
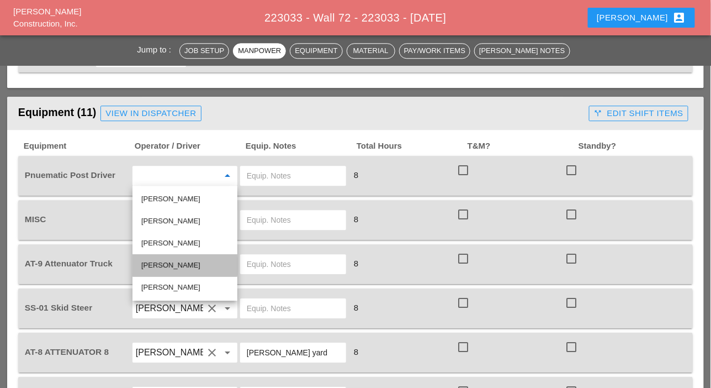
click at [164, 262] on div "[PERSON_NAME]" at bounding box center [184, 264] width 87 height 13
type input "[PERSON_NAME]"
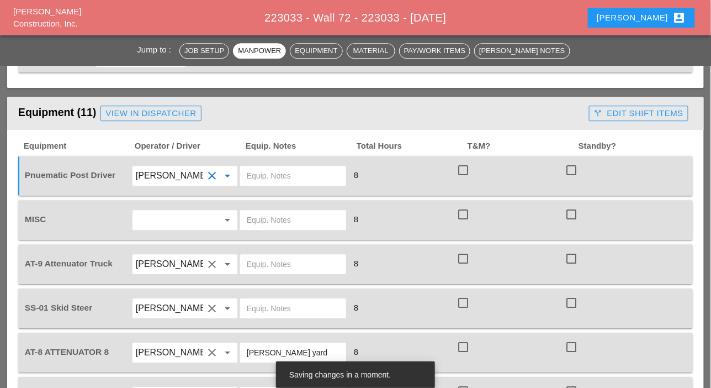
click at [250, 174] on input "text" at bounding box center [293, 176] width 93 height 18
drag, startPoint x: 320, startPoint y: 175, endPoint x: 306, endPoint y: 105, distance: 71.5
click at [306, 105] on div "Equipment (11) View in Dispatcher" at bounding box center [301, 113] width 567 height 22
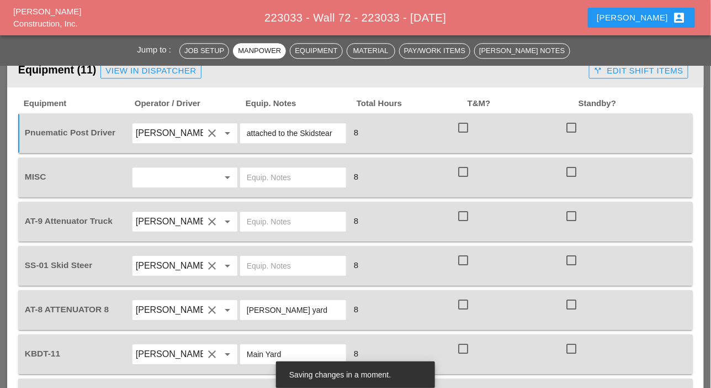
scroll to position [883, 0]
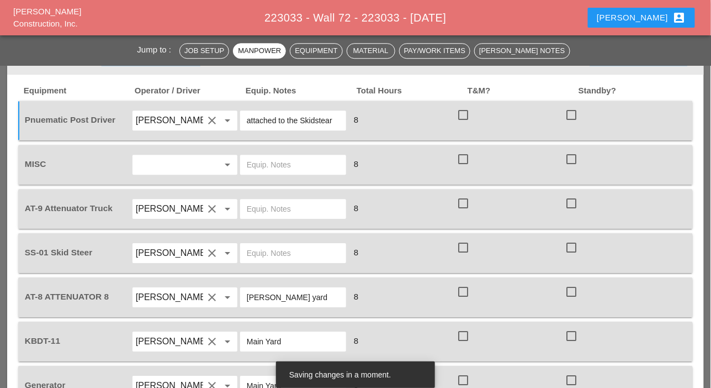
click at [320, 119] on input "attached to the Skidstear" at bounding box center [293, 121] width 93 height 18
type input "attached to the Skid steer"
click at [178, 165] on input "text" at bounding box center [169, 165] width 67 height 18
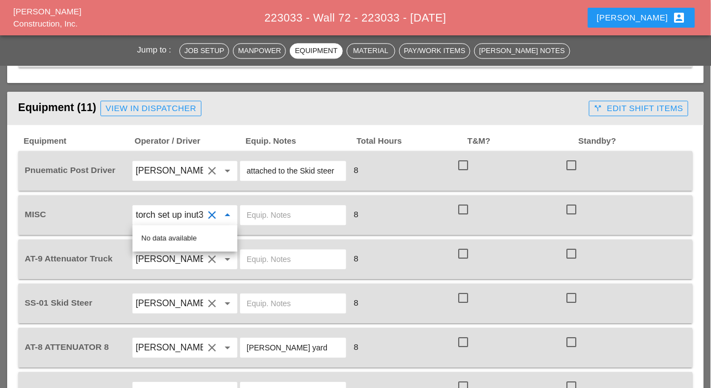
scroll to position [828, 0]
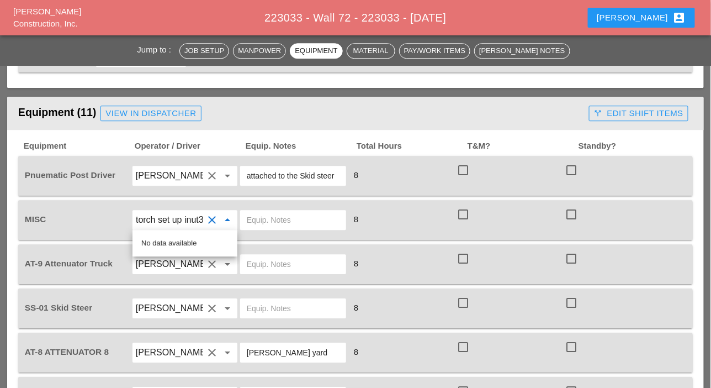
type input "Oxigen torch set up inut3"
click at [220, 140] on span "Operator / Driver" at bounding box center [189, 146] width 111 height 13
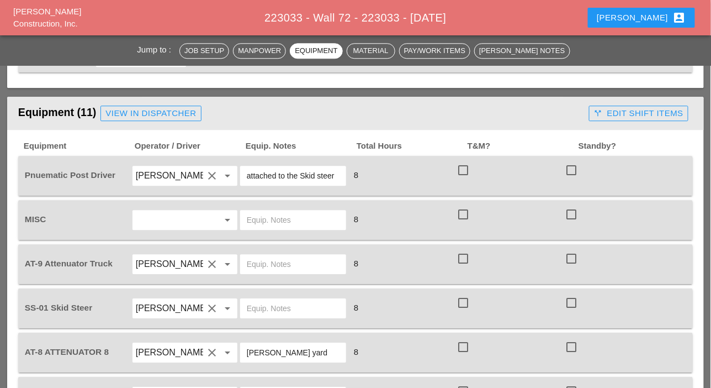
click at [193, 217] on input "text" at bounding box center [169, 220] width 67 height 18
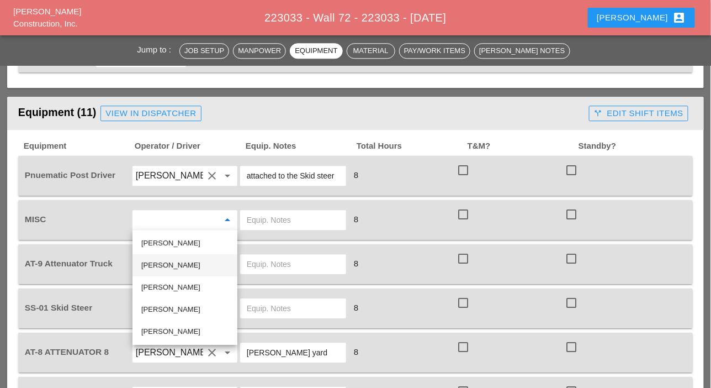
drag, startPoint x: 174, startPoint y: 264, endPoint x: 190, endPoint y: 255, distance: 18.8
click at [174, 264] on div "Roberto Elvezio" at bounding box center [184, 264] width 87 height 13
type input "Roberto Elvezio"
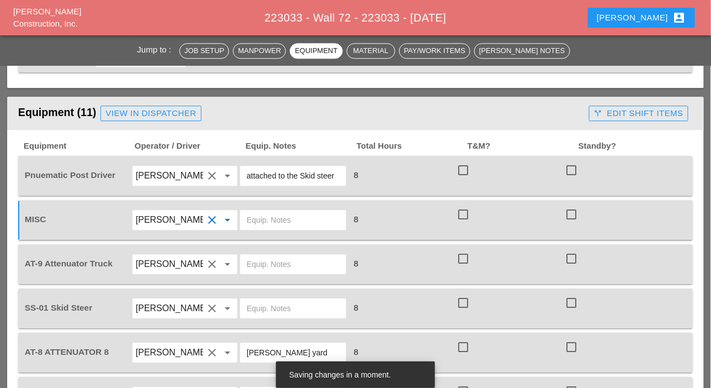
click at [253, 219] on input "text" at bounding box center [293, 220] width 93 height 18
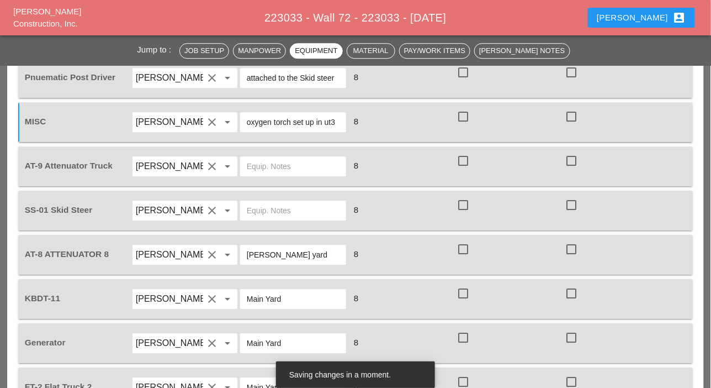
scroll to position [939, 0]
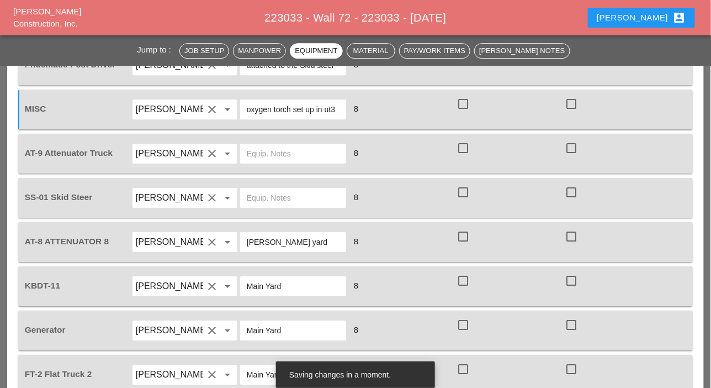
type input "oxygen torch set up in ut3"
drag, startPoint x: 294, startPoint y: 243, endPoint x: 246, endPoint y: 245, distance: 47.5
click at [247, 245] on input "[PERSON_NAME] yard" at bounding box center [293, 242] width 93 height 18
click at [271, 151] on input "text" at bounding box center [293, 154] width 93 height 18
paste input "[PERSON_NAME] yard"
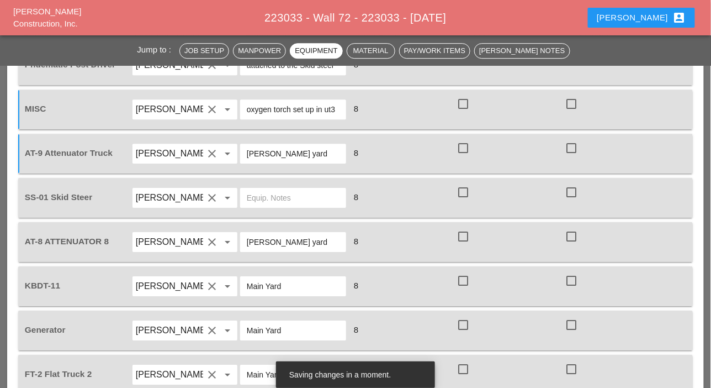
type input "[PERSON_NAME] yard"
drag, startPoint x: 265, startPoint y: 287, endPoint x: 246, endPoint y: 288, distance: 18.8
click at [246, 288] on div "Main Yard" at bounding box center [293, 286] width 106 height 20
click at [266, 193] on input "text" at bounding box center [293, 198] width 93 height 18
paste input "Main Yard"
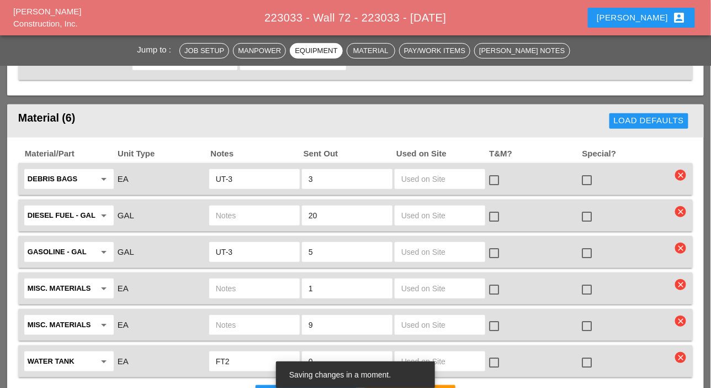
scroll to position [1436, 0]
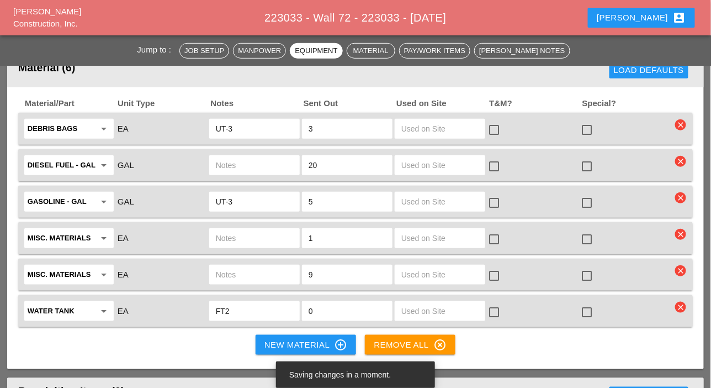
type input "Main Yard on kbdt11"
click at [231, 164] on input "text" at bounding box center [254, 165] width 77 height 18
drag, startPoint x: 239, startPoint y: 126, endPoint x: 214, endPoint y: 128, distance: 24.9
click at [214, 128] on div "UT-3" at bounding box center [254, 129] width 91 height 20
click at [231, 160] on input "text" at bounding box center [254, 165] width 77 height 18
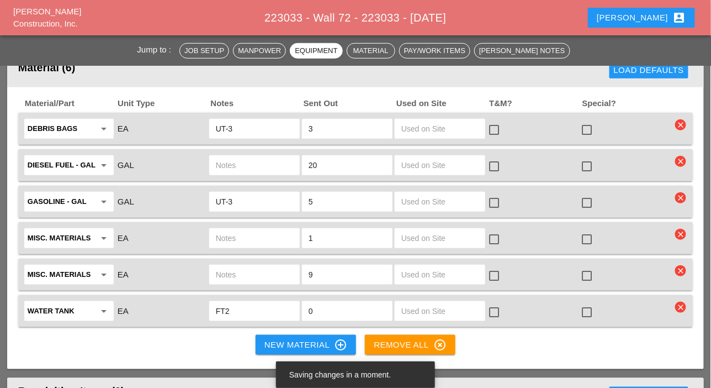
paste input "UT-3"
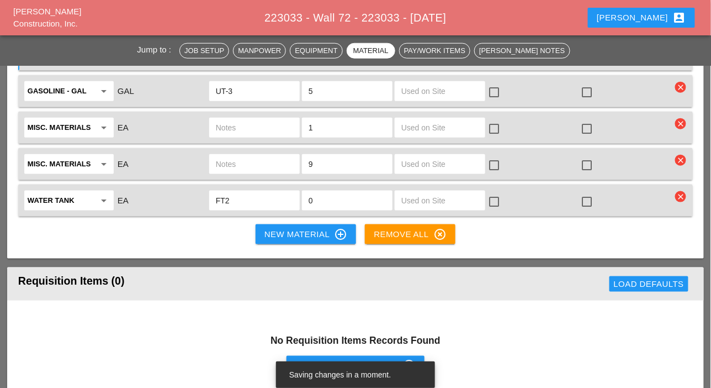
scroll to position [1491, 0]
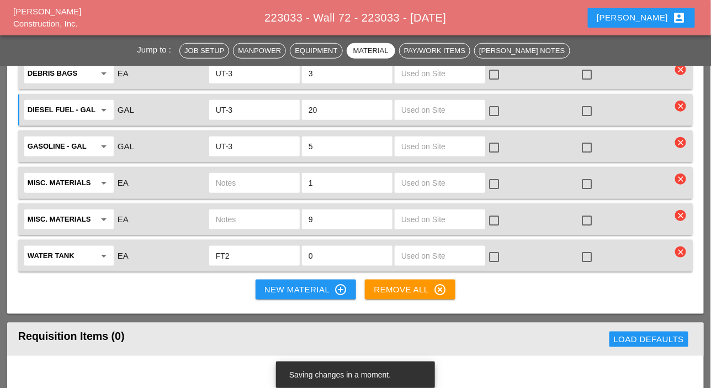
type input "UT-3"
click at [234, 180] on input "text" at bounding box center [254, 183] width 77 height 18
type input "Guide Rail"
click at [312, 179] on input "1" at bounding box center [347, 183] width 77 height 18
drag, startPoint x: 312, startPoint y: 179, endPoint x: 306, endPoint y: 179, distance: 5.5
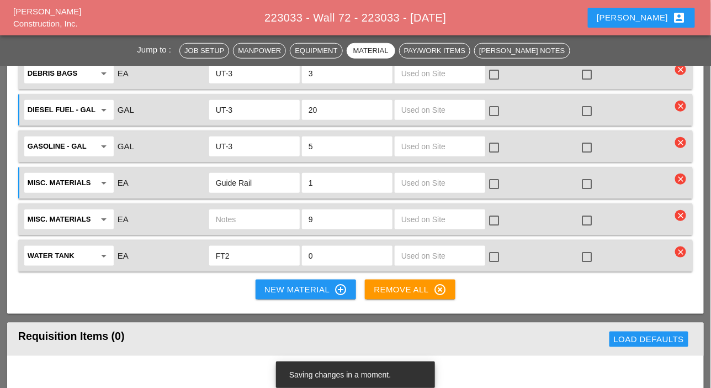
click at [306, 179] on div "1" at bounding box center [347, 183] width 91 height 20
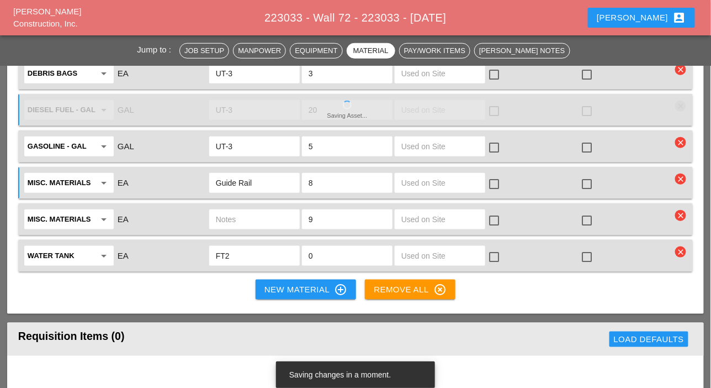
type input "8"
click at [239, 218] on input "text" at bounding box center [254, 219] width 77 height 18
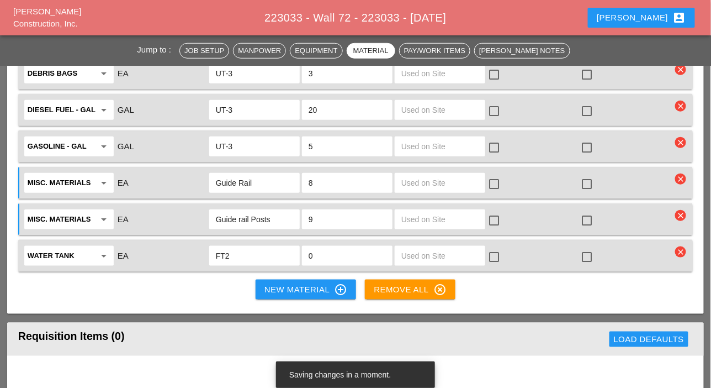
type input "Guide rail Posts"
click at [306, 215] on div "9" at bounding box center [347, 219] width 91 height 20
type input "14"
click at [282, 290] on div "New Material control_point" at bounding box center [305, 289] width 83 height 13
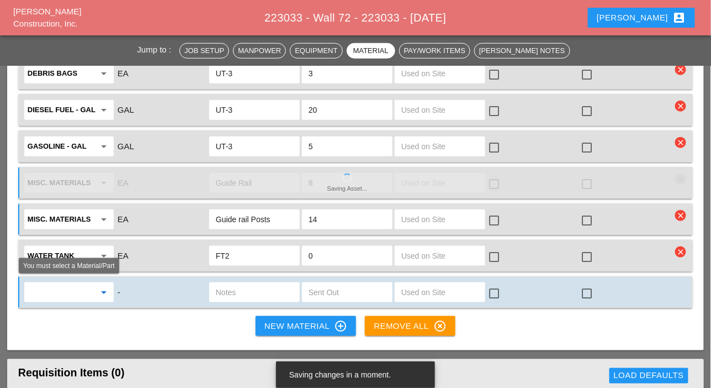
click at [72, 283] on input "text" at bounding box center [61, 292] width 67 height 18
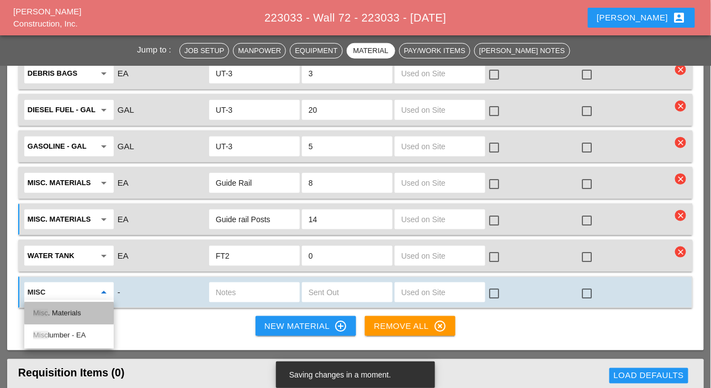
click at [75, 309] on div "Misc . Materials" at bounding box center [69, 312] width 72 height 13
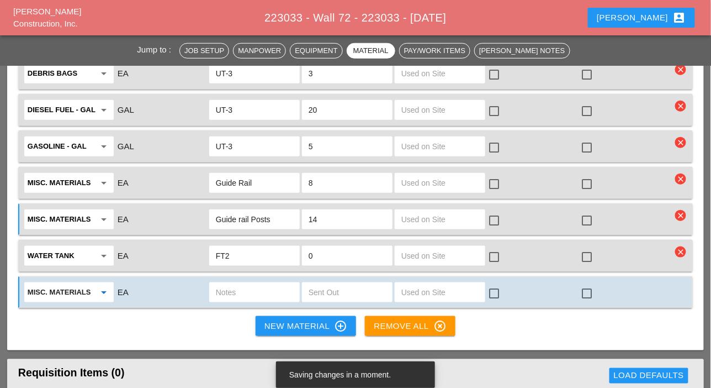
type input "Misc. Materials"
click at [255, 180] on input "Guide Rail" at bounding box center [254, 183] width 77 height 18
click at [259, 182] on input "Guide Rail +HDWR" at bounding box center [254, 183] width 77 height 18
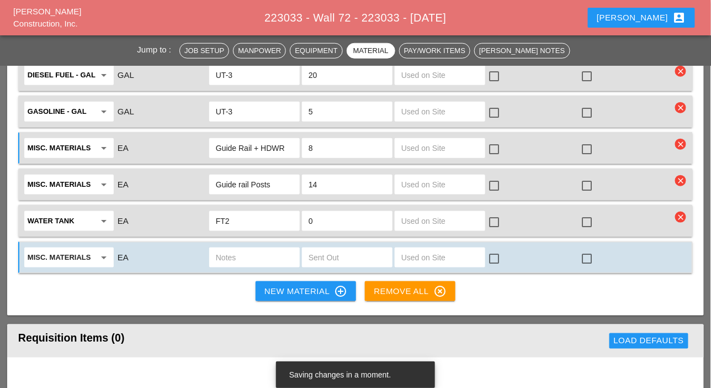
scroll to position [1546, 0]
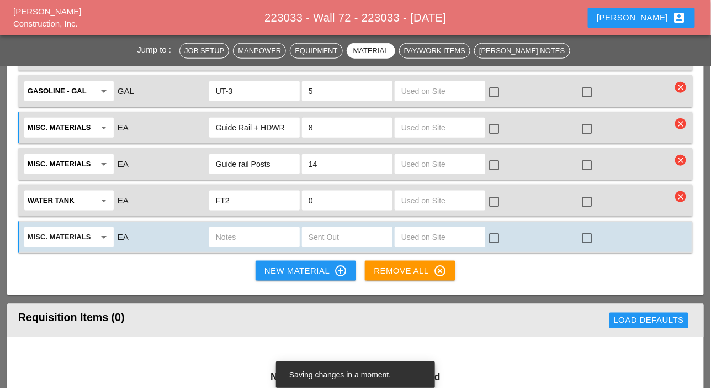
type input "Guide Rail + HDWR"
click at [237, 232] on input "text" at bounding box center [254, 237] width 77 height 18
type input "Plastic blocks"
click at [313, 230] on input "text" at bounding box center [347, 237] width 77 height 18
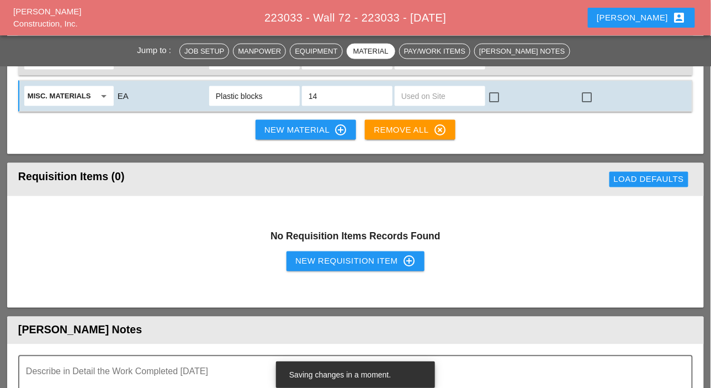
scroll to position [1706, 0]
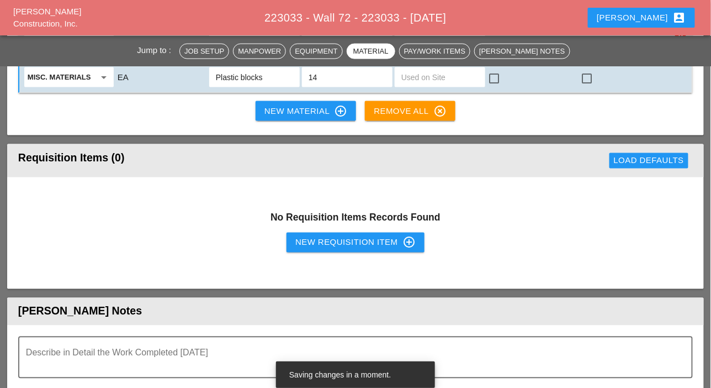
type input "14"
click at [353, 244] on div "New Requisition Item control_point" at bounding box center [355, 242] width 120 height 13
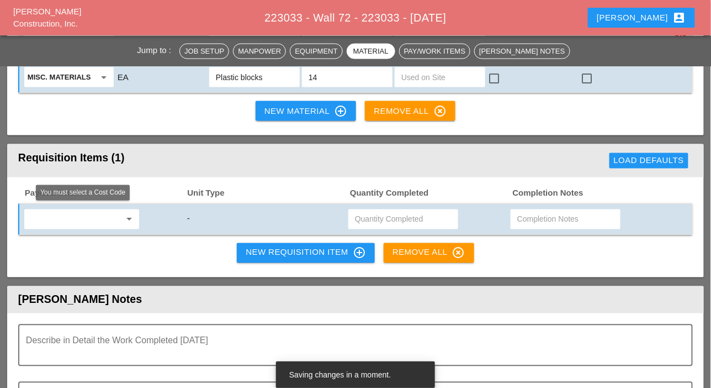
click at [100, 215] on input "text" at bounding box center [74, 219] width 93 height 18
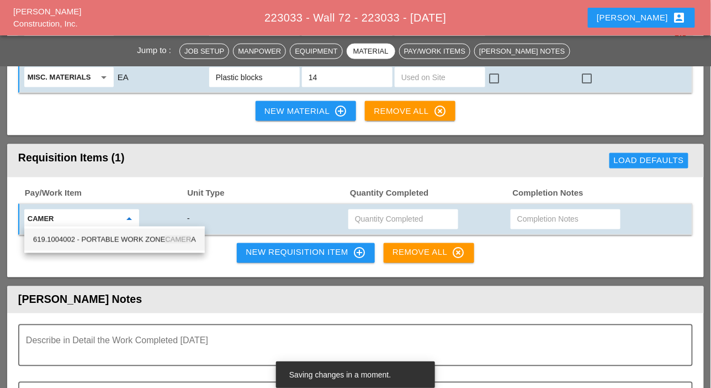
click at [118, 239] on div "619.1004002 - PORTABLE WORK ZONE CAMER A" at bounding box center [114, 239] width 163 height 13
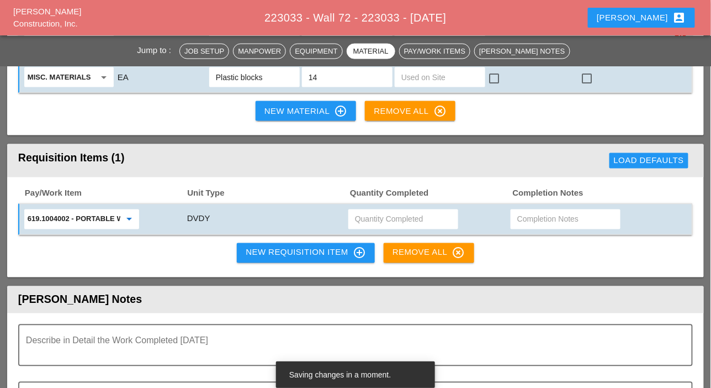
type input "619.1004002 - PORTABLE WORK ZONE CAMERA"
click at [364, 214] on input "text" at bounding box center [403, 219] width 97 height 18
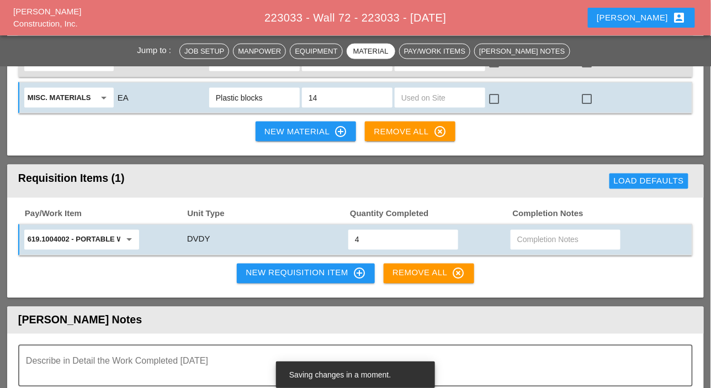
scroll to position [1650, 0]
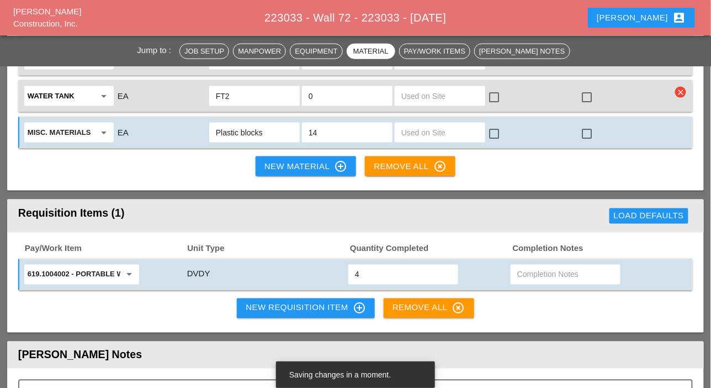
type input "4"
click at [292, 166] on div "New Material control_point" at bounding box center [305, 166] width 83 height 13
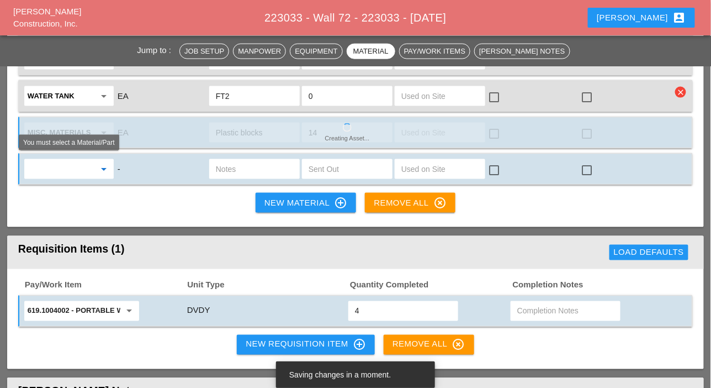
click at [80, 161] on input "text" at bounding box center [61, 169] width 67 height 18
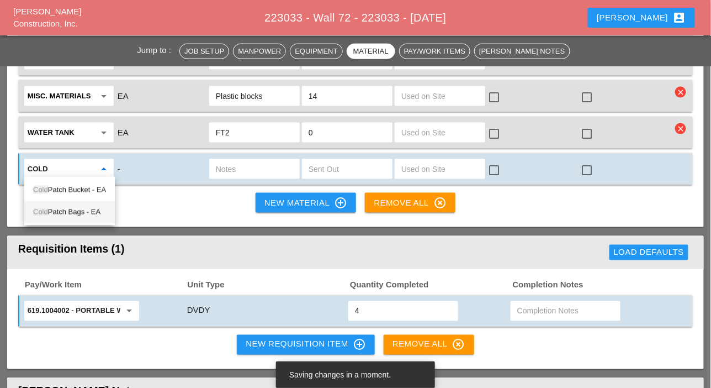
click at [93, 210] on div "Cold Patch Bags - EA" at bounding box center [69, 211] width 73 height 13
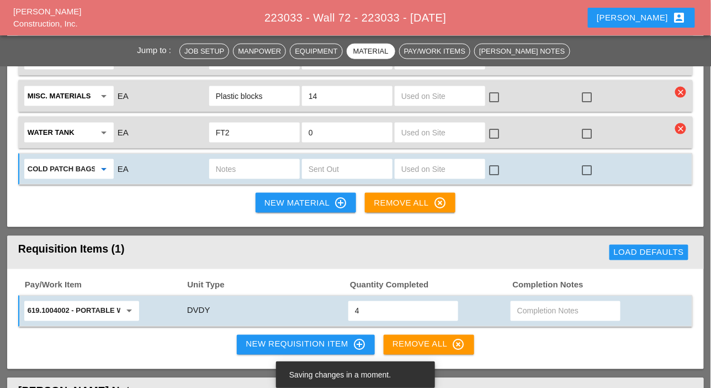
type input "Cold Patch Bags - EA"
click at [309, 166] on input "text" at bounding box center [347, 169] width 77 height 18
type input "12"
click at [267, 165] on input "text" at bounding box center [254, 169] width 77 height 18
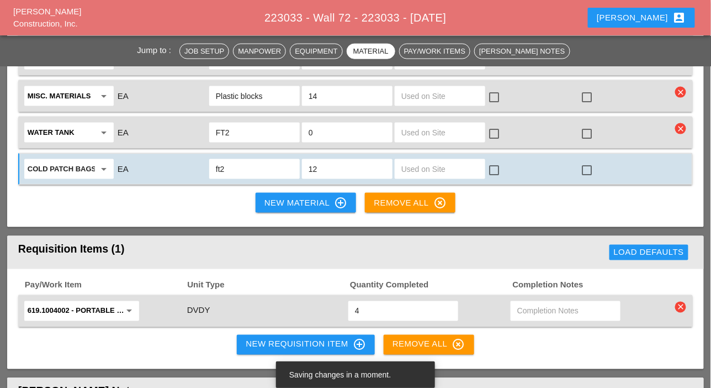
type input "ft2"
click at [280, 200] on div "New Material control_point" at bounding box center [305, 202] width 83 height 13
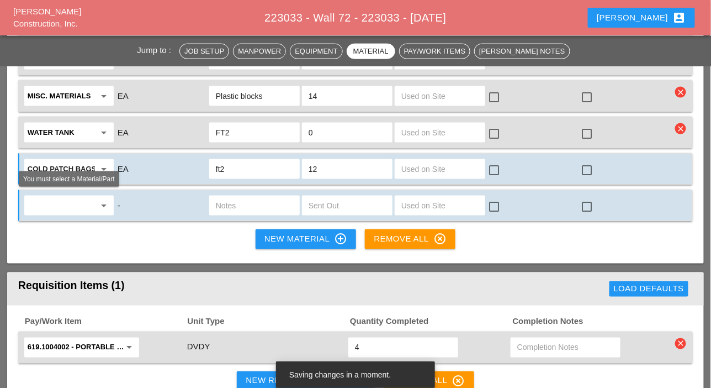
click at [84, 200] on input "text" at bounding box center [61, 206] width 67 height 18
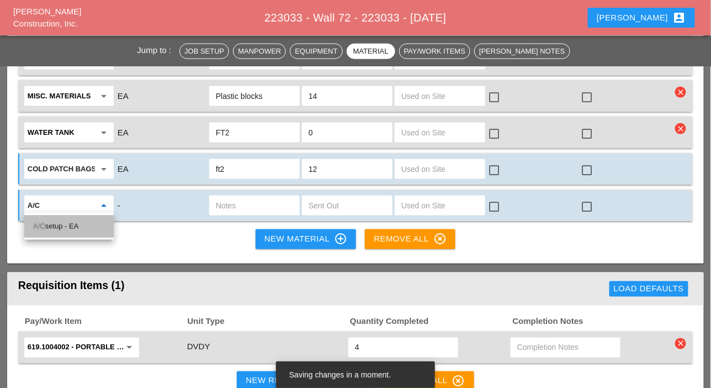
click at [80, 225] on div "A/C setup - EA" at bounding box center [69, 226] width 72 height 13
type input "A/C setup - EA"
click at [316, 208] on input "text" at bounding box center [347, 206] width 77 height 18
type input "1"
click at [257, 200] on input "text" at bounding box center [254, 206] width 77 height 18
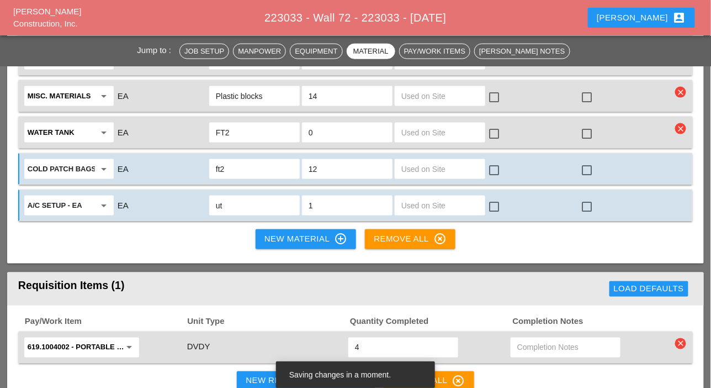
type input "ut3"
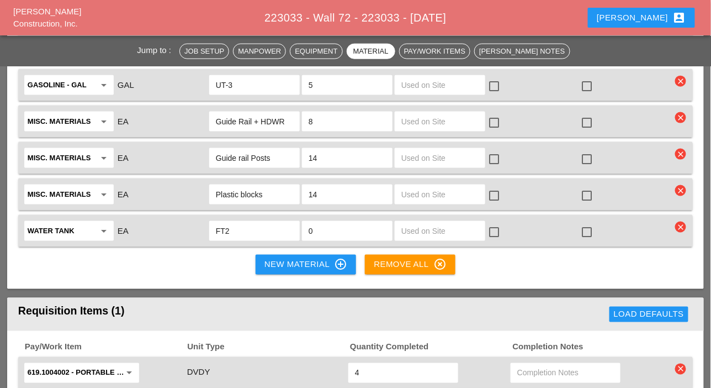
scroll to position [1632, 0]
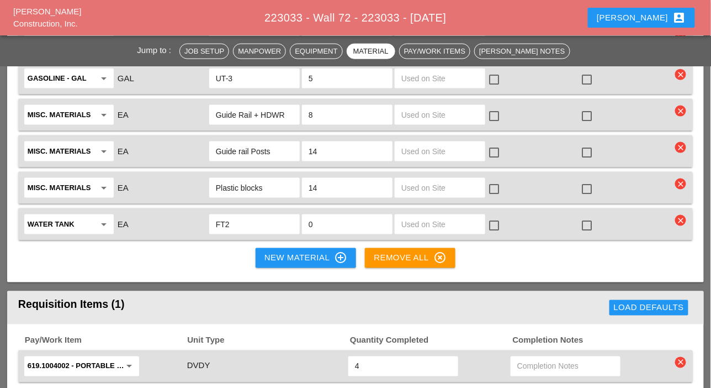
click at [281, 253] on div "New Material control_point" at bounding box center [305, 257] width 83 height 13
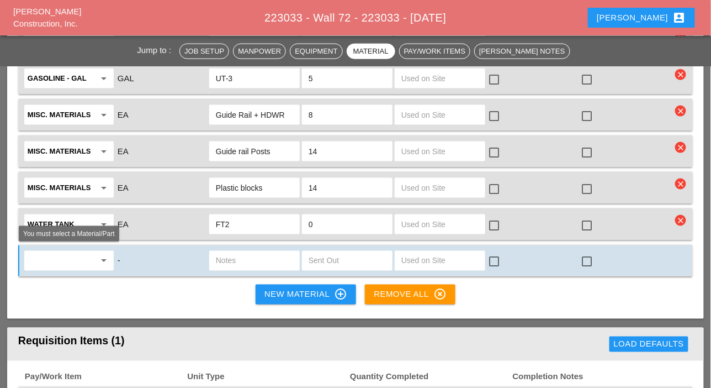
click at [53, 259] on input "text" at bounding box center [61, 261] width 67 height 18
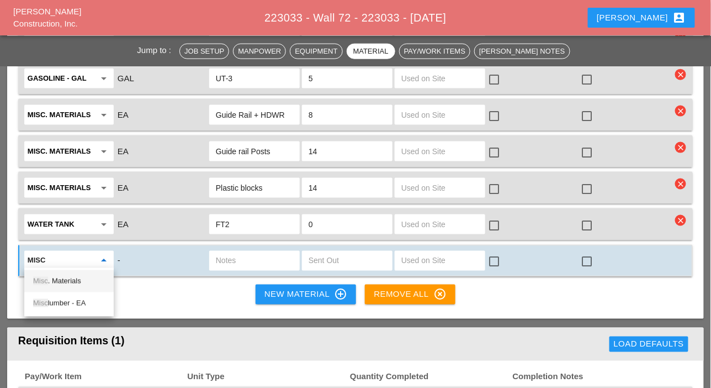
click at [58, 276] on div "Misc . Materials" at bounding box center [69, 280] width 72 height 13
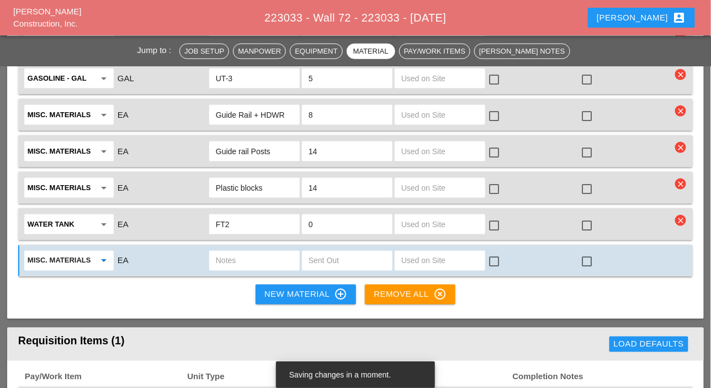
type input "Misc. Materials"
click at [220, 254] on input "text" at bounding box center [254, 261] width 77 height 18
type input "string line roll"
click at [368, 265] on input "text" at bounding box center [347, 261] width 77 height 18
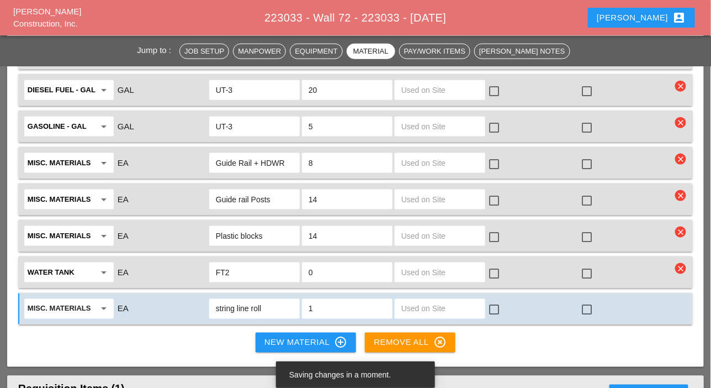
scroll to position [1576, 0]
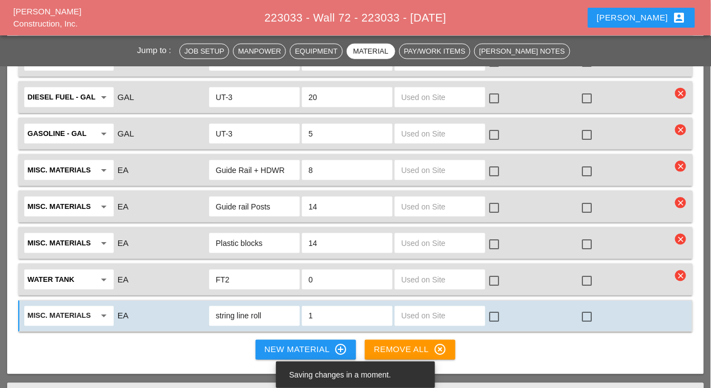
type input "1"
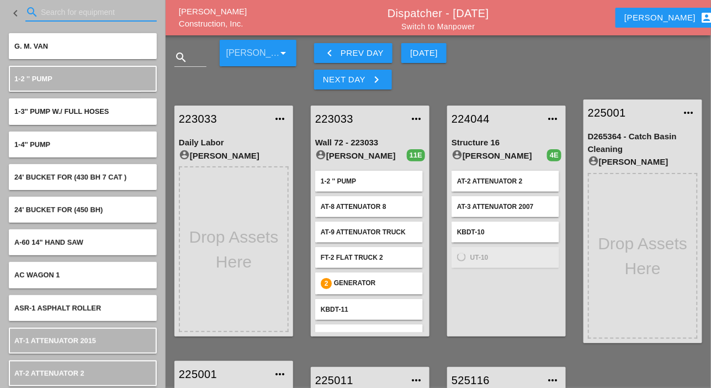
click at [60, 10] on input "Search for equipment" at bounding box center [91, 12] width 100 height 18
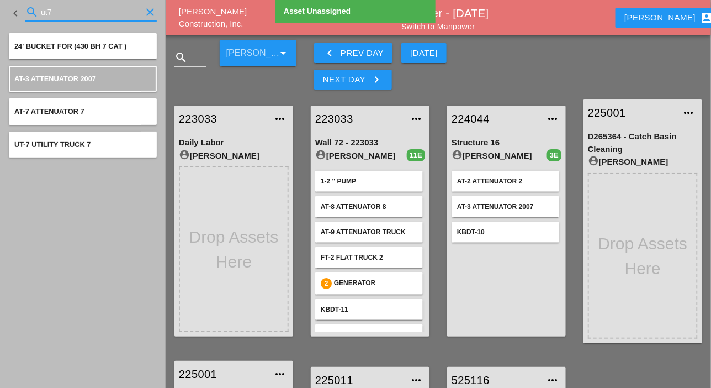
type input "ut7"
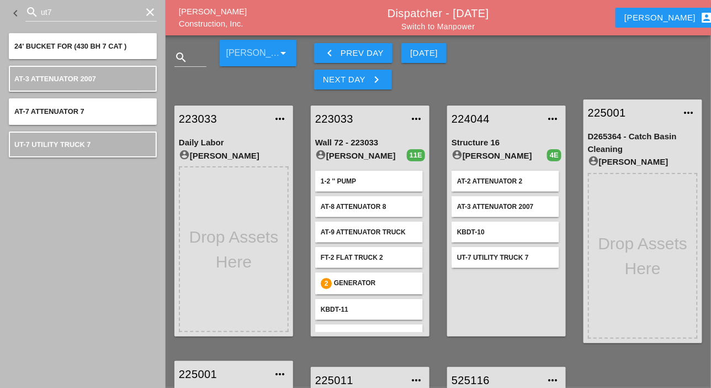
click at [340, 49] on div "keyboard_arrow_left Prev Day" at bounding box center [353, 52] width 61 height 13
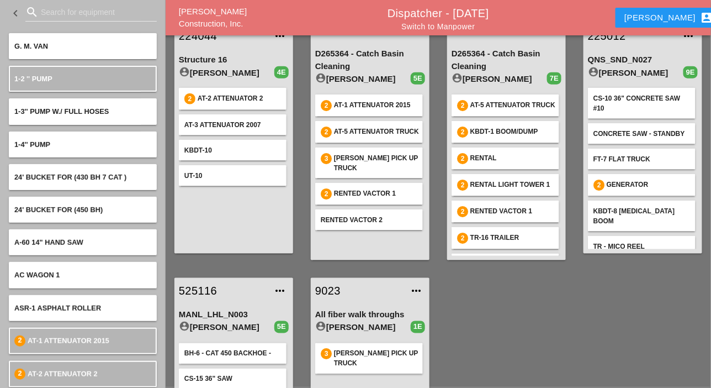
scroll to position [276, 0]
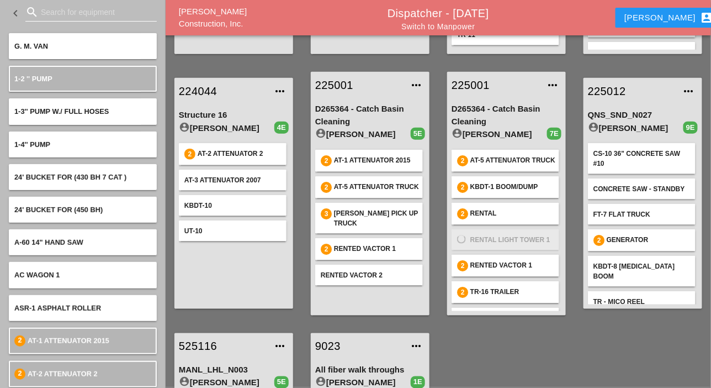
click at [61, 13] on input "Search for equipment" at bounding box center [91, 12] width 100 height 18
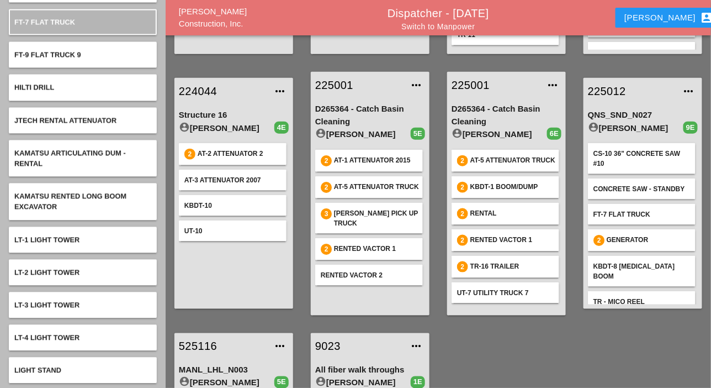
scroll to position [552, 0]
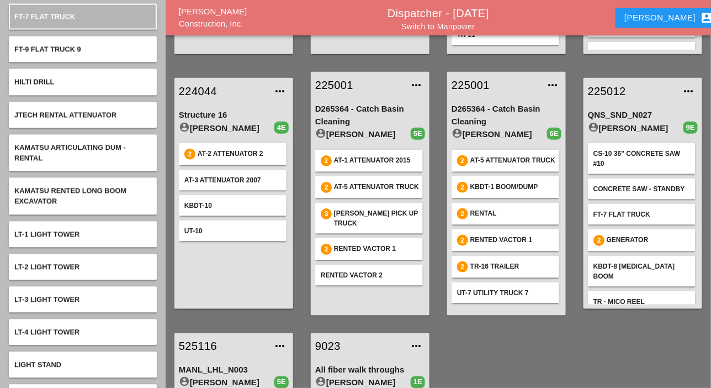
type input "lt"
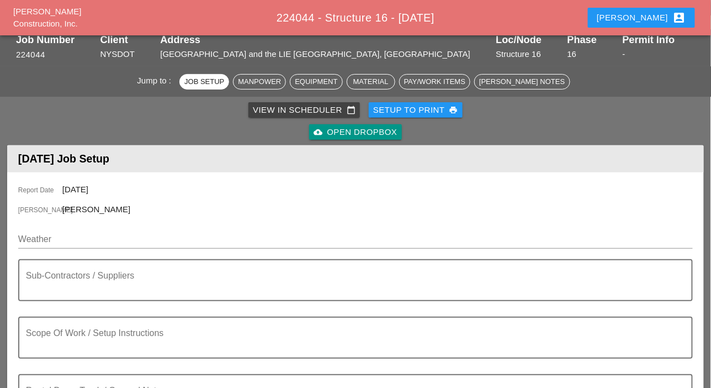
scroll to position [110, 0]
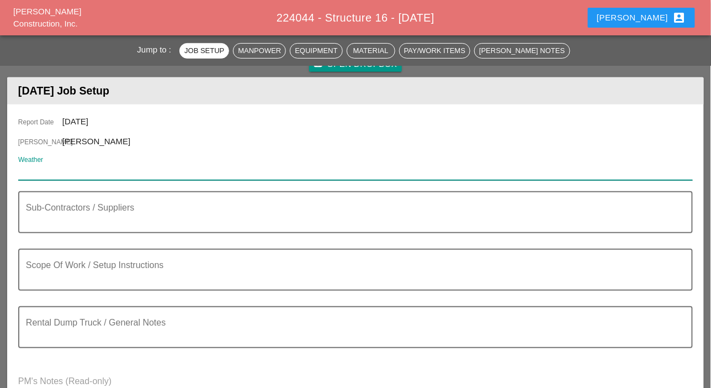
paste input "Tue 16 Day 74° 7% ENE 14 mph Intervals of clouds and sunshine. High 74F. Winds …"
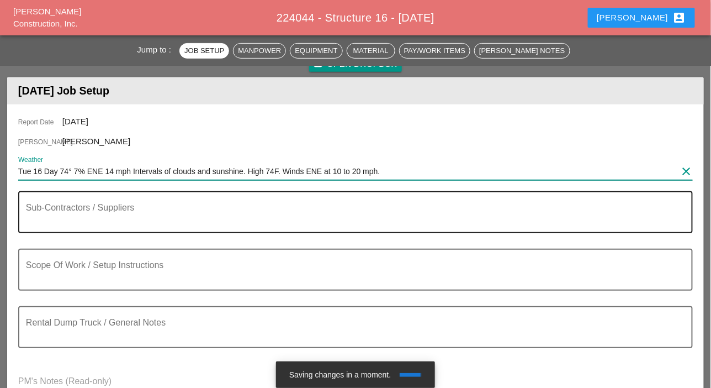
type input "Tue 16 Day 74° 7% ENE 14 mph Intervals of clouds and sunshine. High 74F. Winds …"
click at [67, 222] on textarea "Sub-Contractors / Suppliers" at bounding box center [351, 218] width 650 height 27
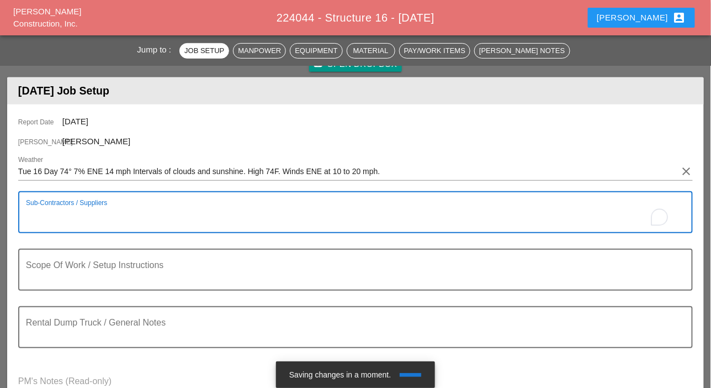
scroll to position [221, 0]
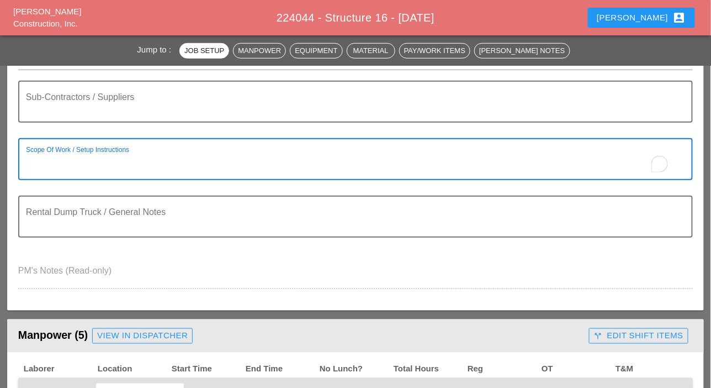
paste textarea "WORK ZONE [B] - LONG ISLAND EXPY - SERVICE ROAD EAST BOUND ON QUEENS MIDTOWN EX…"
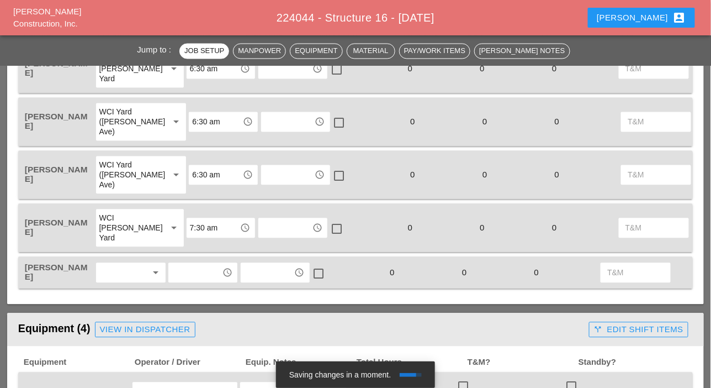
scroll to position [607, 0]
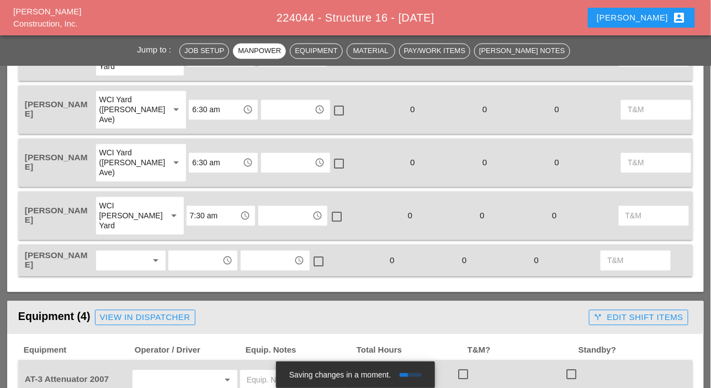
type textarea "WORK ZONE [B] - LONG ISLAND EXPY - SERVICE ROAD EAST BOUND ON QUEENS MIDTOWN EX…"
click at [121, 259] on div at bounding box center [123, 261] width 48 height 18
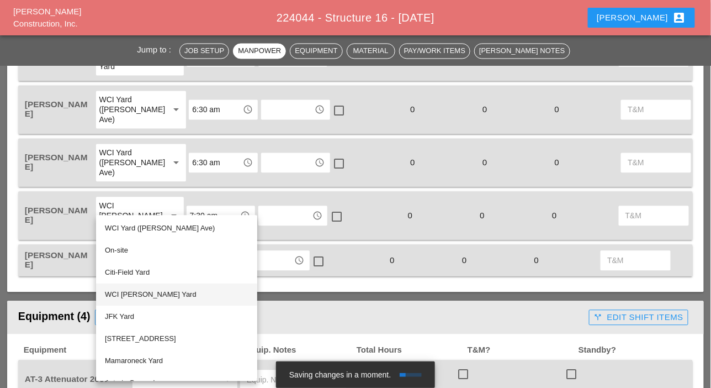
click at [142, 292] on div "WCI [PERSON_NAME] Yard" at bounding box center [177, 294] width 144 height 13
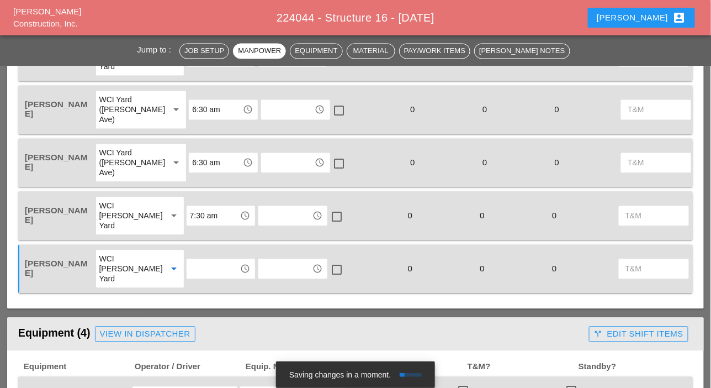
click at [199, 267] on input "text" at bounding box center [213, 269] width 47 height 18
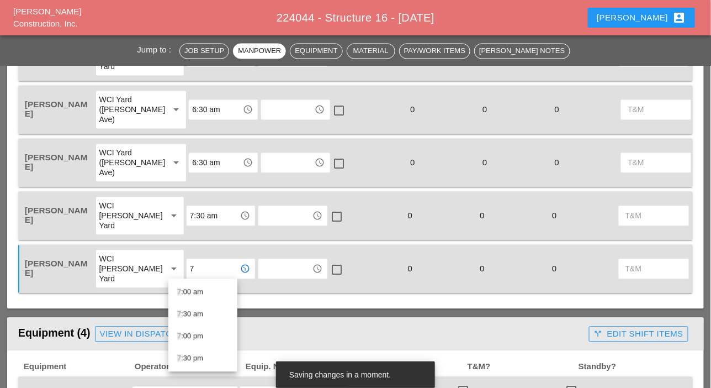
type input "7"
click at [190, 214] on input "7:30 am" at bounding box center [213, 216] width 47 height 18
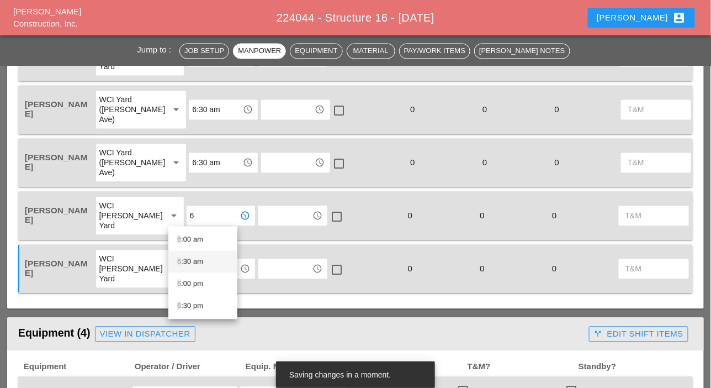
click at [188, 261] on div "6 :30 am" at bounding box center [202, 261] width 51 height 13
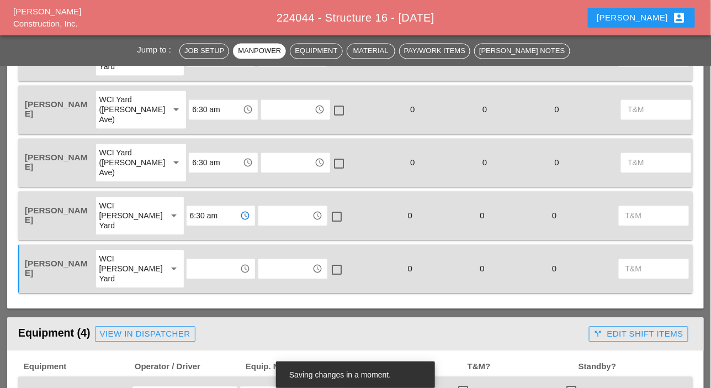
type input "6:30 am"
drag, startPoint x: 188, startPoint y: 261, endPoint x: 187, endPoint y: 267, distance: 6.7
click at [190, 262] on input "text" at bounding box center [213, 269] width 47 height 18
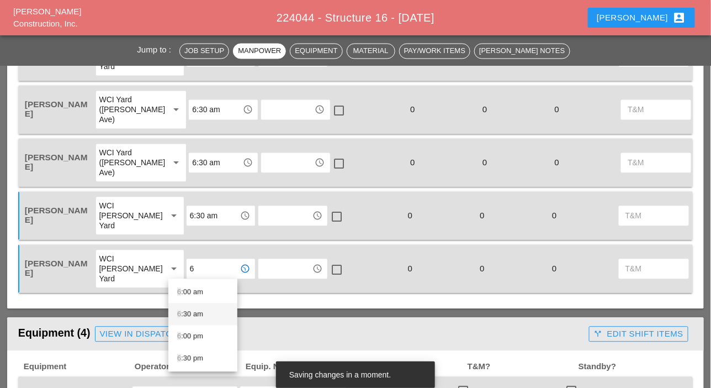
click at [186, 313] on div "6 :30 am" at bounding box center [202, 314] width 51 height 13
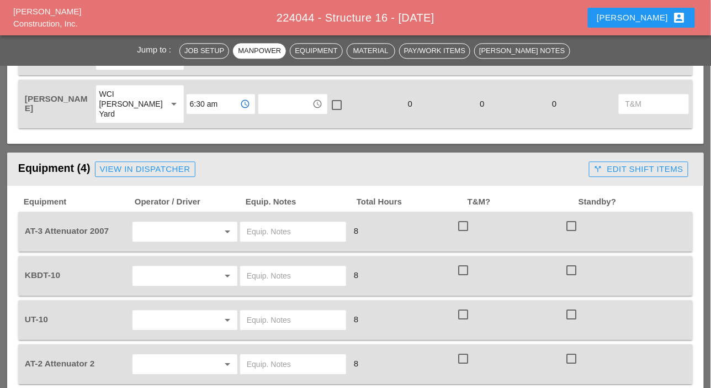
scroll to position [773, 0]
type input "6:30 am"
click at [154, 231] on input "text" at bounding box center [169, 231] width 67 height 18
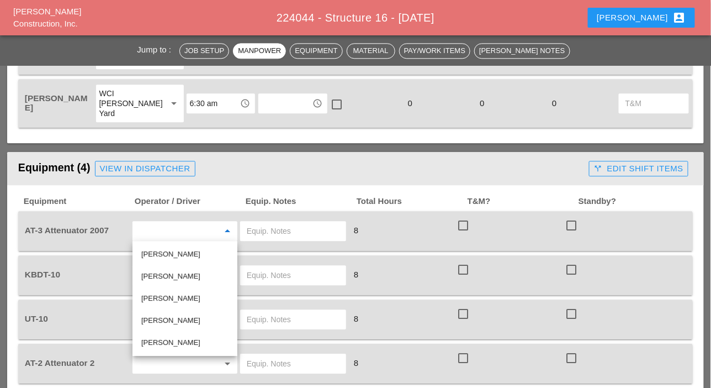
click at [158, 318] on div "Fernando De Souza" at bounding box center [184, 320] width 87 height 13
type input "Fernando De Souza"
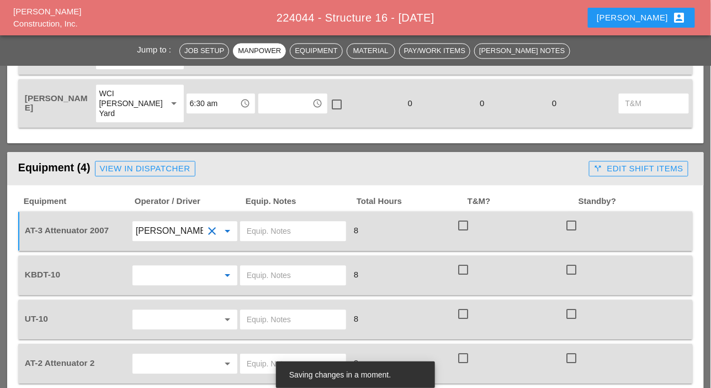
drag, startPoint x: 158, startPoint y: 272, endPoint x: 163, endPoint y: 289, distance: 18.2
click at [159, 273] on input "text" at bounding box center [169, 275] width 67 height 18
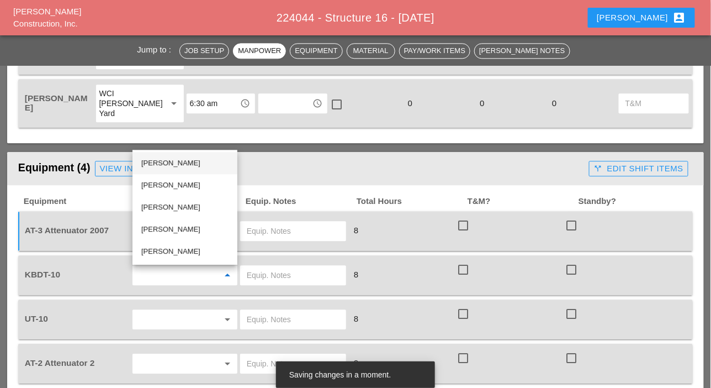
drag, startPoint x: 162, startPoint y: 166, endPoint x: 155, endPoint y: 182, distance: 17.8
click at [162, 166] on div "Alberto Barajas Flores" at bounding box center [184, 162] width 87 height 13
type input "Alberto Barajas Flores"
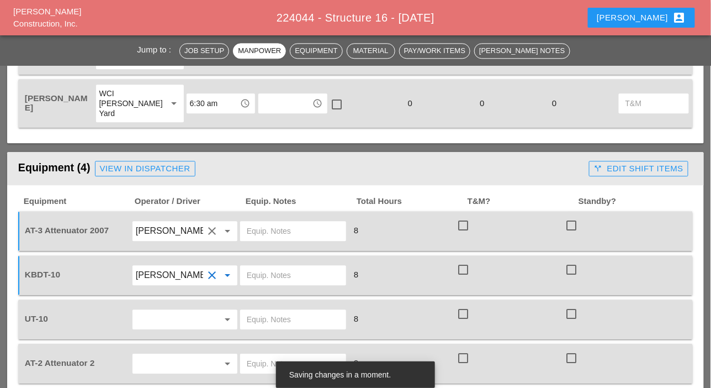
click at [156, 317] on input "text" at bounding box center [169, 319] width 67 height 18
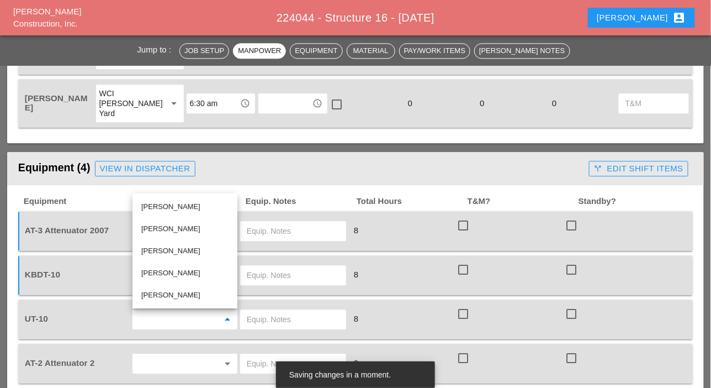
click at [161, 230] on div "Guido Padilla" at bounding box center [184, 228] width 87 height 13
type input "Guido Padilla"
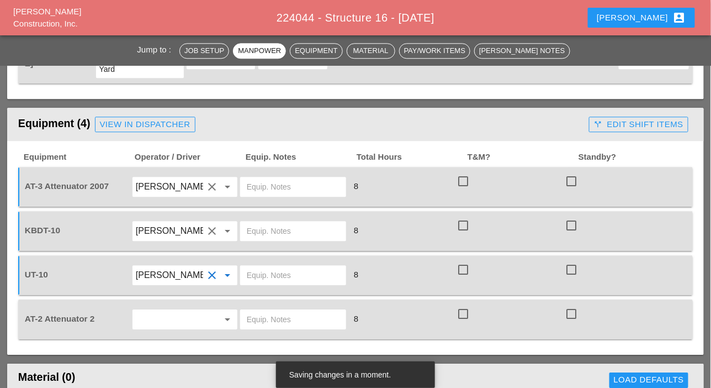
scroll to position [828, 0]
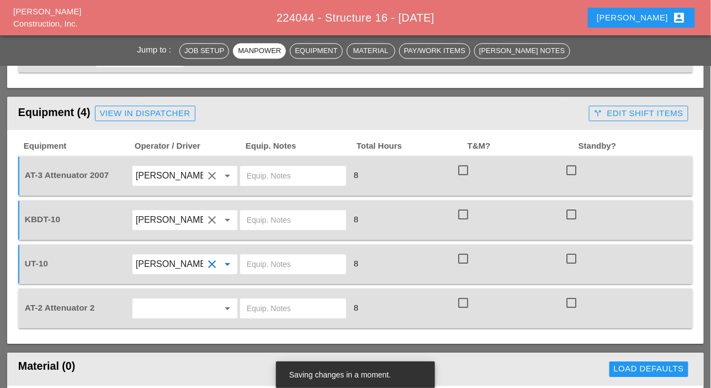
click at [154, 308] on input "text" at bounding box center [169, 308] width 67 height 18
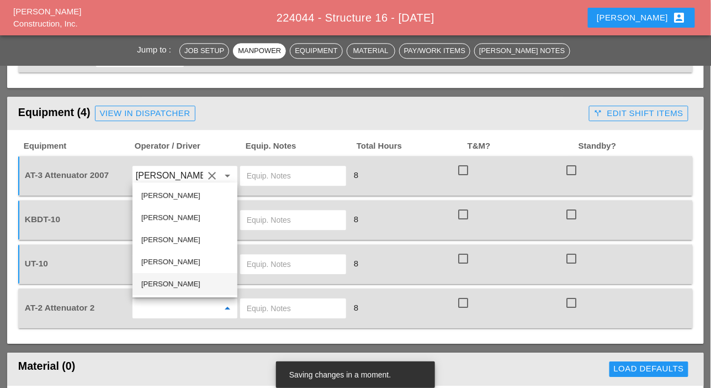
drag, startPoint x: 167, startPoint y: 284, endPoint x: 193, endPoint y: 293, distance: 27.9
click at [167, 284] on div "Hugo Zambrano" at bounding box center [184, 283] width 87 height 13
type input "Hugo Zambrano"
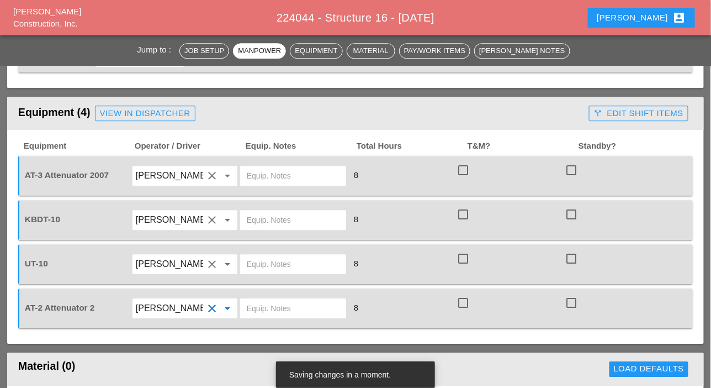
click at [256, 308] on input "text" at bounding box center [293, 308] width 93 height 18
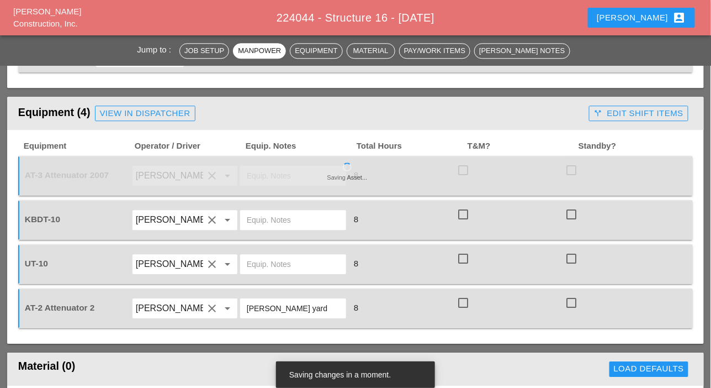
drag, startPoint x: 278, startPoint y: 310, endPoint x: 246, endPoint y: 311, distance: 32.0
click at [246, 311] on div "[PERSON_NAME] yard" at bounding box center [293, 308] width 106 height 20
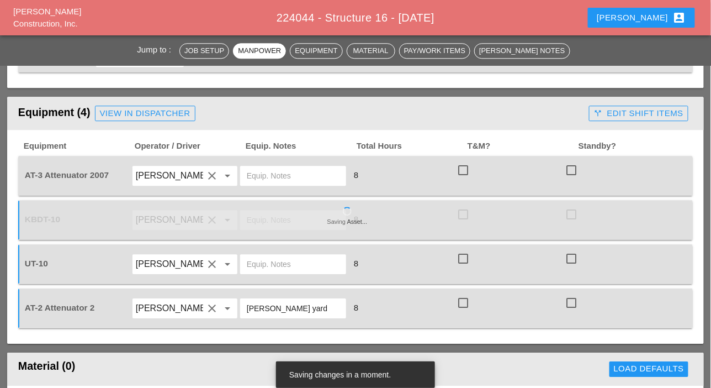
type input "[PERSON_NAME] yard"
click at [261, 176] on input "text" at bounding box center [293, 176] width 93 height 18
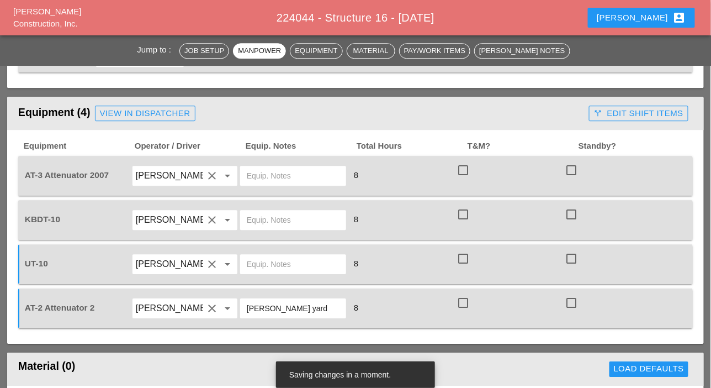
paste input "[PERSON_NAME] yard"
type input "[PERSON_NAME] yard"
click at [261, 215] on input "text" at bounding box center [293, 220] width 93 height 18
type input "main yard"
click at [264, 264] on input "text" at bounding box center [293, 264] width 93 height 18
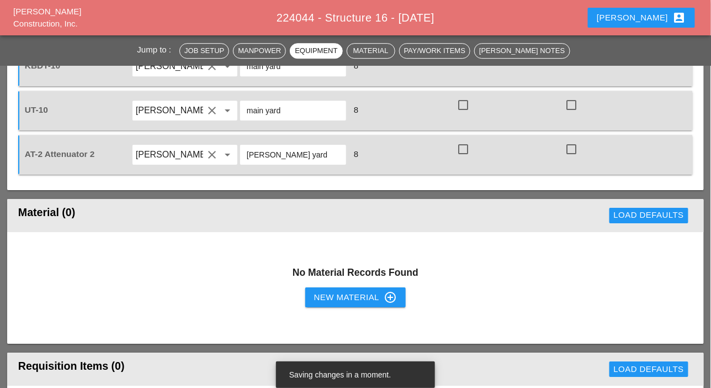
scroll to position [1049, 0]
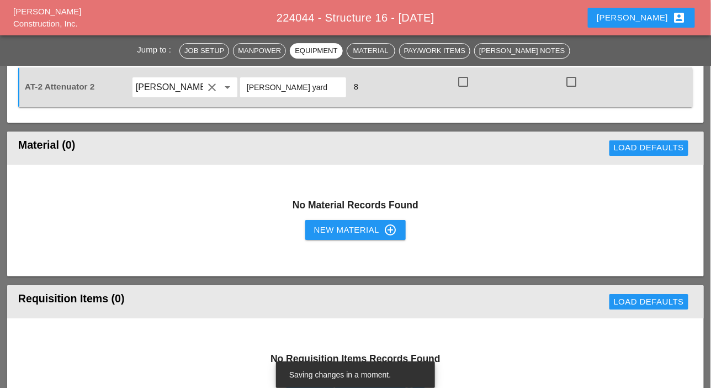
type input "main yard"
click at [327, 225] on div "New Material control_point" at bounding box center [355, 229] width 83 height 13
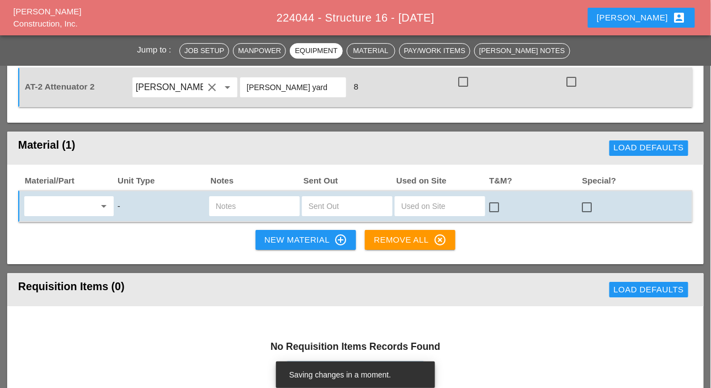
drag, startPoint x: 282, startPoint y: 238, endPoint x: 66, endPoint y: 222, distance: 215.9
click at [281, 238] on div "New Material control_point" at bounding box center [305, 239] width 83 height 13
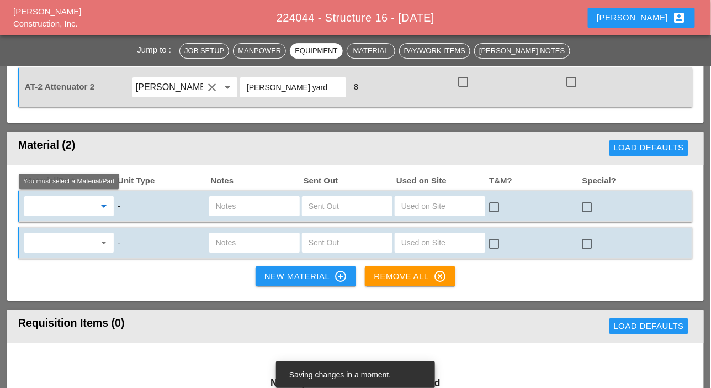
click at [46, 207] on input "text" at bounding box center [61, 206] width 67 height 18
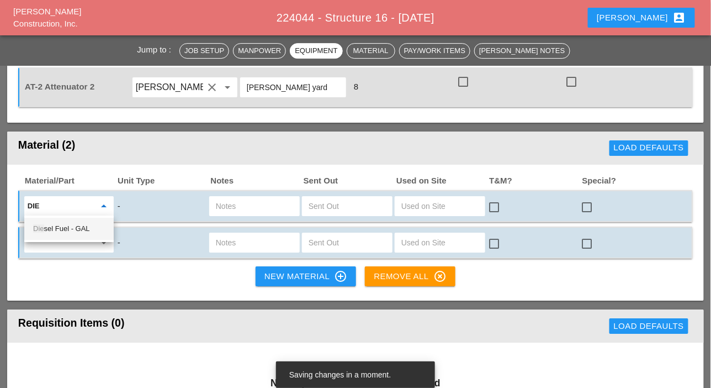
click at [66, 226] on div "Die sel Fuel - GAL" at bounding box center [69, 228] width 72 height 13
type input "Diesel Fuel - GAL"
click at [320, 205] on input "text" at bounding box center [347, 206] width 77 height 18
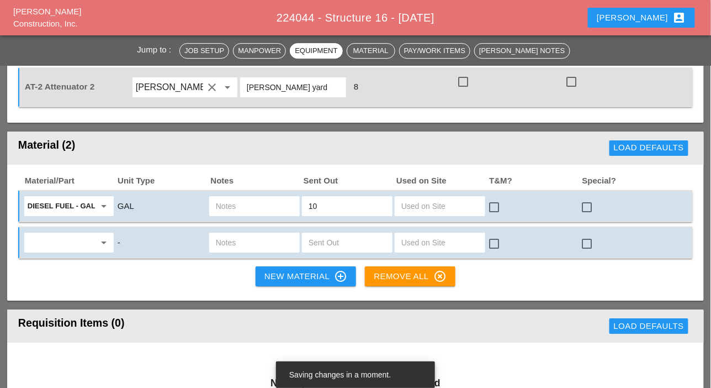
type input "10"
click at [258, 244] on input "text" at bounding box center [254, 243] width 77 height 18
click at [92, 245] on input "text" at bounding box center [61, 243] width 67 height 18
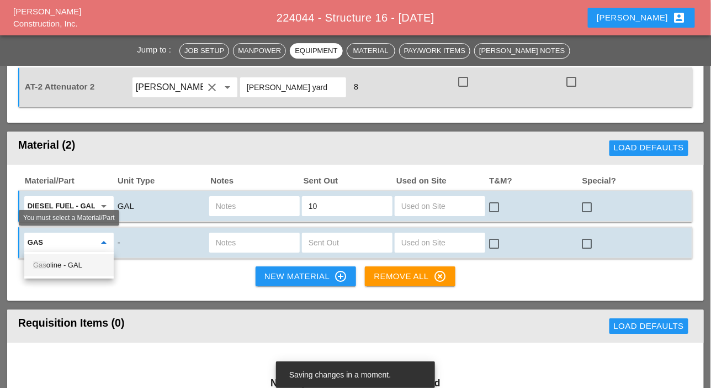
click at [88, 272] on div "Gas oline - GAL" at bounding box center [69, 265] width 72 height 22
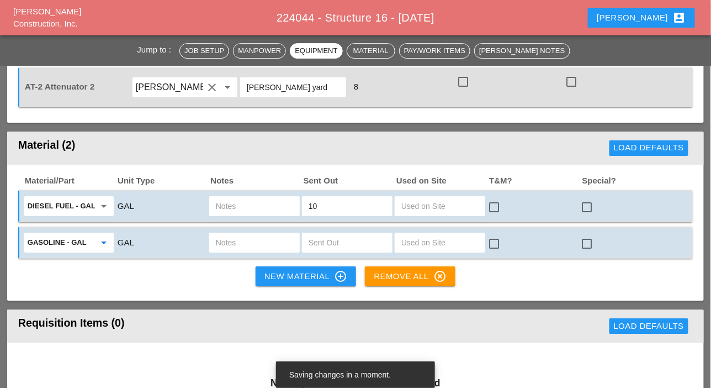
type input "Gasoline - GAL"
click at [362, 244] on input "text" at bounding box center [347, 243] width 77 height 18
type input "5"
click at [251, 206] on input "text" at bounding box center [254, 206] width 77 height 18
type input "ut7"
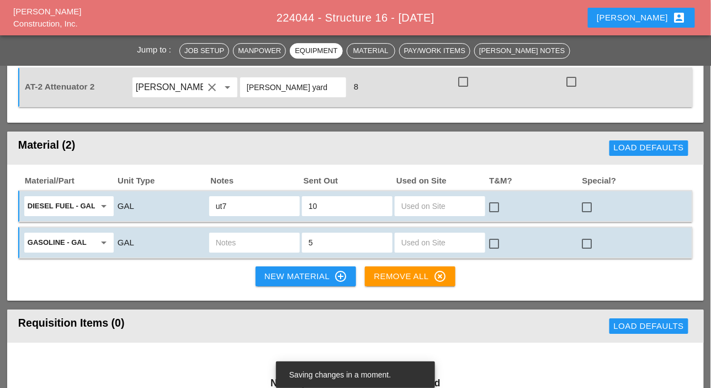
click at [269, 243] on input "text" at bounding box center [254, 243] width 77 height 18
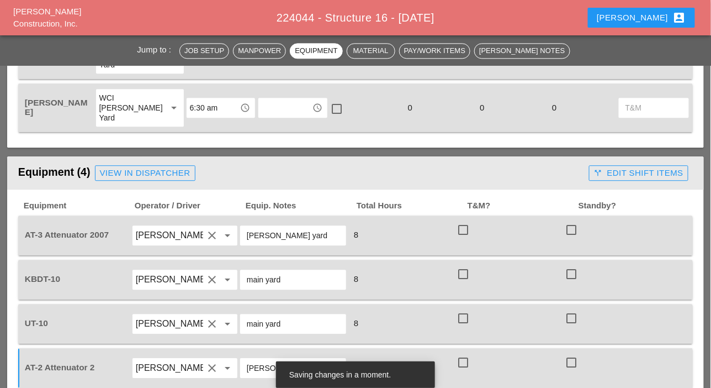
scroll to position [663, 0]
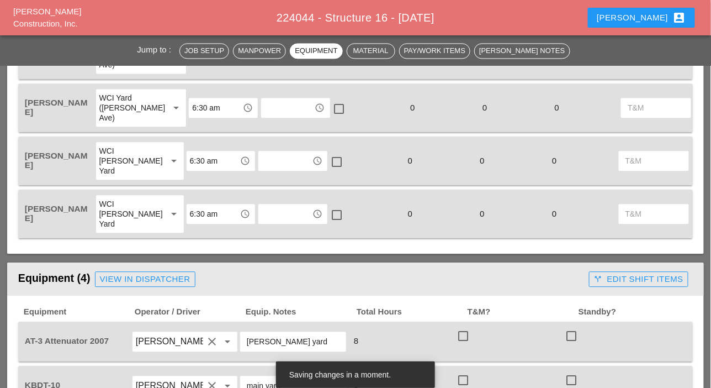
type input "ut7"
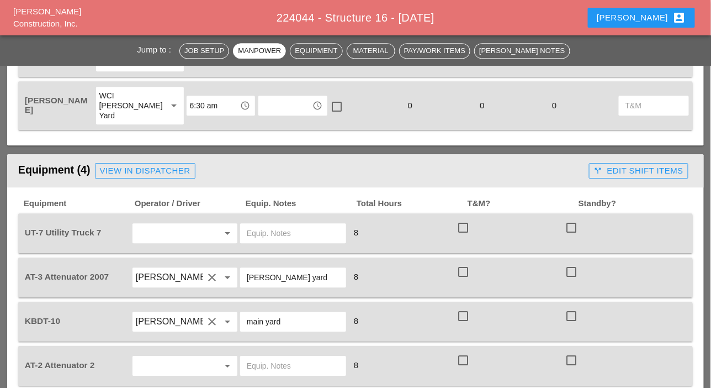
scroll to position [773, 0]
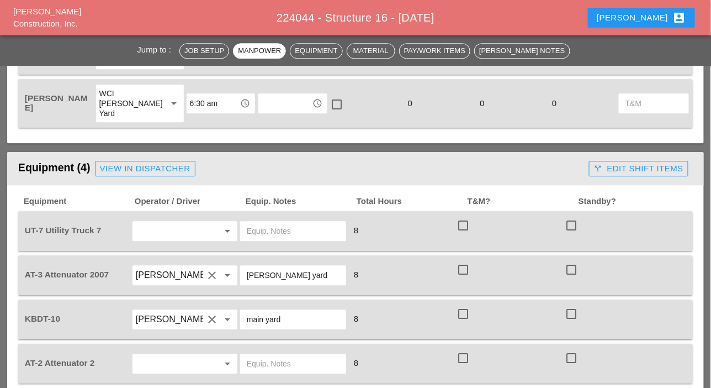
click at [175, 231] on input "text" at bounding box center [169, 231] width 67 height 18
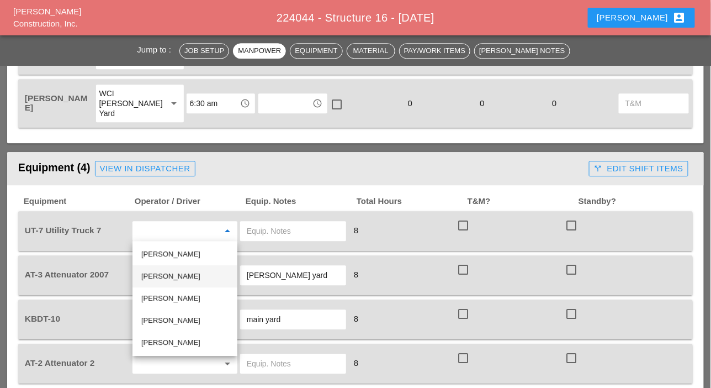
click at [157, 274] on div "[PERSON_NAME]" at bounding box center [184, 275] width 87 height 13
type input "[PERSON_NAME]"
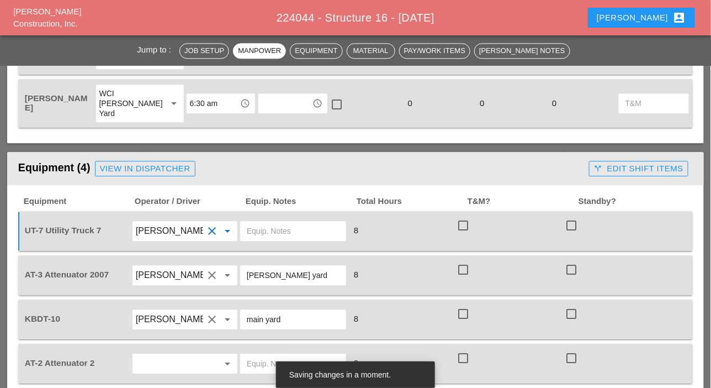
click at [268, 232] on input "text" at bounding box center [293, 231] width 93 height 18
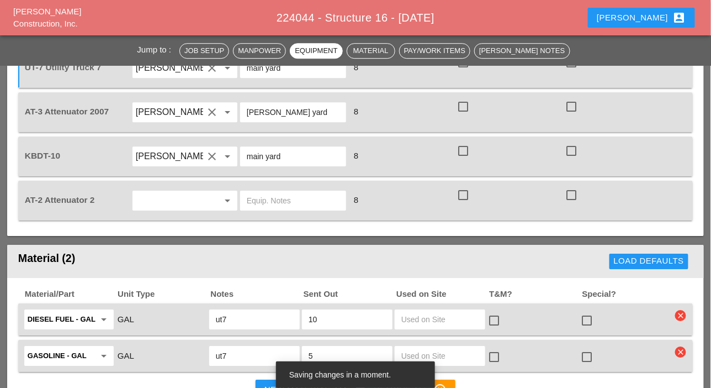
scroll to position [939, 0]
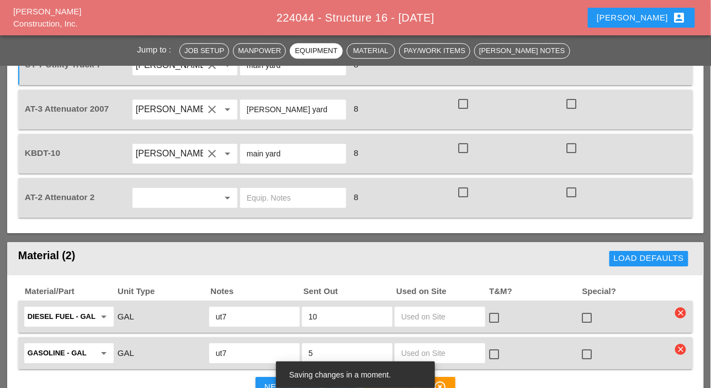
type input "main yard"
click at [180, 199] on input "text" at bounding box center [169, 198] width 67 height 18
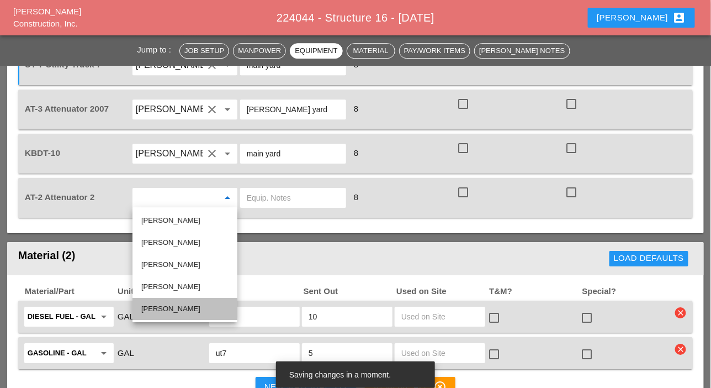
click at [168, 303] on div "[PERSON_NAME]" at bounding box center [184, 308] width 87 height 13
type input "[PERSON_NAME]"
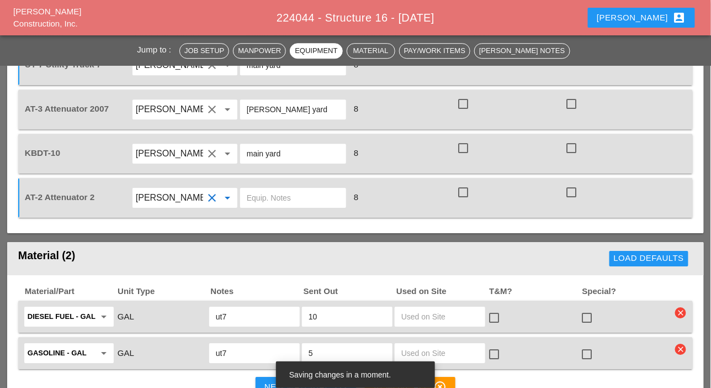
drag, startPoint x: 298, startPoint y: 104, endPoint x: 245, endPoint y: 107, distance: 53.1
click at [245, 107] on div "[PERSON_NAME] yard" at bounding box center [293, 109] width 106 height 20
click at [261, 198] on input "text" at bounding box center [293, 198] width 93 height 18
paste input "[PERSON_NAME] yard"
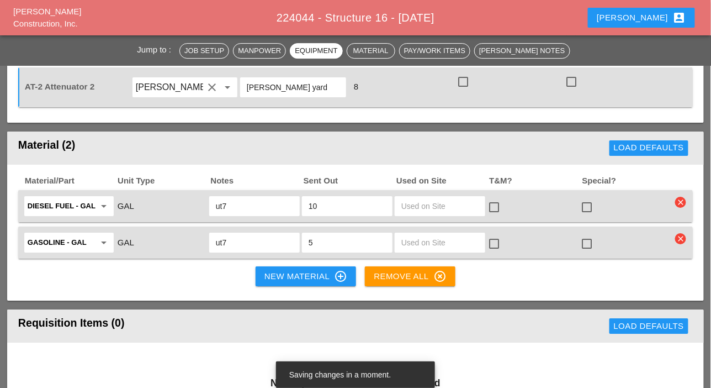
scroll to position [1104, 0]
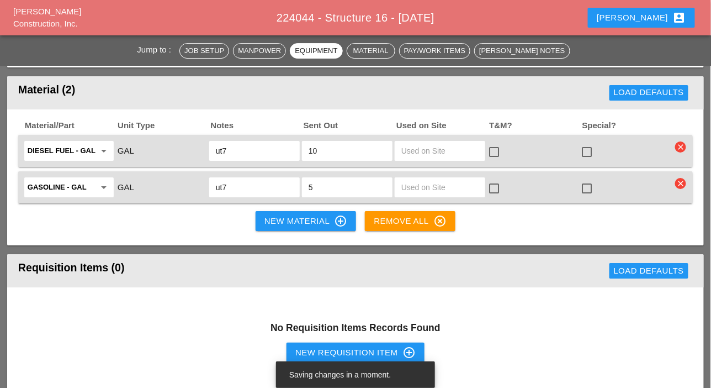
type input "[PERSON_NAME] yard"
click at [272, 219] on div "New Material control_point" at bounding box center [305, 220] width 83 height 13
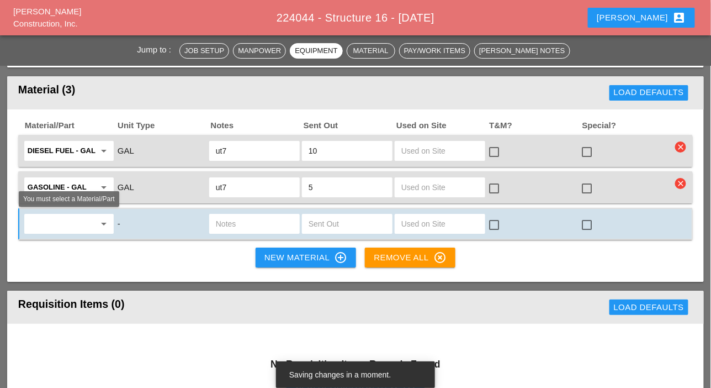
click at [46, 220] on input "text" at bounding box center [61, 224] width 67 height 18
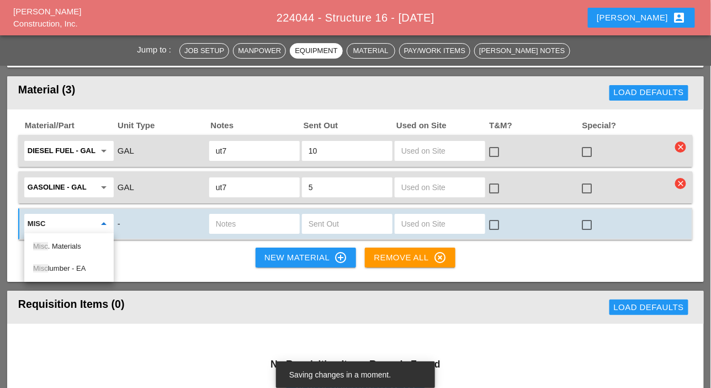
drag, startPoint x: 56, startPoint y: 245, endPoint x: 156, endPoint y: 236, distance: 100.3
click at [57, 245] on div "Misc . Materials" at bounding box center [69, 246] width 72 height 13
type input "Misc. Materials"
click at [231, 220] on input "text" at bounding box center [254, 224] width 77 height 18
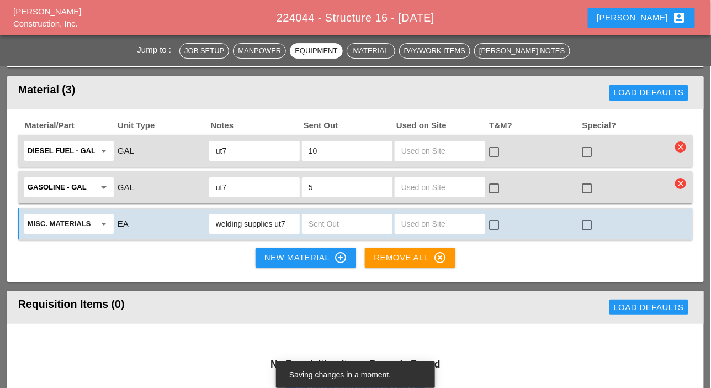
type input "welding supplies ut7"
click at [311, 223] on input "text" at bounding box center [347, 224] width 77 height 18
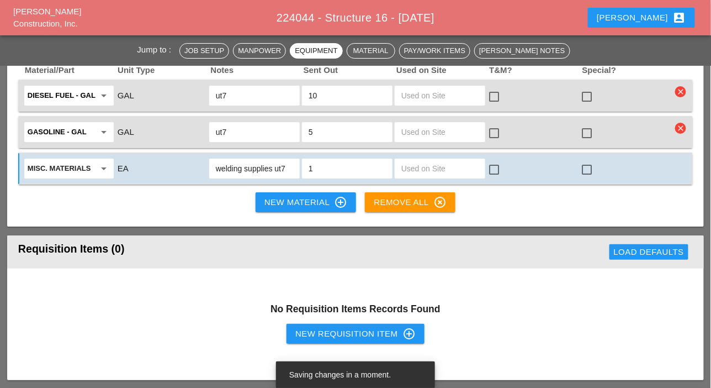
scroll to position [1215, 0]
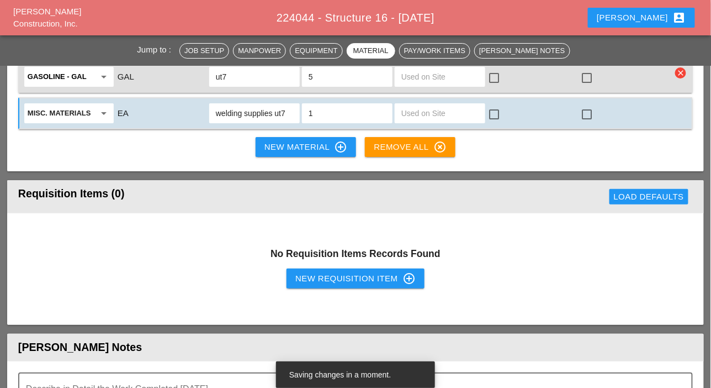
type input "1"
click at [294, 274] on button "New Requisition Item control_point" at bounding box center [356, 278] width 138 height 20
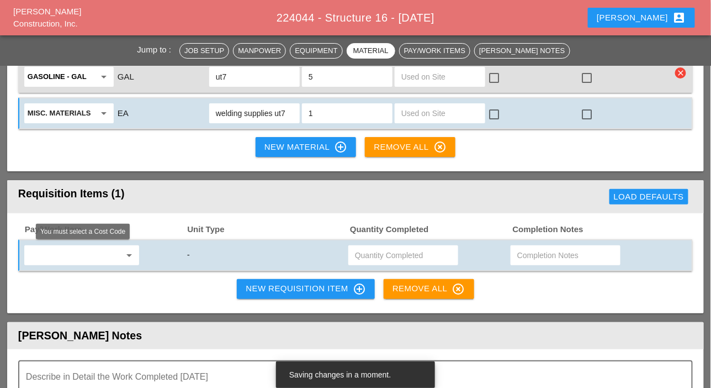
click at [105, 250] on input "text" at bounding box center [74, 255] width 93 height 18
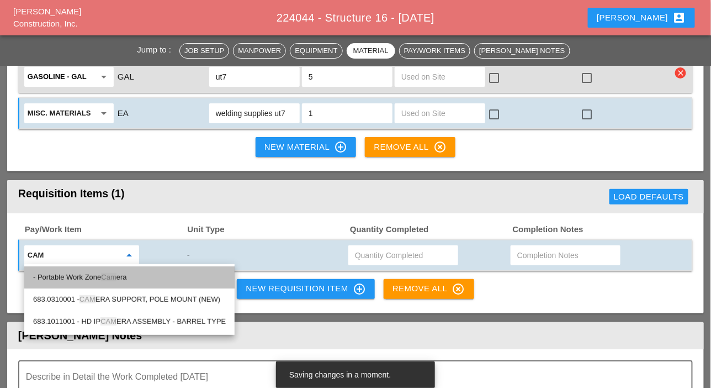
click at [103, 273] on div "- Portable Work Zone Cam era" at bounding box center [129, 277] width 193 height 13
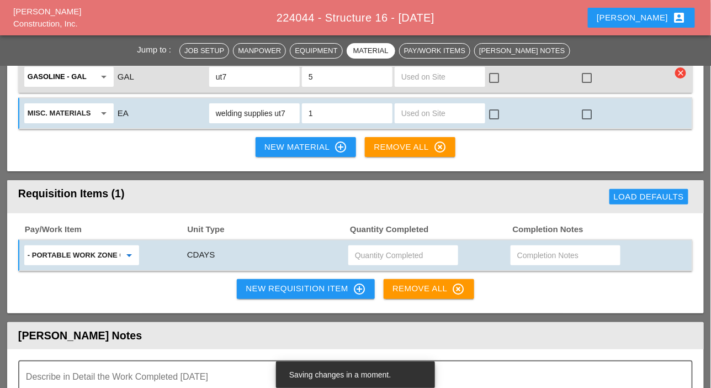
type input "- Portable Work Zone Camera"
click at [389, 256] on input "text" at bounding box center [403, 255] width 97 height 18
type input "4"
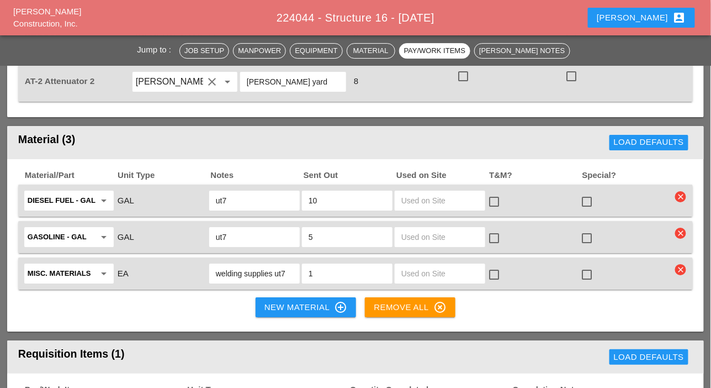
scroll to position [1049, 0]
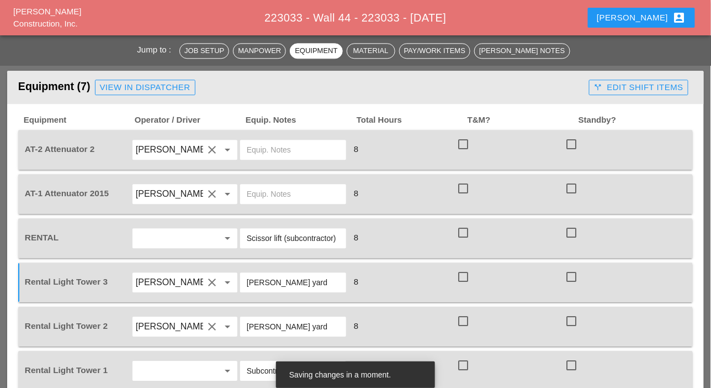
scroll to position [809, 0]
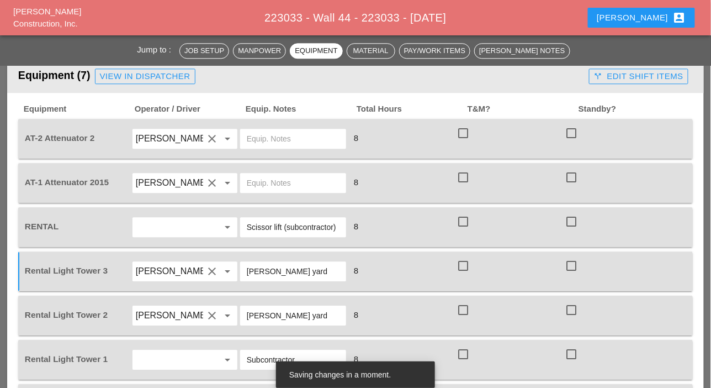
drag, startPoint x: 295, startPoint y: 272, endPoint x: 240, endPoint y: 271, distance: 55.2
click at [240, 271] on div "[PERSON_NAME] yard" at bounding box center [293, 271] width 106 height 20
click at [268, 131] on input "text" at bounding box center [293, 139] width 93 height 18
paste input "[PERSON_NAME] yard"
type input "[PERSON_NAME] yard"
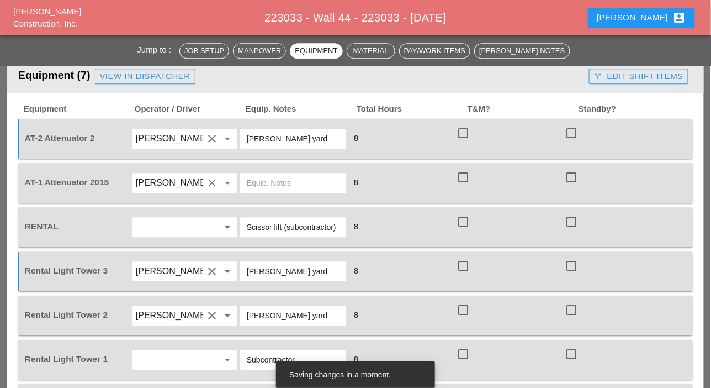
click at [266, 179] on input "text" at bounding box center [293, 183] width 93 height 18
paste input "[PERSON_NAME] yard"
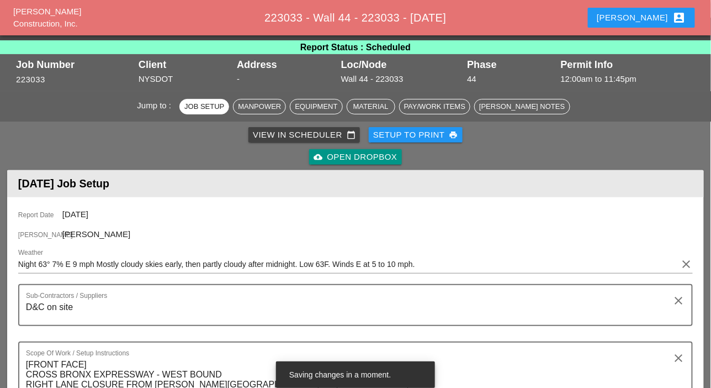
scroll to position [0, 0]
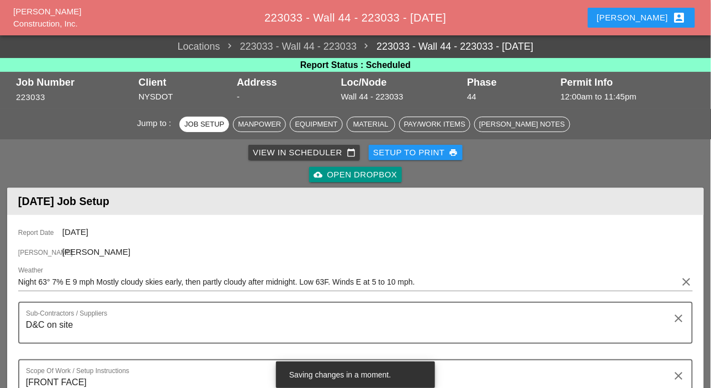
type input "[PERSON_NAME] yard"
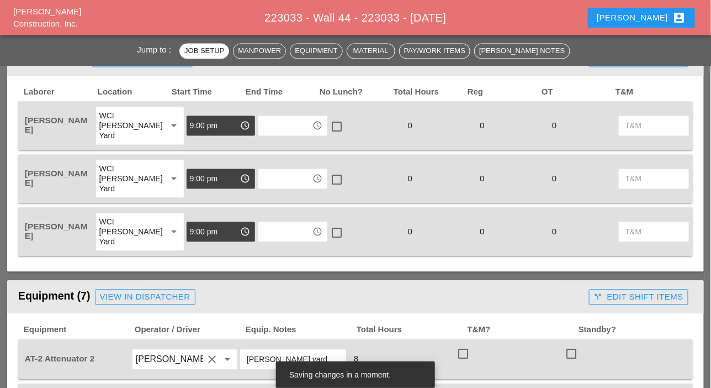
scroll to position [607, 0]
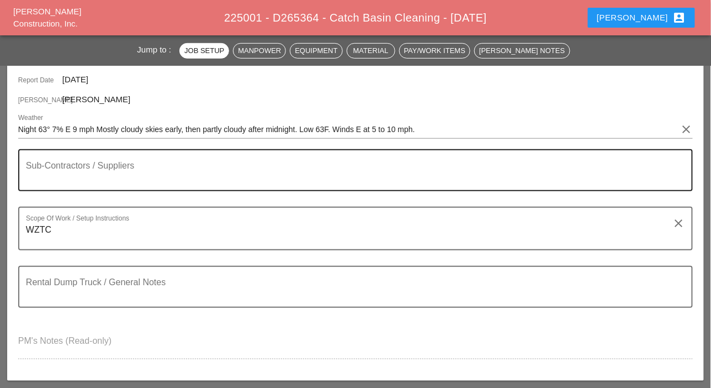
scroll to position [221, 0]
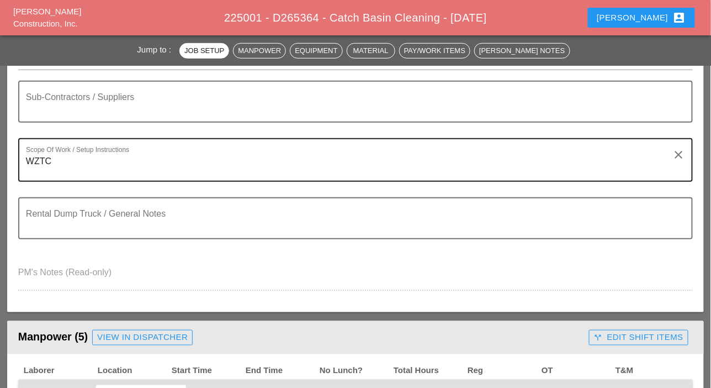
click at [65, 161] on textarea "WZTC" at bounding box center [351, 166] width 650 height 28
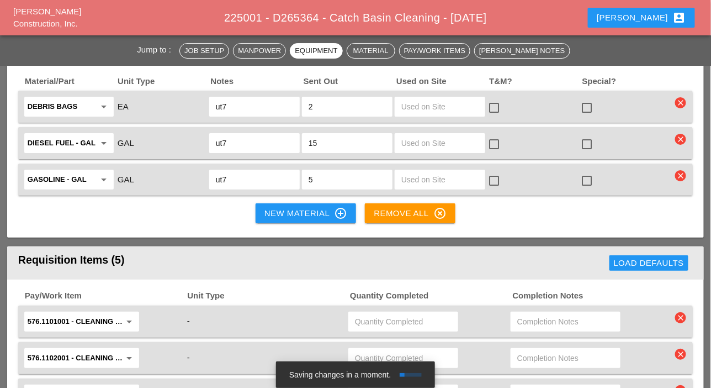
scroll to position [1270, 0]
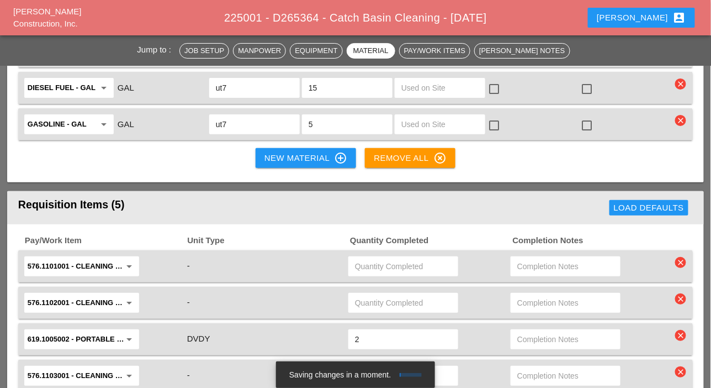
click at [98, 264] on input "576.1101001 - CLEANING TROUGHS OVER 0 TO 50 FT" at bounding box center [74, 266] width 93 height 18
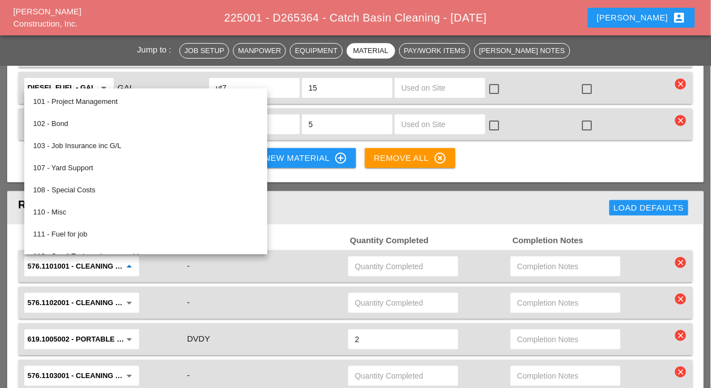
click at [102, 262] on input "576.1101001 - CLEANING TROUGHS OVER 0 TO 50 FT" at bounding box center [74, 266] width 93 height 18
click at [315, 203] on div "Requisition Items (5)" at bounding box center [191, 208] width 347 height 22
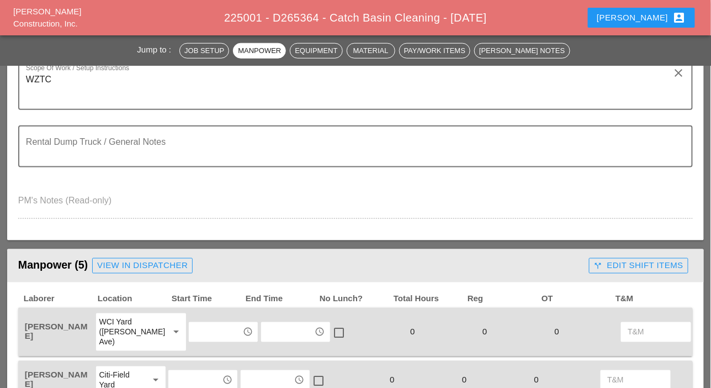
scroll to position [276, 0]
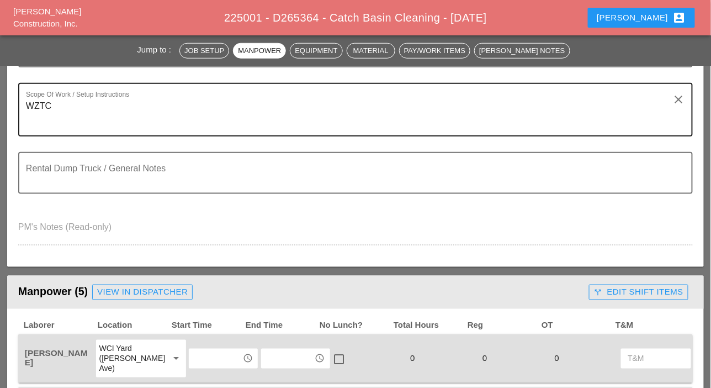
click at [62, 112] on textarea "WZTC" at bounding box center [351, 116] width 650 height 38
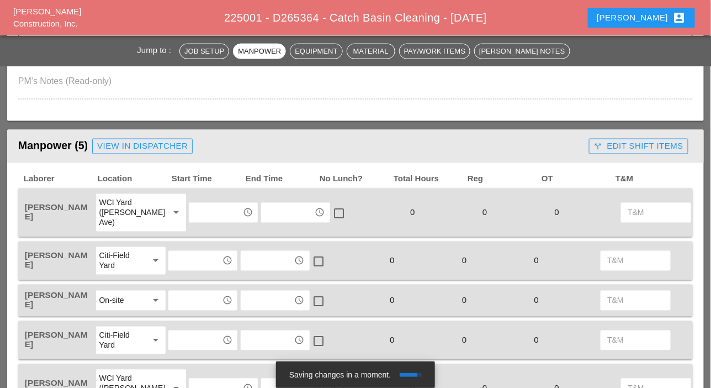
scroll to position [497, 0]
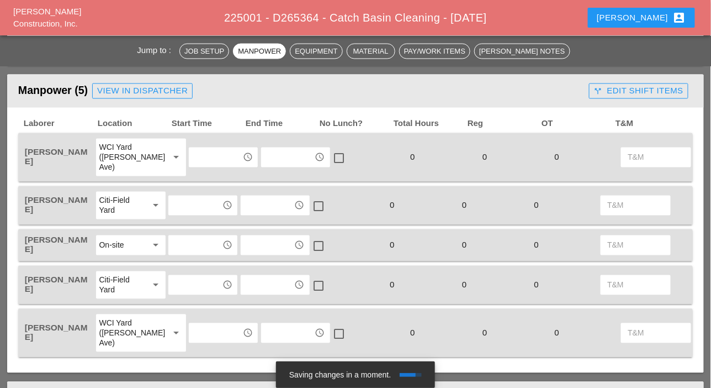
type textarea "WZTC Clean Troughs Please note must keep track on the footage of each troughs"
click at [194, 157] on input "text" at bounding box center [215, 158] width 47 height 18
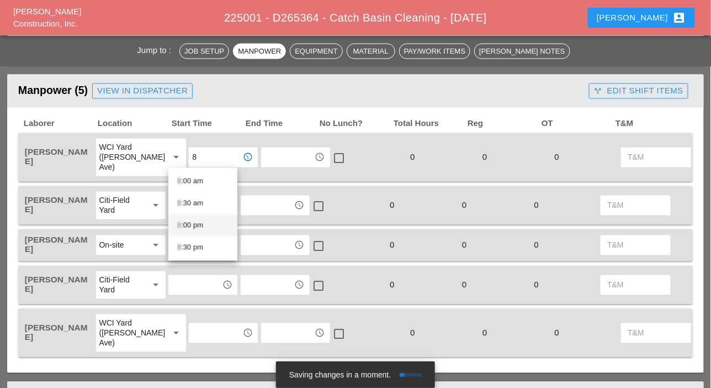
click at [199, 224] on div "8 :00 pm" at bounding box center [202, 225] width 51 height 13
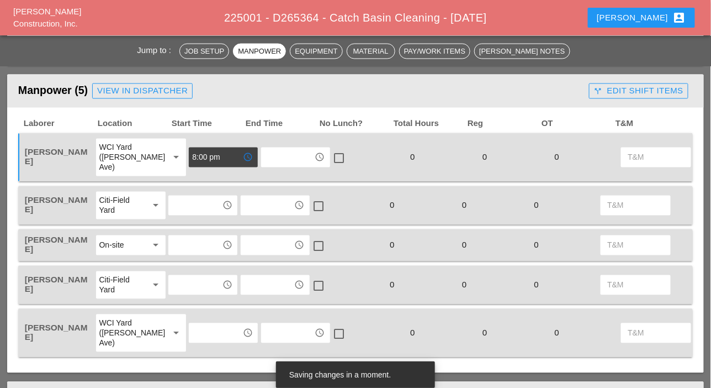
type input "8:00 pm"
click at [190, 205] on input "text" at bounding box center [195, 206] width 47 height 18
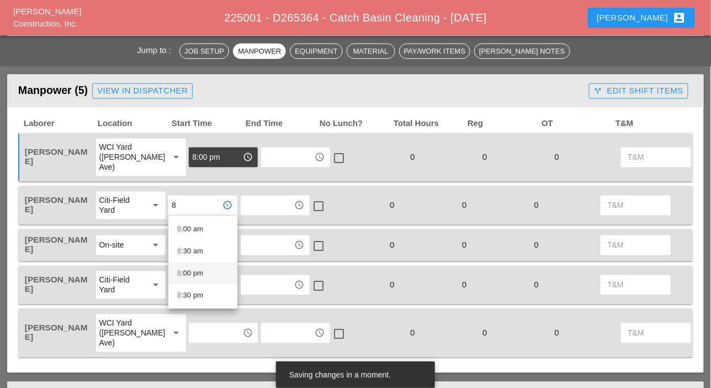
click at [192, 272] on div "8 :00 pm" at bounding box center [202, 273] width 51 height 13
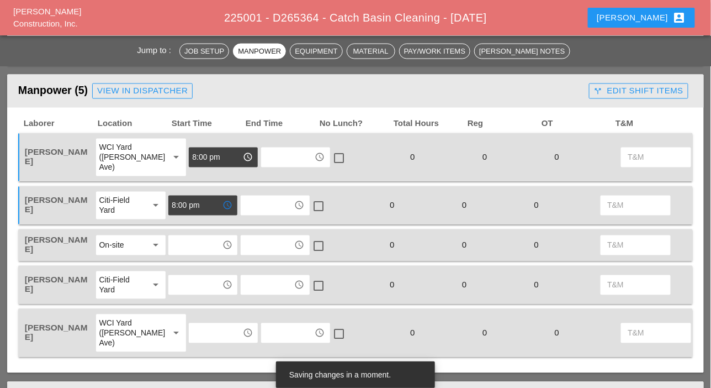
type input "8:00 pm"
click at [193, 245] on input "text" at bounding box center [195, 245] width 47 height 18
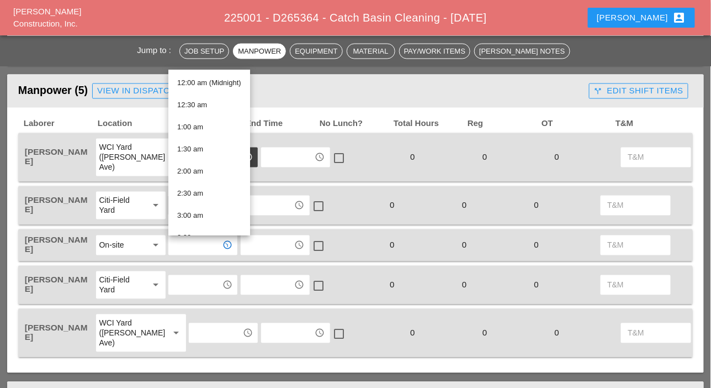
click at [295, 93] on div "Manpower (5) View in Dispatcher - All Workers Must Show up 15 Minutes Before St…" at bounding box center [301, 91] width 567 height 22
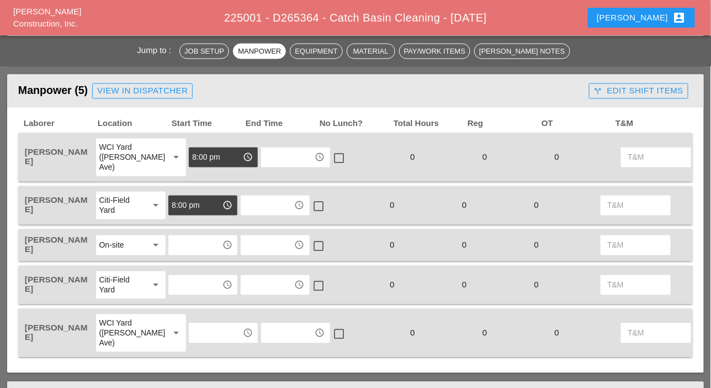
click at [192, 161] on input "8:00 pm" at bounding box center [215, 158] width 47 height 18
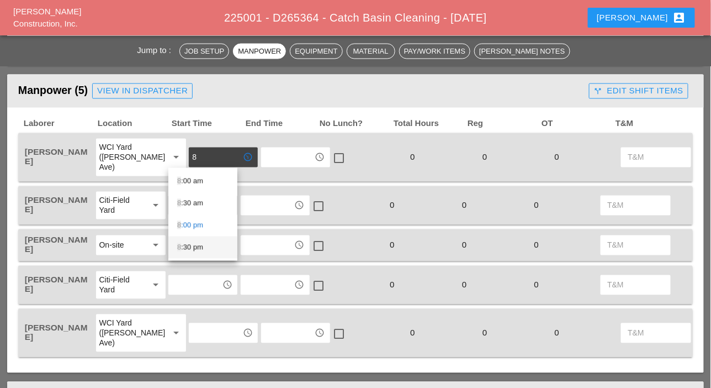
click at [203, 245] on div "8 :30 pm" at bounding box center [202, 247] width 51 height 13
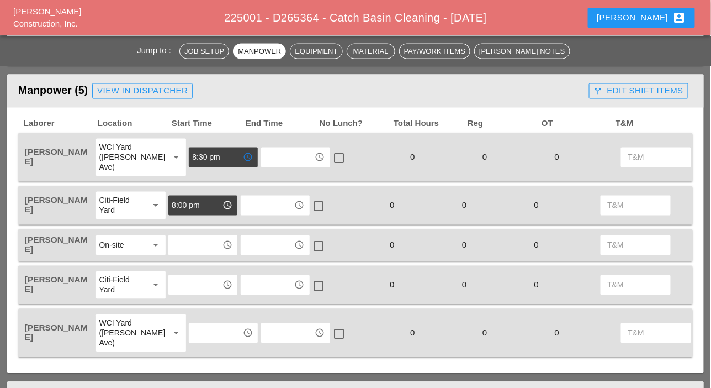
type input "8:30 pm"
click at [200, 202] on input "8:00 pm" at bounding box center [195, 206] width 47 height 18
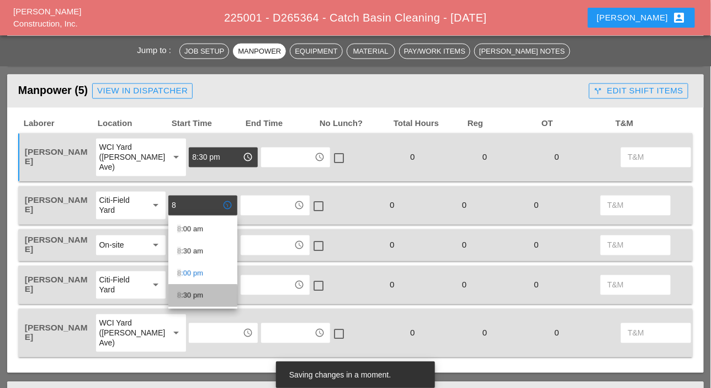
click at [197, 293] on div "8 :30 pm" at bounding box center [202, 295] width 51 height 13
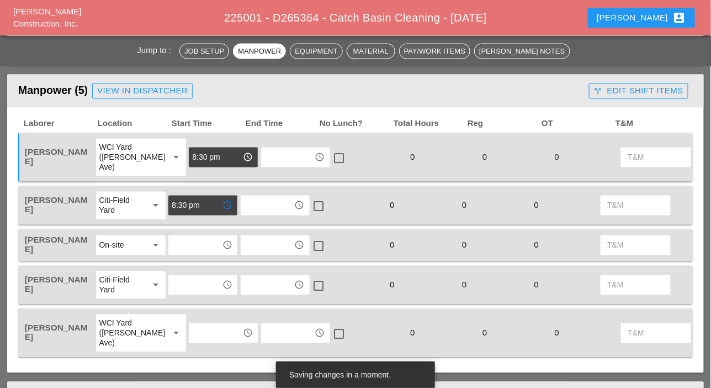
type input "8:30 pm"
click at [197, 245] on input "text" at bounding box center [195, 245] width 47 height 18
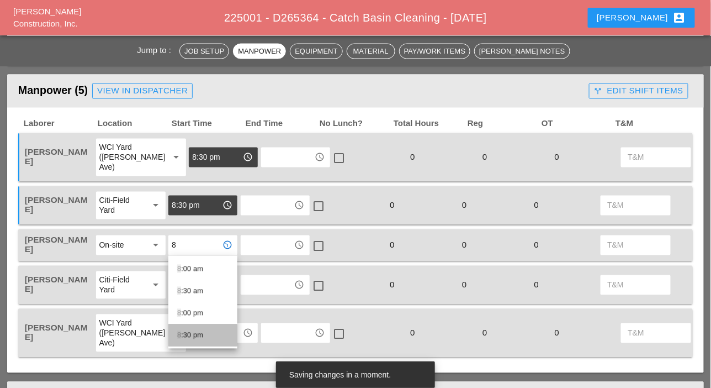
click at [193, 335] on div "8 :30 pm" at bounding box center [202, 335] width 51 height 13
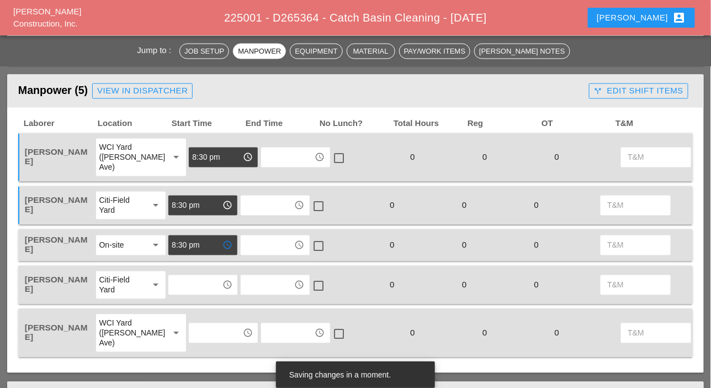
type input "8:30 pm"
click at [191, 290] on input "text" at bounding box center [195, 285] width 47 height 18
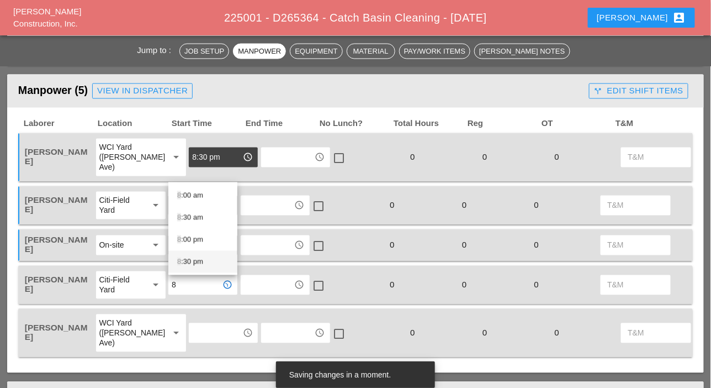
click at [195, 262] on div "8 :30 pm" at bounding box center [202, 261] width 51 height 13
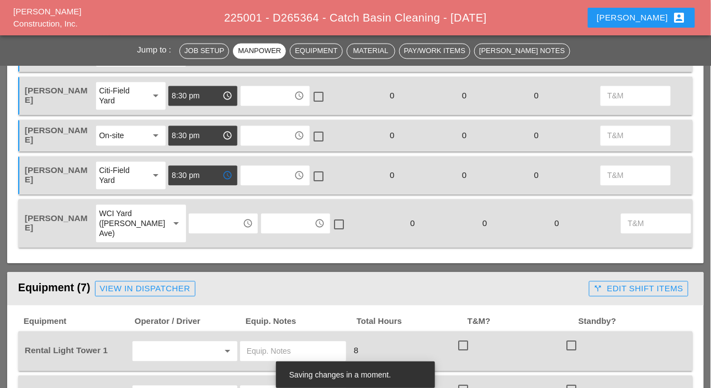
scroll to position [607, 0]
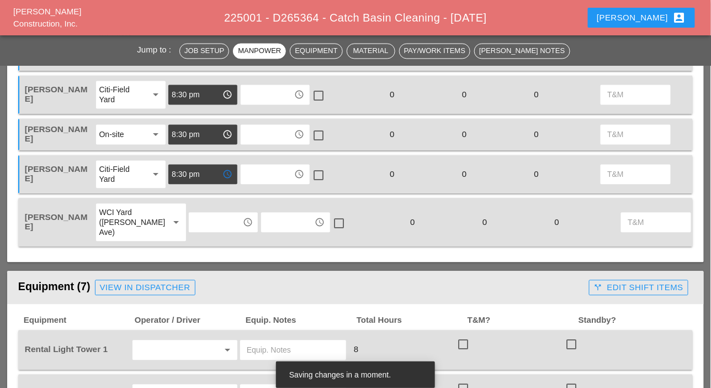
type input "8:30 pm"
click at [197, 221] on input "text" at bounding box center [215, 223] width 47 height 18
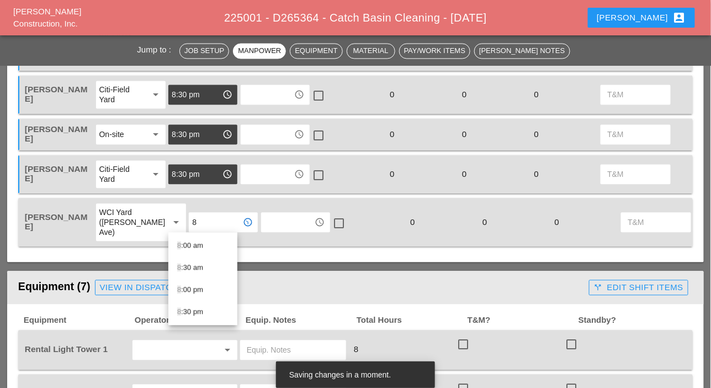
click at [192, 308] on div "8 :30 pm" at bounding box center [202, 311] width 51 height 13
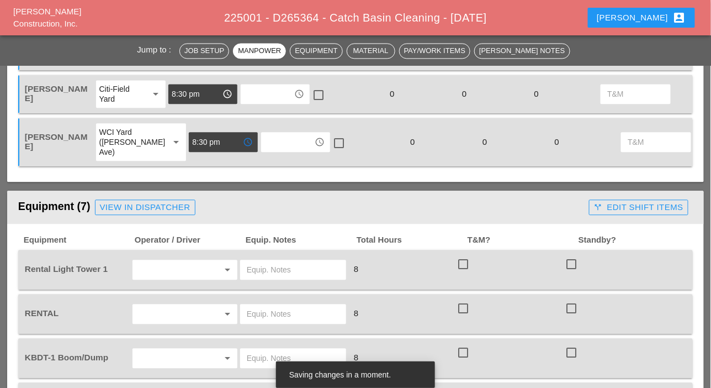
scroll to position [718, 0]
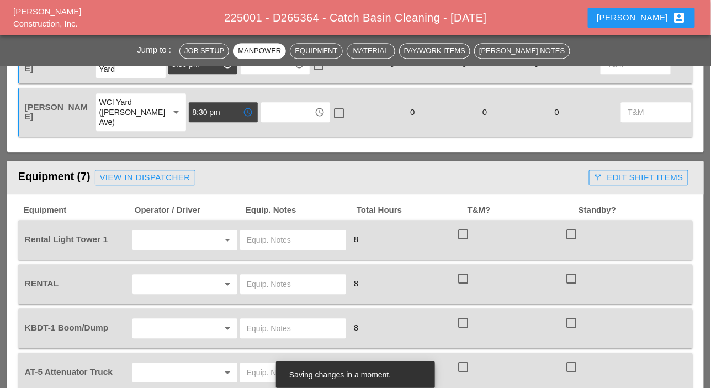
type input "8:30 pm"
click at [166, 243] on input "text" at bounding box center [169, 240] width 67 height 18
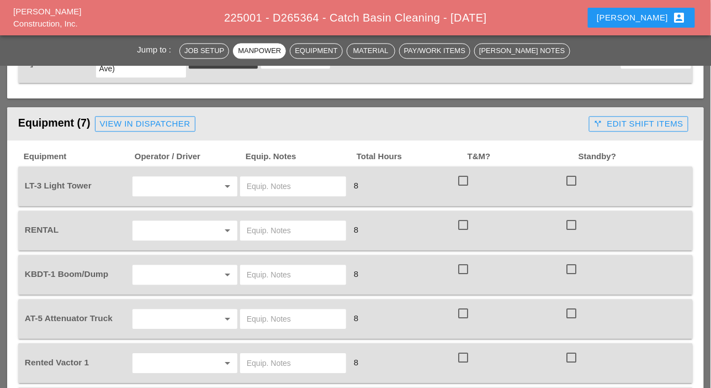
scroll to position [773, 0]
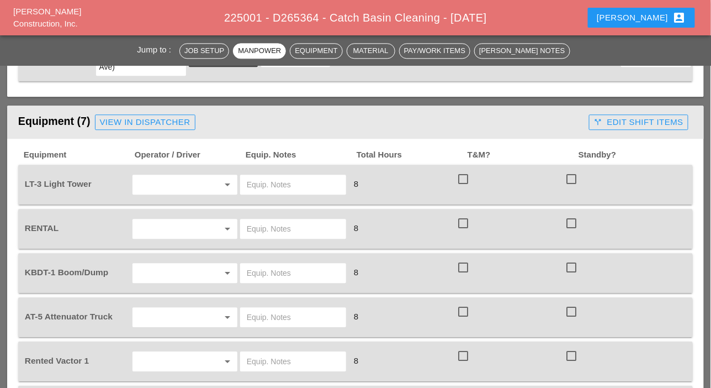
click at [184, 184] on input "text" at bounding box center [169, 185] width 67 height 18
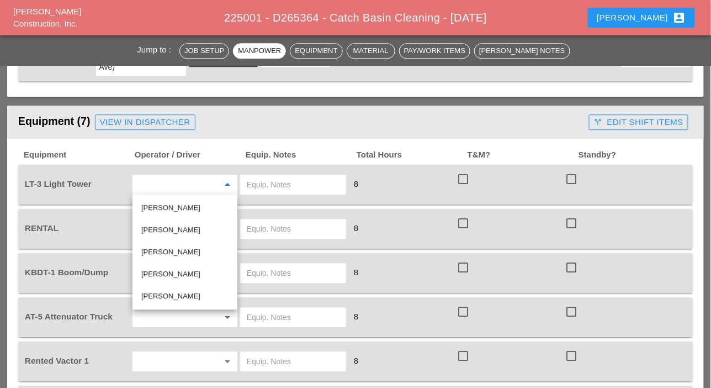
click at [162, 292] on div "[PERSON_NAME]" at bounding box center [184, 295] width 87 height 13
type input "[PERSON_NAME]"
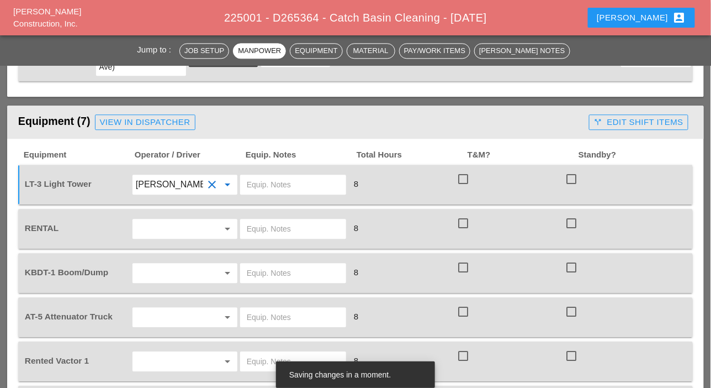
click at [159, 227] on input "text" at bounding box center [169, 229] width 67 height 18
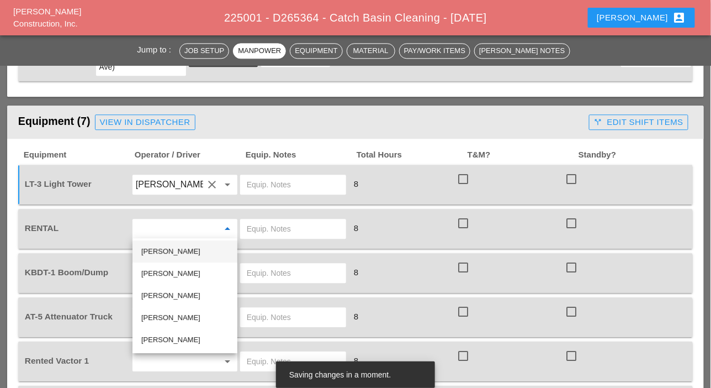
click at [165, 252] on div "[PERSON_NAME]" at bounding box center [184, 251] width 87 height 13
type input "[PERSON_NAME]"
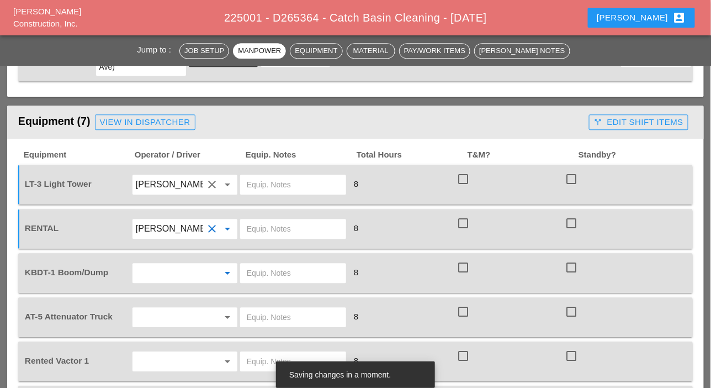
click at [162, 273] on input "text" at bounding box center [169, 273] width 67 height 18
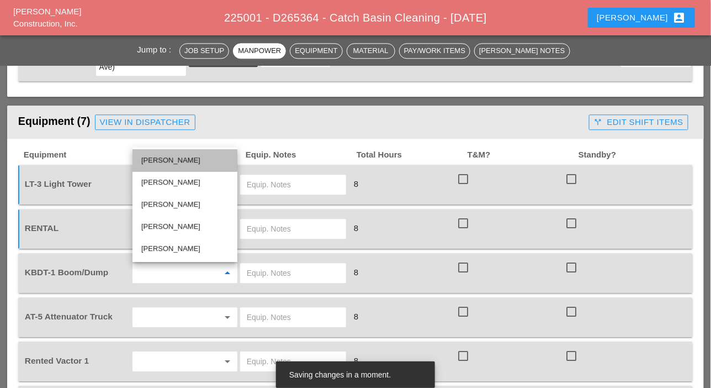
click at [165, 161] on div "Joshua Baker" at bounding box center [184, 160] width 87 height 13
type input "Joshua Baker"
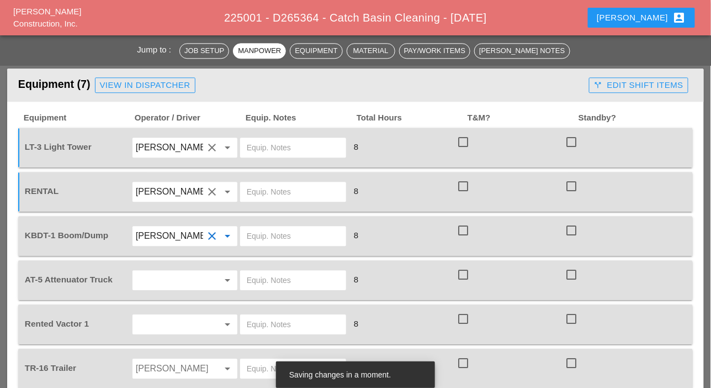
scroll to position [828, 0]
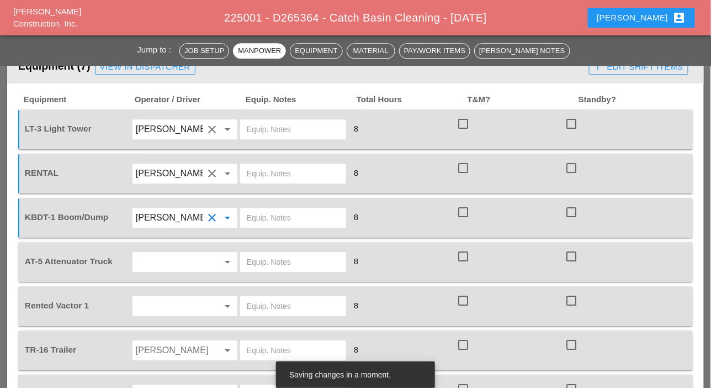
click at [161, 259] on input "text" at bounding box center [169, 262] width 67 height 18
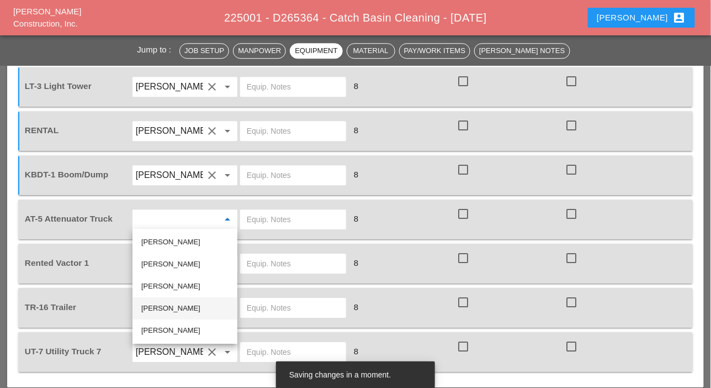
scroll to position [883, 0]
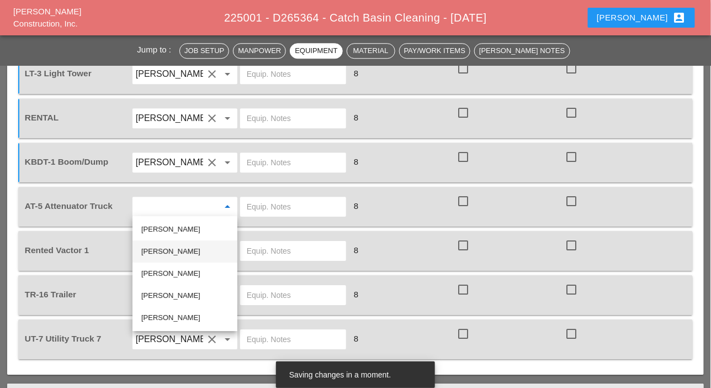
click at [165, 248] on div "Jessica Godoy" at bounding box center [184, 251] width 87 height 13
type input "Jessica Godoy"
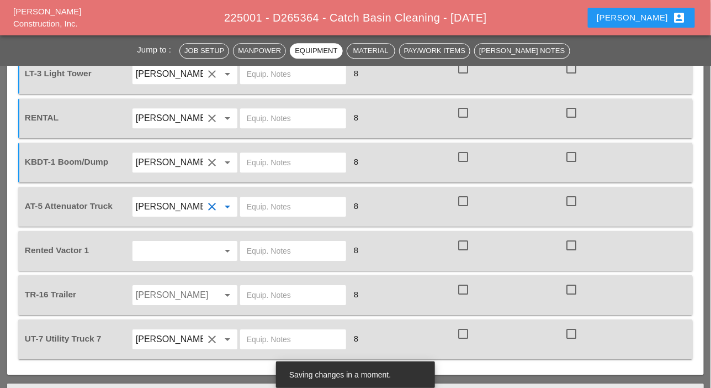
click at [156, 253] on input "text" at bounding box center [169, 251] width 67 height 18
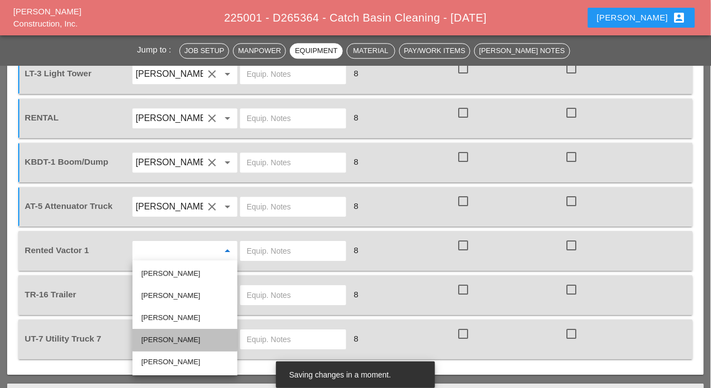
click at [154, 336] on div "Daniel Kavanaugh" at bounding box center [184, 339] width 87 height 13
type input "Daniel Kavanaugh"
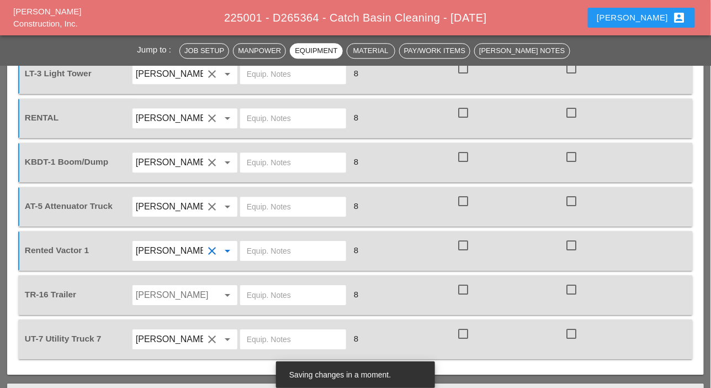
click at [157, 290] on input "Simao Pinheiro" at bounding box center [169, 295] width 67 height 18
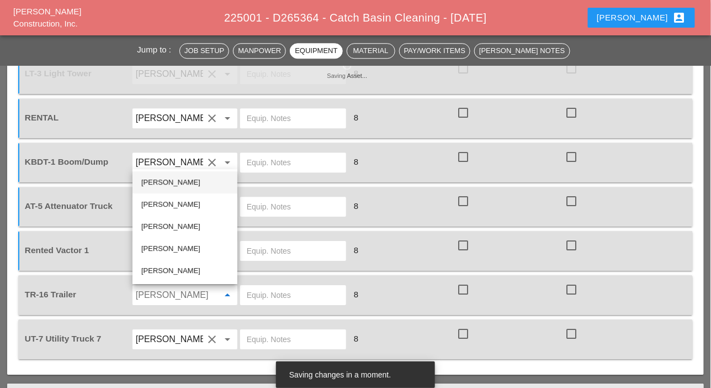
click at [159, 183] on div "Joshua Baker" at bounding box center [184, 182] width 87 height 13
type input "Joshua Baker"
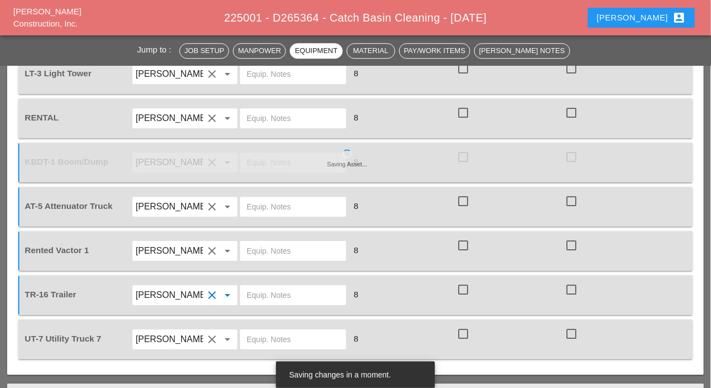
click at [258, 340] on input "text" at bounding box center [293, 339] width 93 height 18
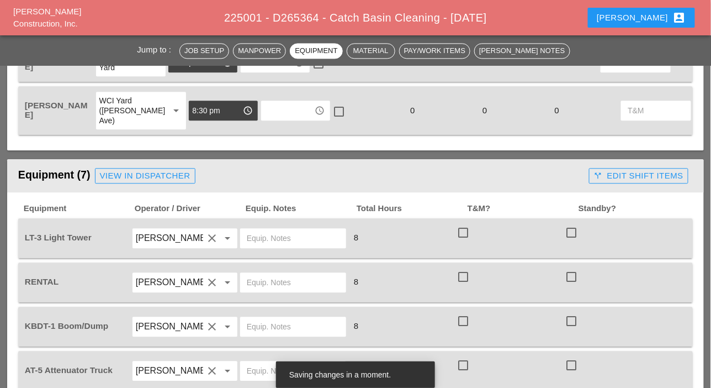
scroll to position [718, 0]
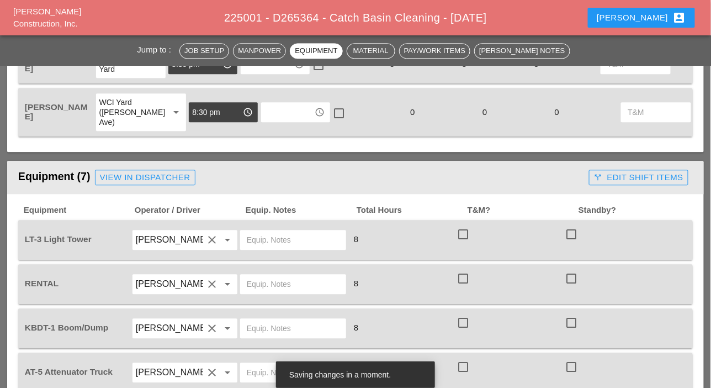
type input "main yard"
click at [266, 242] on input "text" at bounding box center [293, 240] width 93 height 18
drag, startPoint x: 288, startPoint y: 240, endPoint x: 244, endPoint y: 240, distance: 44.2
click at [244, 240] on div "City Field" at bounding box center [293, 240] width 106 height 20
type input "City Field"
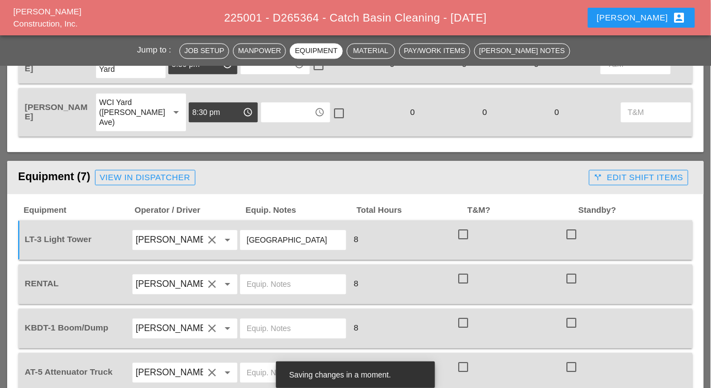
click at [255, 279] on input "text" at bounding box center [293, 284] width 93 height 18
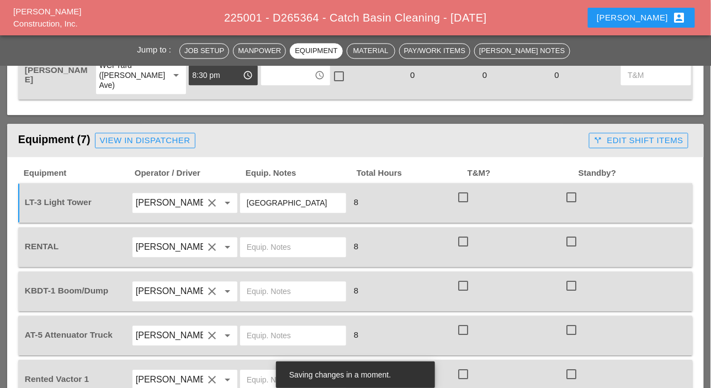
scroll to position [773, 0]
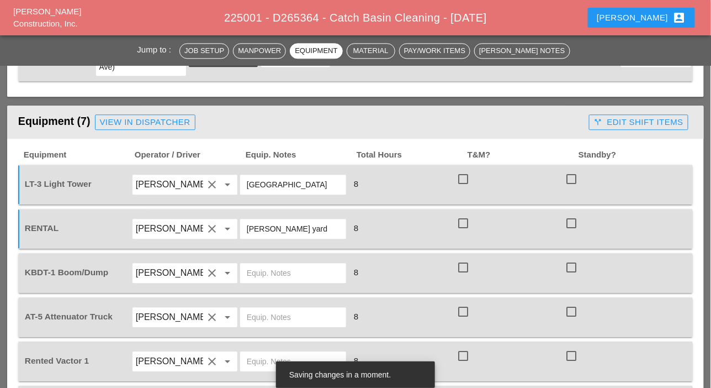
type input "[PERSON_NAME] yard"
click at [261, 278] on input "text" at bounding box center [293, 273] width 93 height 18
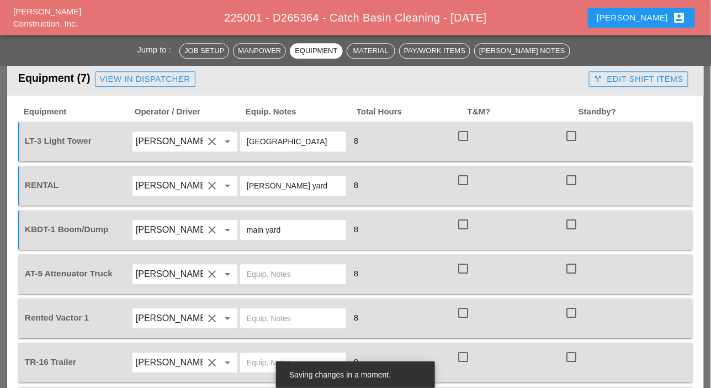
scroll to position [828, 0]
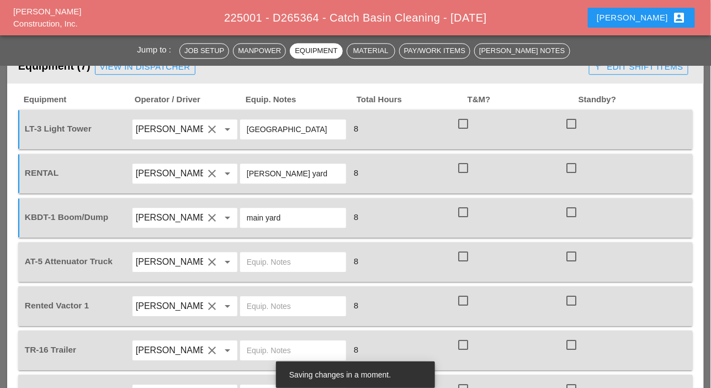
type input "main yard"
drag, startPoint x: 267, startPoint y: 126, endPoint x: 245, endPoint y: 129, distance: 21.6
click at [245, 129] on div "City Field" at bounding box center [293, 129] width 106 height 20
click at [253, 260] on input "text" at bounding box center [293, 262] width 93 height 18
paste input "City Field"
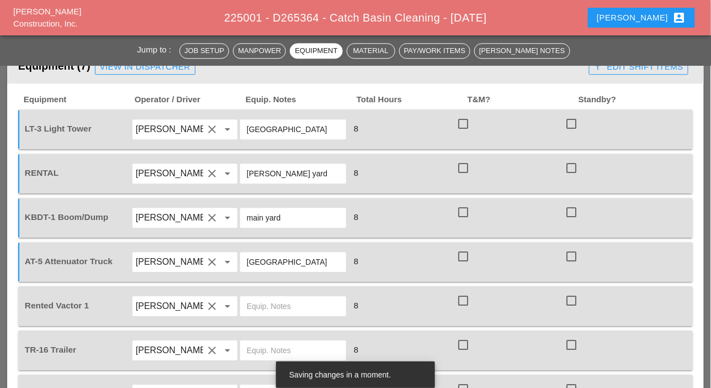
type input "City Field"
click at [257, 303] on input "text" at bounding box center [293, 306] width 93 height 18
paste input "City Field"
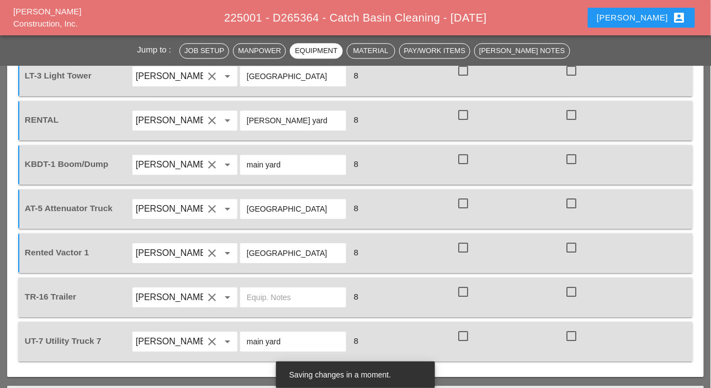
scroll to position [883, 0]
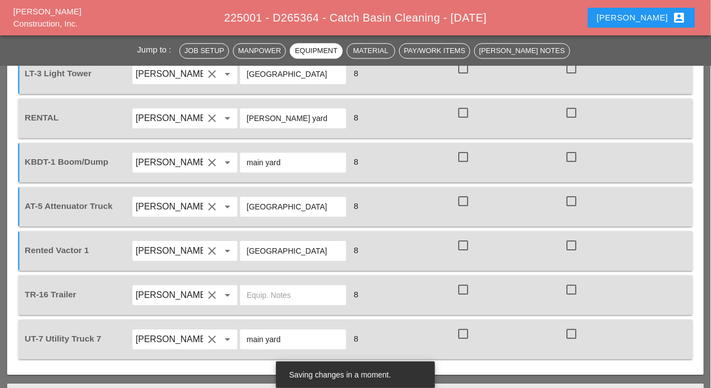
type input "City Field"
drag, startPoint x: 298, startPoint y: 117, endPoint x: 247, endPoint y: 117, distance: 50.3
click at [247, 117] on input "[PERSON_NAME] yard" at bounding box center [293, 118] width 93 height 18
click at [266, 294] on input "text" at bounding box center [293, 295] width 93 height 18
paste input "[PERSON_NAME] yard"
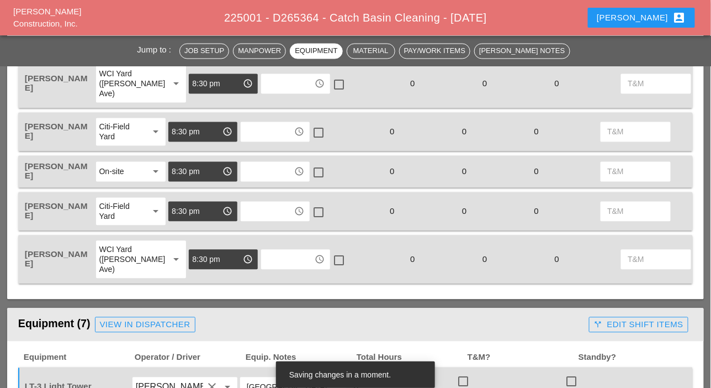
scroll to position [552, 0]
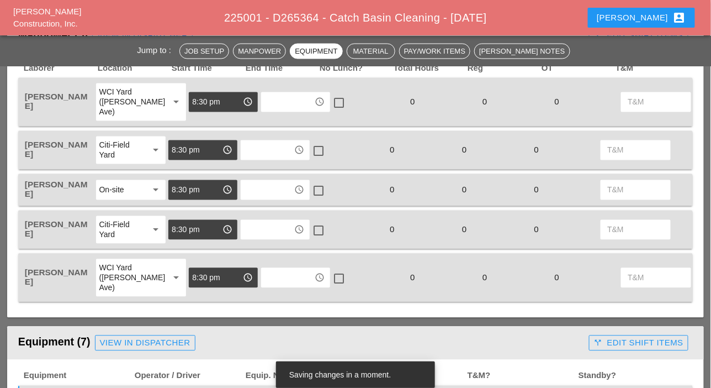
type input "[PERSON_NAME] yard"
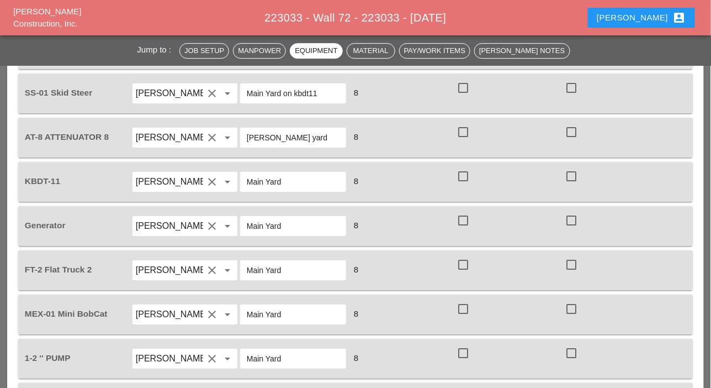
scroll to position [883, 0]
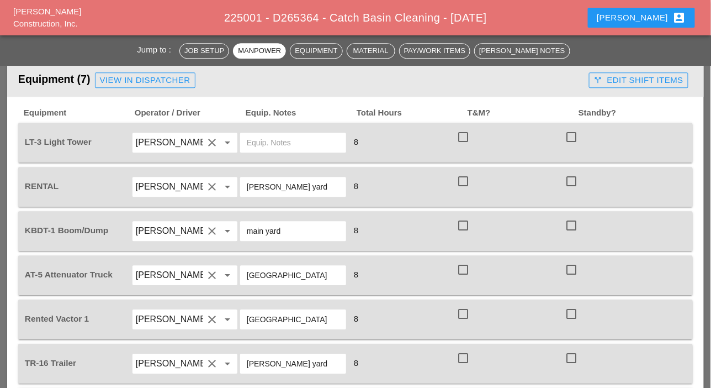
scroll to position [828, 0]
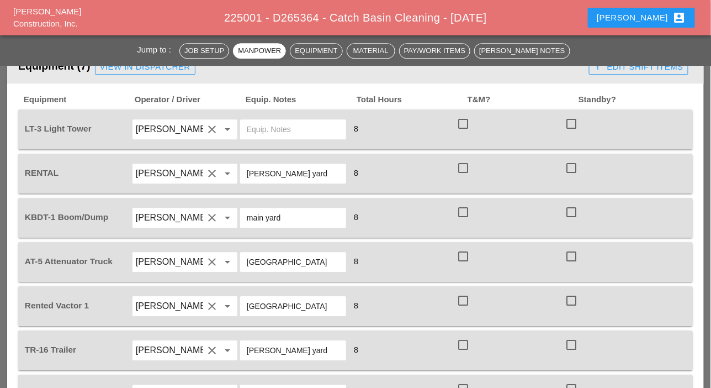
drag, startPoint x: 264, startPoint y: 256, endPoint x: 246, endPoint y: 254, distance: 18.8
click at [246, 254] on div "[GEOGRAPHIC_DATA]" at bounding box center [293, 262] width 106 height 20
click at [270, 126] on input "text" at bounding box center [293, 129] width 93 height 18
paste input "[GEOGRAPHIC_DATA]"
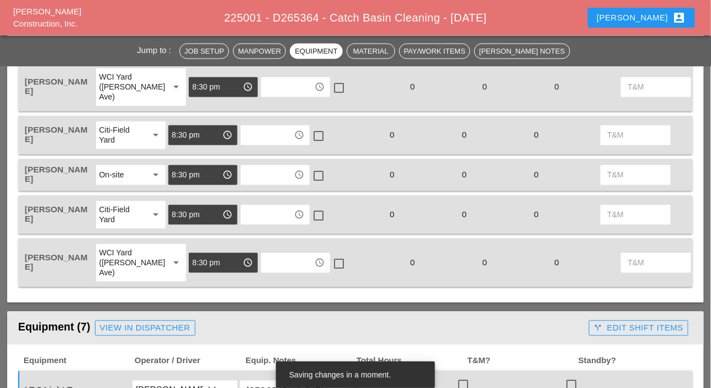
scroll to position [497, 0]
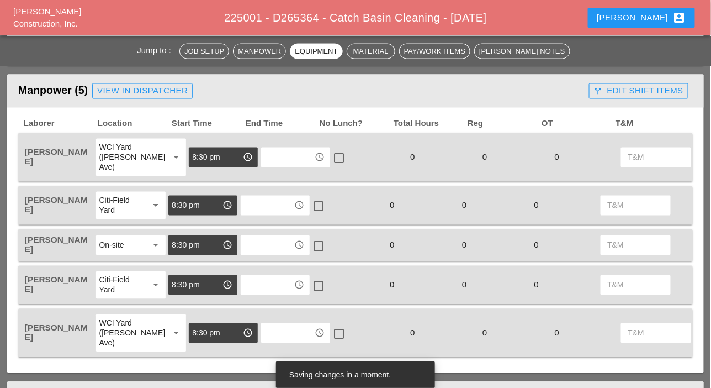
type input "[GEOGRAPHIC_DATA]"
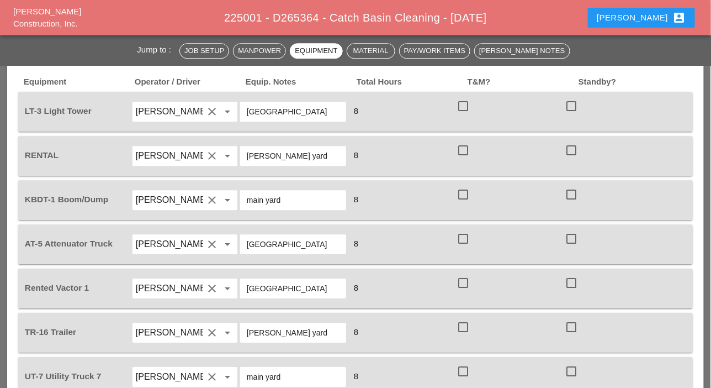
scroll to position [883, 0]
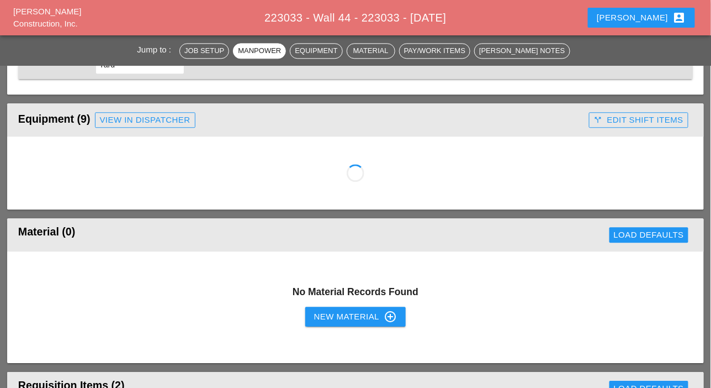
scroll to position [773, 0]
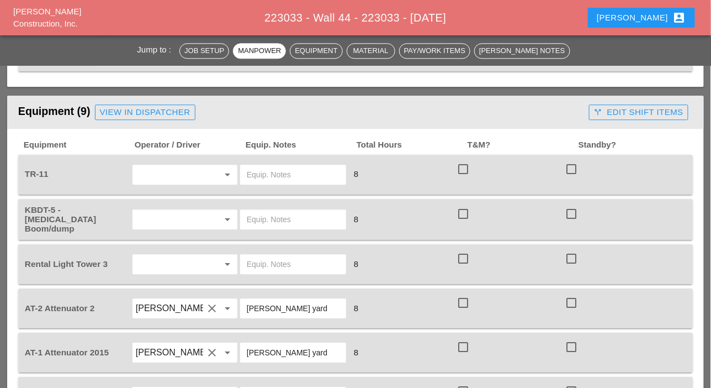
click at [260, 171] on input "text" at bounding box center [293, 175] width 93 height 18
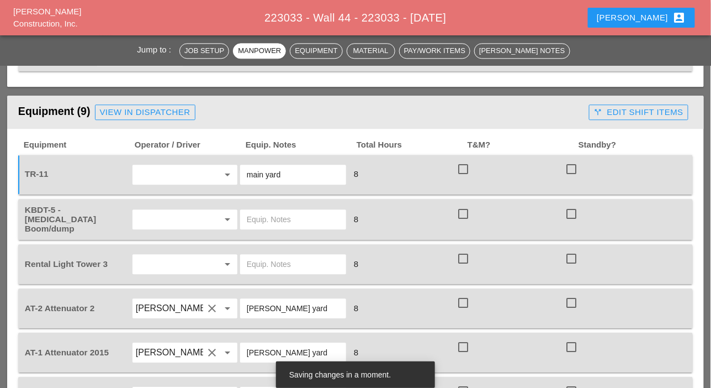
drag, startPoint x: 282, startPoint y: 178, endPoint x: 241, endPoint y: 178, distance: 40.9
click at [241, 178] on div "main yard" at bounding box center [293, 175] width 106 height 20
type input "main yard"
click at [265, 219] on input "text" at bounding box center [293, 219] width 93 height 18
paste input "main yard"
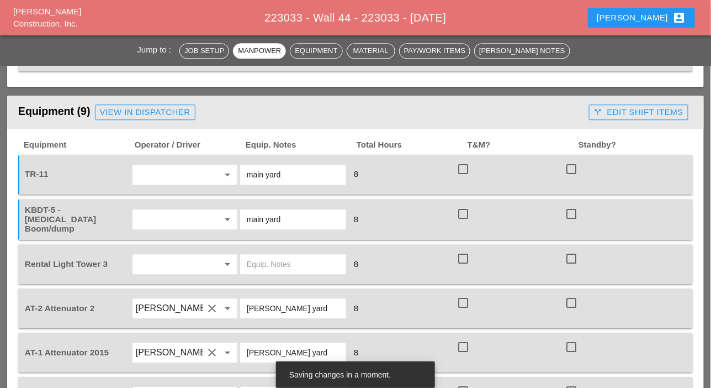
type input "main yard"
click at [196, 264] on input "text" at bounding box center [169, 264] width 67 height 18
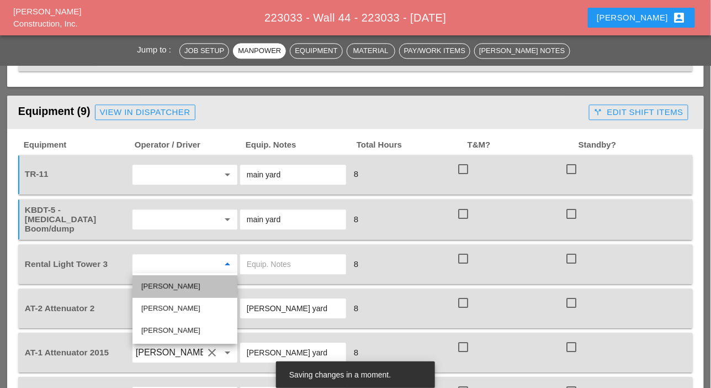
click at [159, 287] on div "[PERSON_NAME]" at bounding box center [184, 285] width 87 height 13
type input "[PERSON_NAME]"
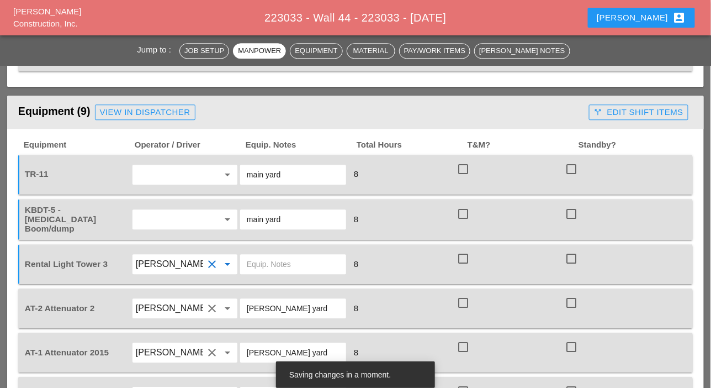
drag, startPoint x: 279, startPoint y: 309, endPoint x: 243, endPoint y: 306, distance: 36.0
click at [243, 306] on div "[PERSON_NAME] yard" at bounding box center [293, 308] width 106 height 20
click at [271, 258] on input "text" at bounding box center [293, 264] width 93 height 18
paste input "[PERSON_NAME] yard"
type input "[PERSON_NAME] yard"
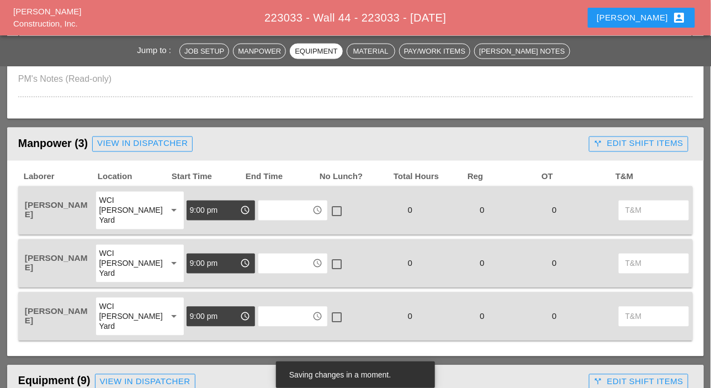
scroll to position [497, 0]
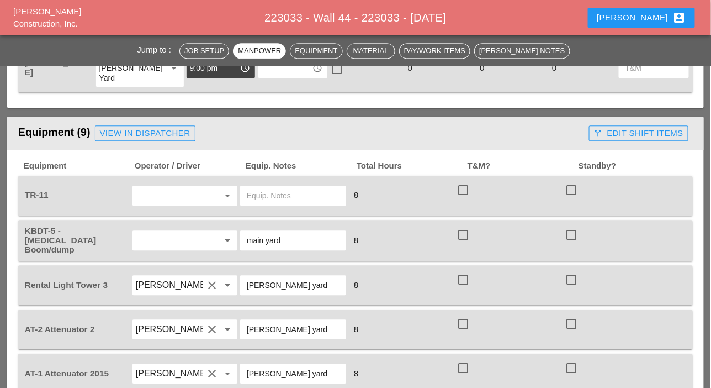
scroll to position [773, 0]
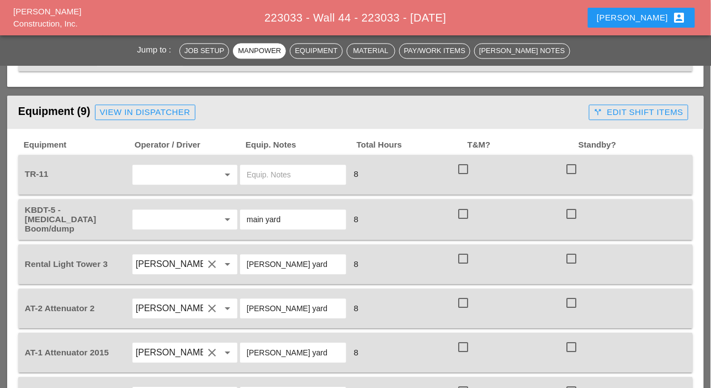
drag, startPoint x: 258, startPoint y: 221, endPoint x: 243, endPoint y: 221, distance: 15.5
click at [243, 221] on div "main yard" at bounding box center [293, 219] width 106 height 20
click at [262, 172] on input "text" at bounding box center [293, 175] width 93 height 18
paste input "main yard"
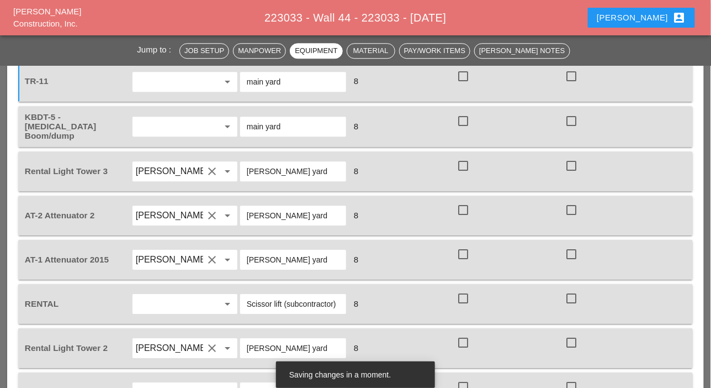
scroll to position [828, 0]
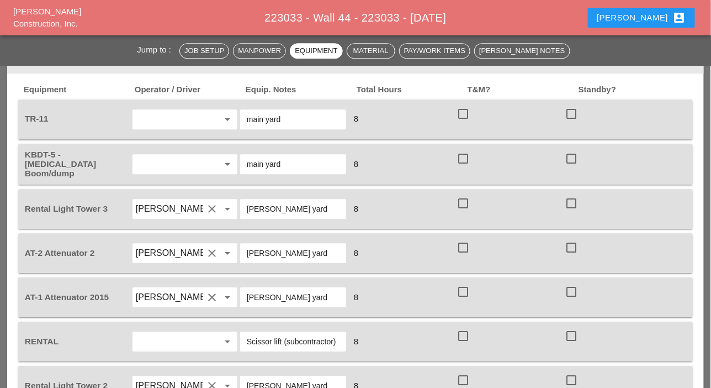
type input "main yard"
